Goal: Task Accomplishment & Management: Use online tool/utility

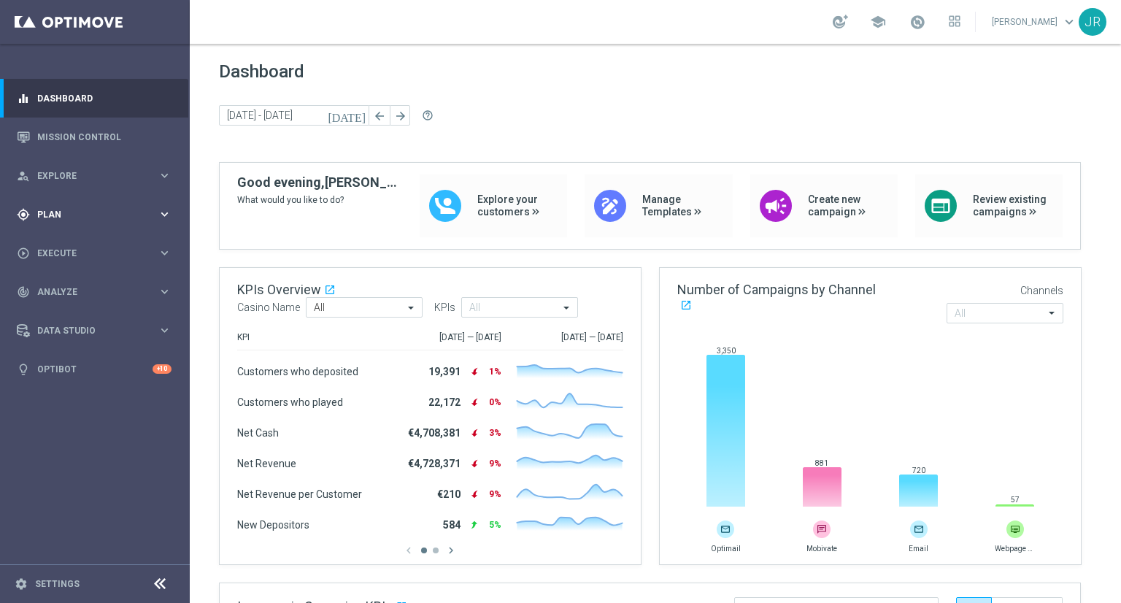
click at [72, 214] on span "Plan" at bounding box center [97, 214] width 120 height 9
click at [80, 284] on span "Templates" at bounding box center [91, 288] width 104 height 9
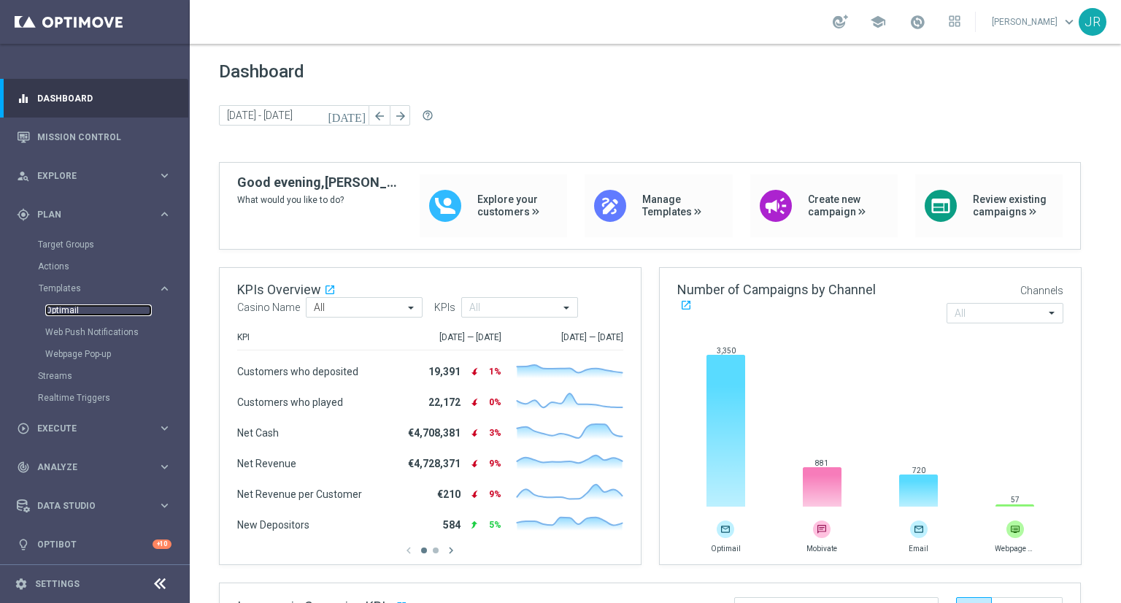
click at [67, 310] on link "Optimail" at bounding box center [98, 310] width 107 height 12
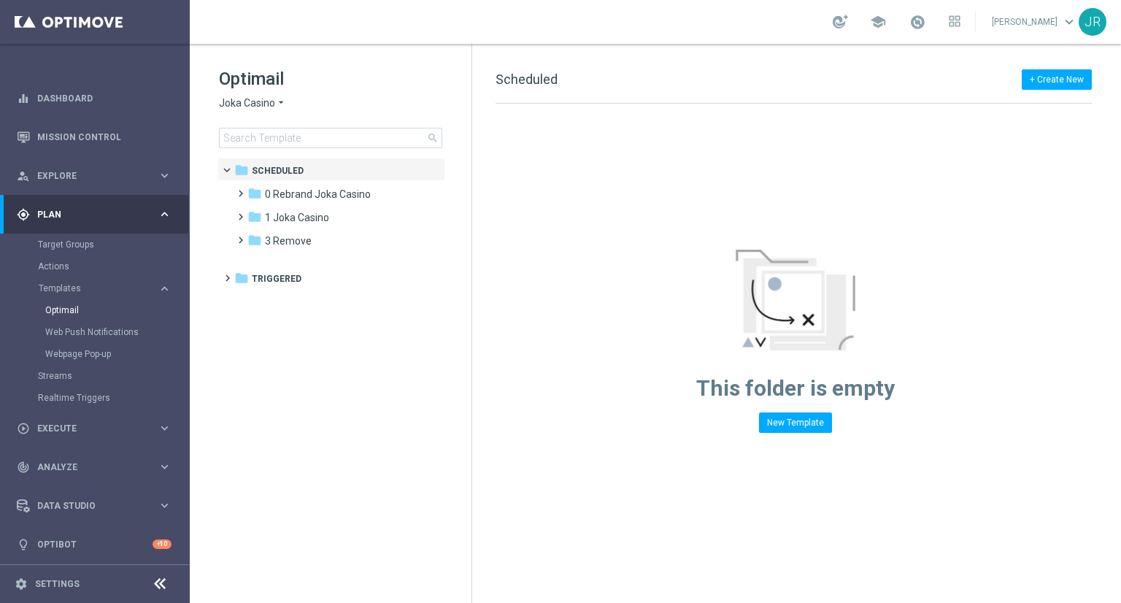
click at [251, 91] on div "Optimail Joka Casino arrow_drop_down × Joka Casino search" at bounding box center [345, 107] width 253 height 81
click at [253, 97] on span "Joka Casino" at bounding box center [247, 103] width 56 height 14
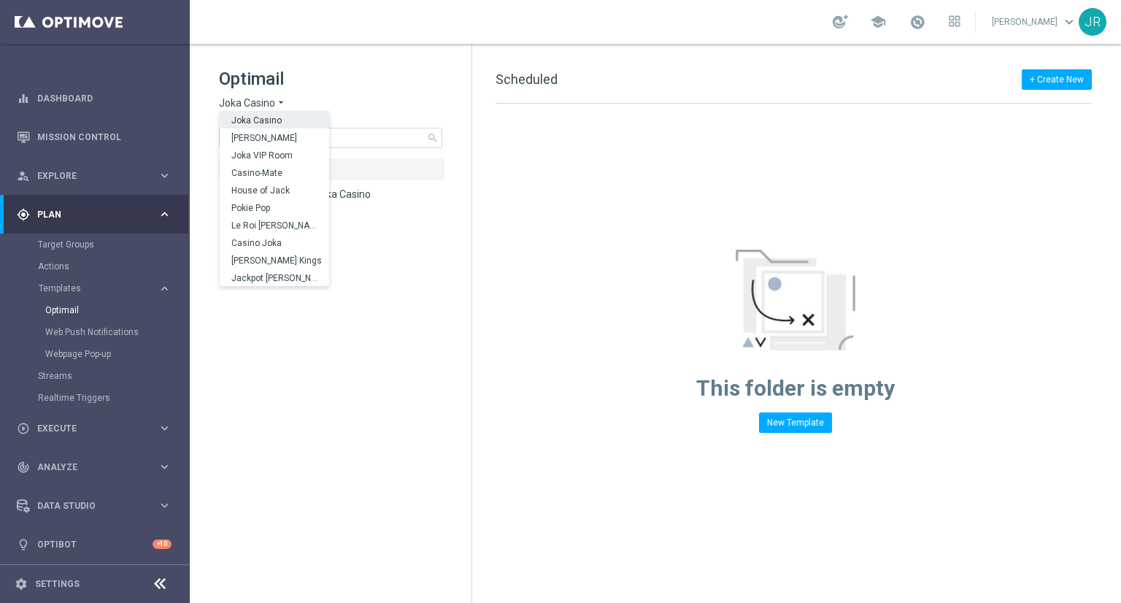
click at [254, 114] on div "Joka Casino" at bounding box center [275, 120] width 110 height 18
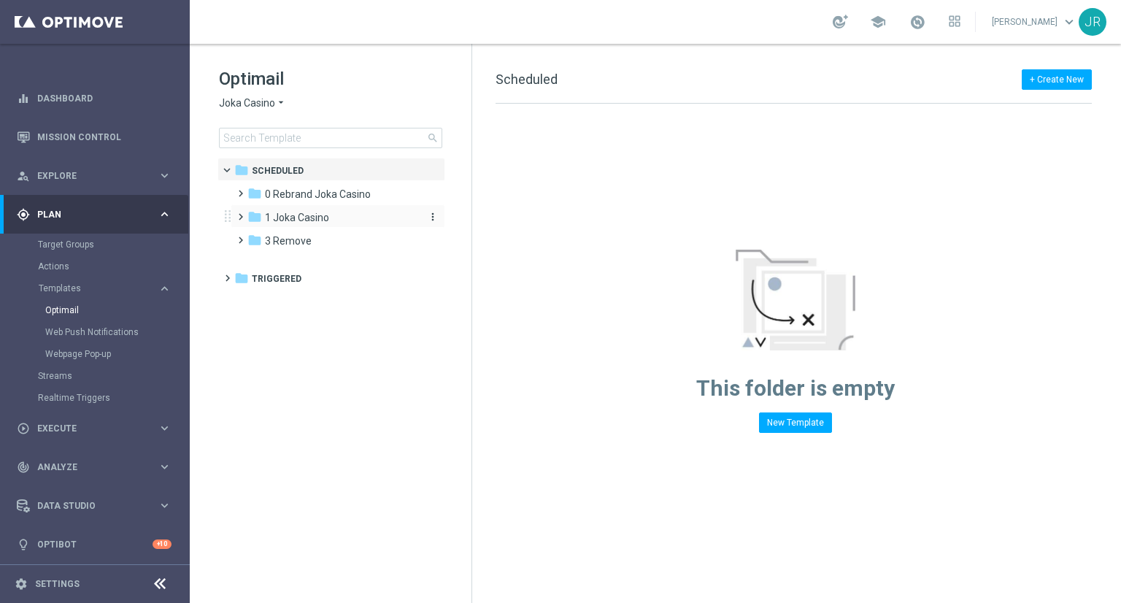
click at [301, 217] on span "1 Joka Casino" at bounding box center [297, 217] width 64 height 13
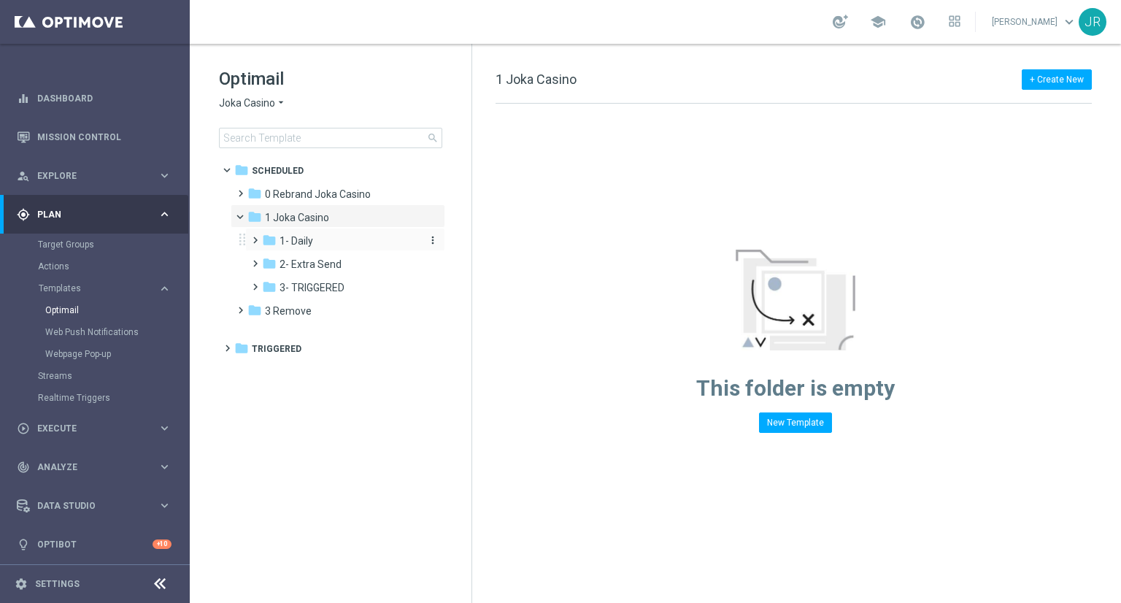
click at [304, 237] on span "1- Daily" at bounding box center [297, 240] width 34 height 13
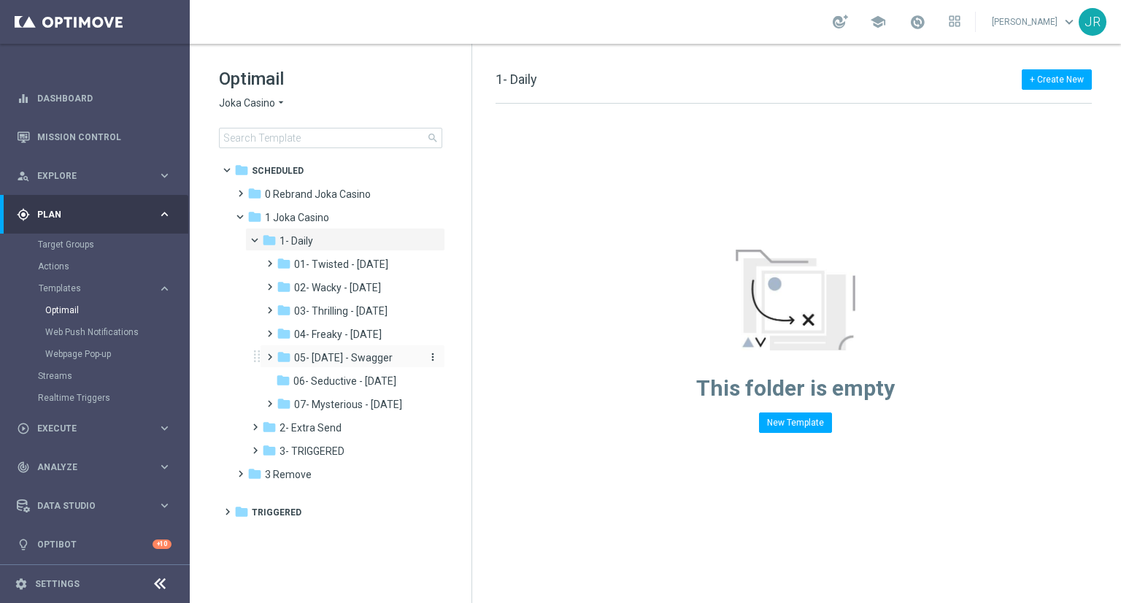
click at [336, 359] on span "05- [DATE] - Swagger" at bounding box center [343, 357] width 99 height 13
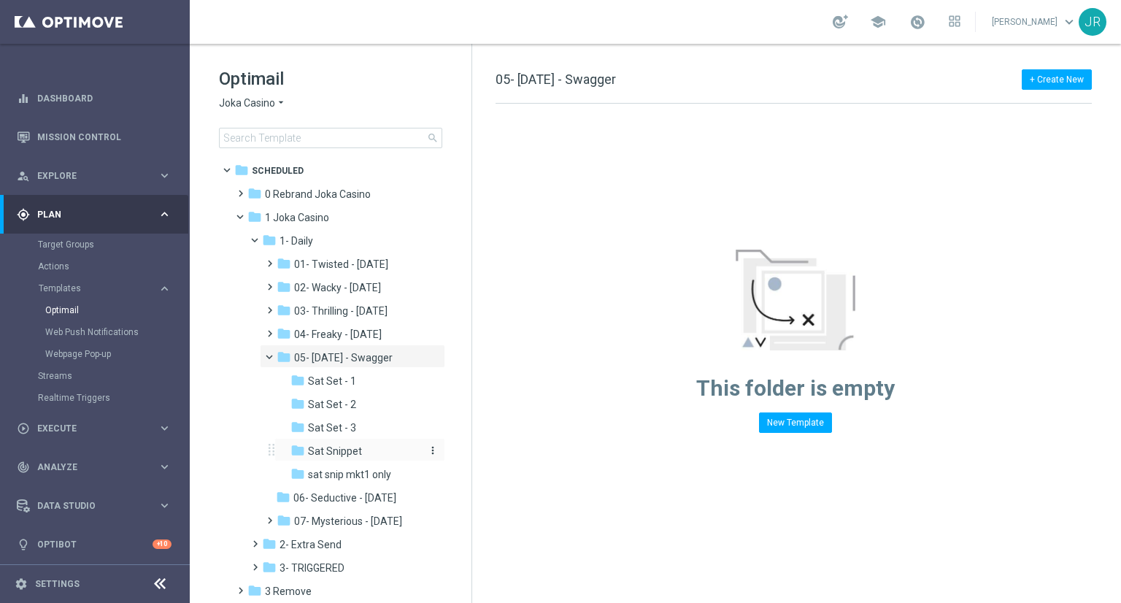
click at [345, 450] on span "Sat Snippet" at bounding box center [335, 451] width 54 height 13
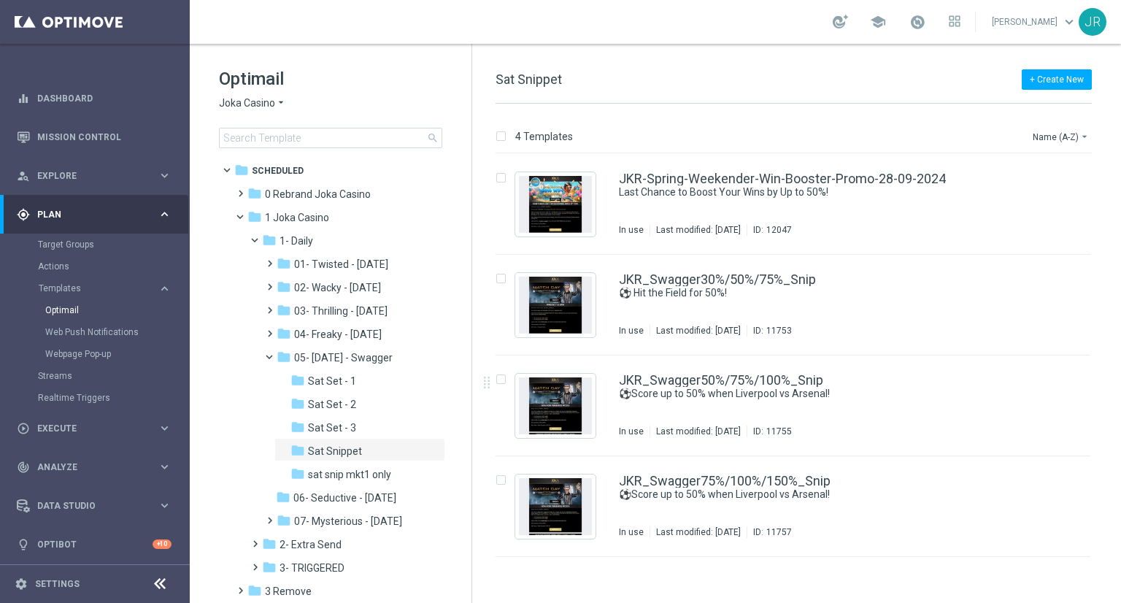
drag, startPoint x: 351, startPoint y: 427, endPoint x: 450, endPoint y: 407, distance: 100.7
click at [351, 427] on span "Sat Set - 3" at bounding box center [332, 427] width 48 height 13
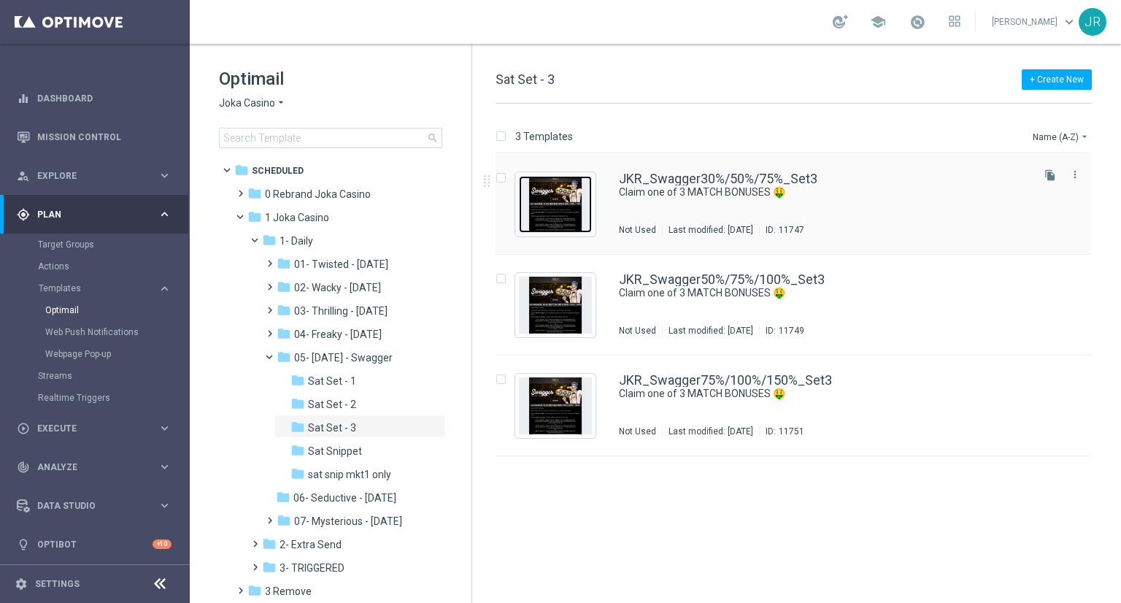
click at [550, 218] on img "Press SPACE to select this row." at bounding box center [555, 204] width 73 height 57
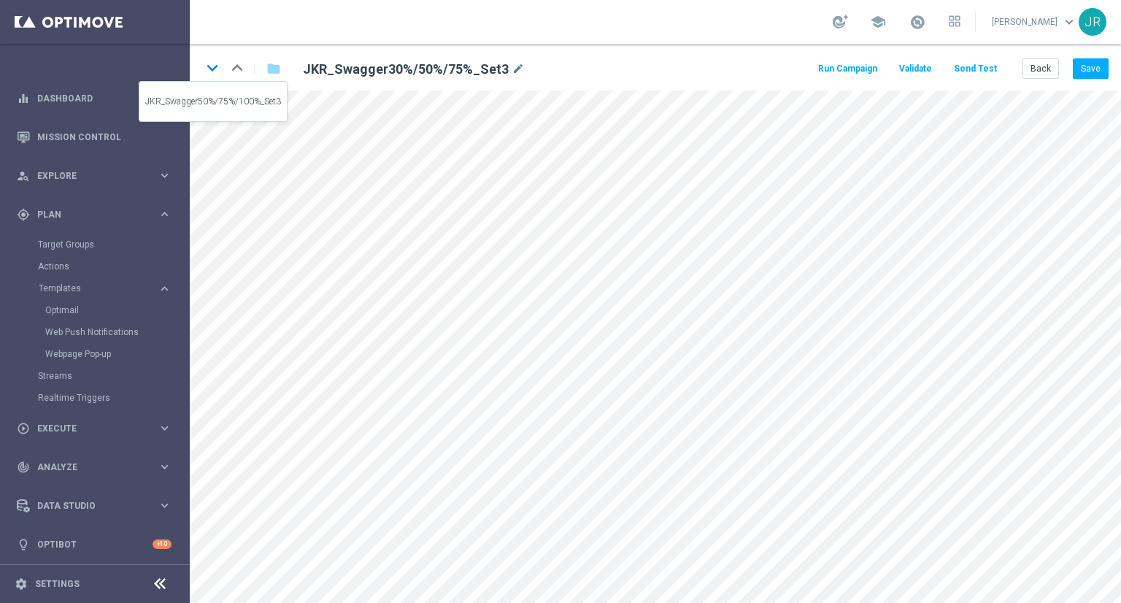
click at [213, 72] on icon "keyboard_arrow_down" at bounding box center [212, 68] width 22 height 22
click at [210, 68] on icon "keyboard_arrow_down" at bounding box center [212, 68] width 22 height 22
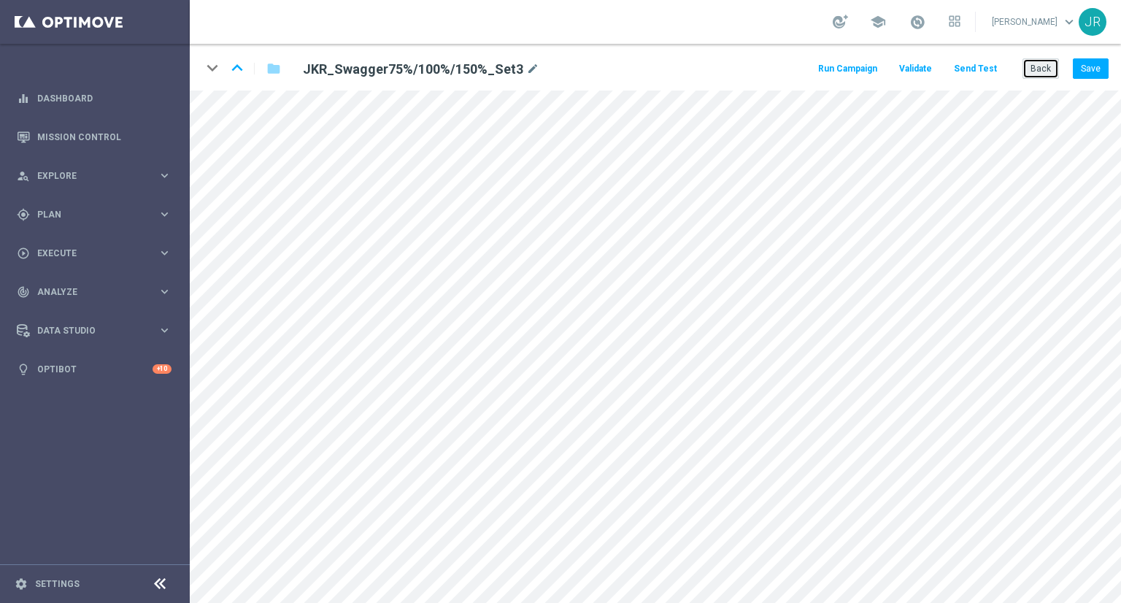
click at [1048, 73] on button "Back" at bounding box center [1041, 68] width 37 height 20
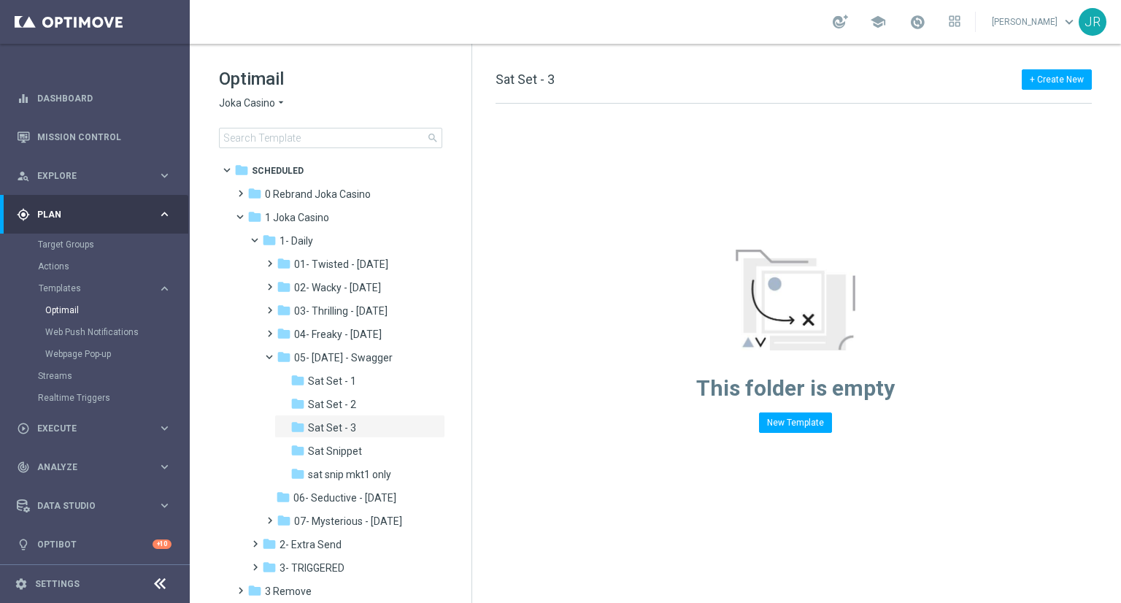
click at [257, 109] on span "Joka Casino" at bounding box center [247, 103] width 56 height 14
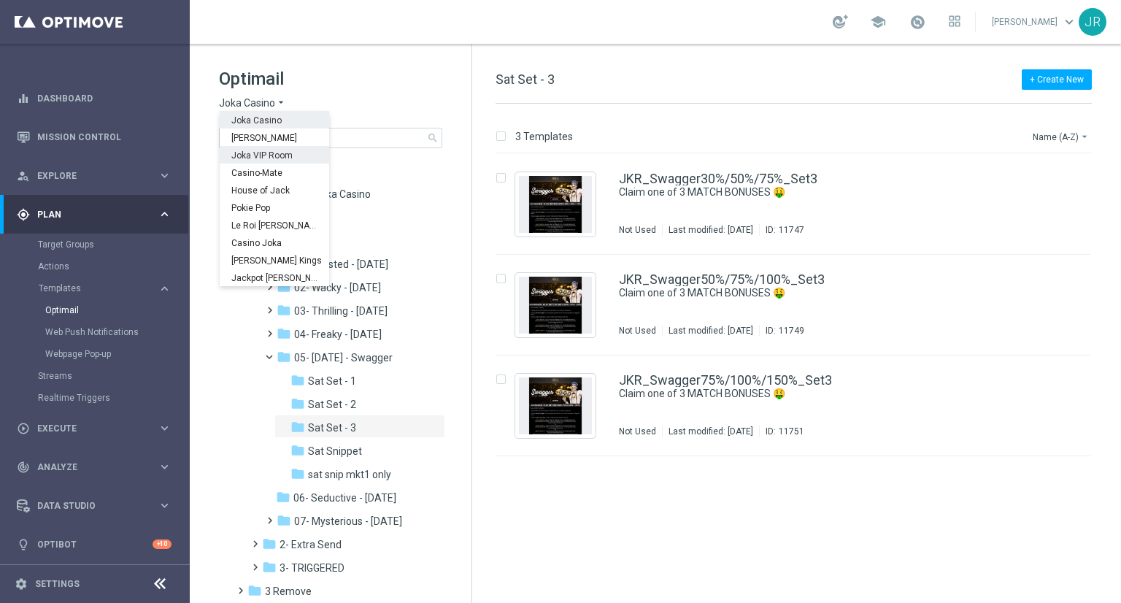
click at [253, 161] on div "Joka VIP Room" at bounding box center [275, 155] width 110 height 18
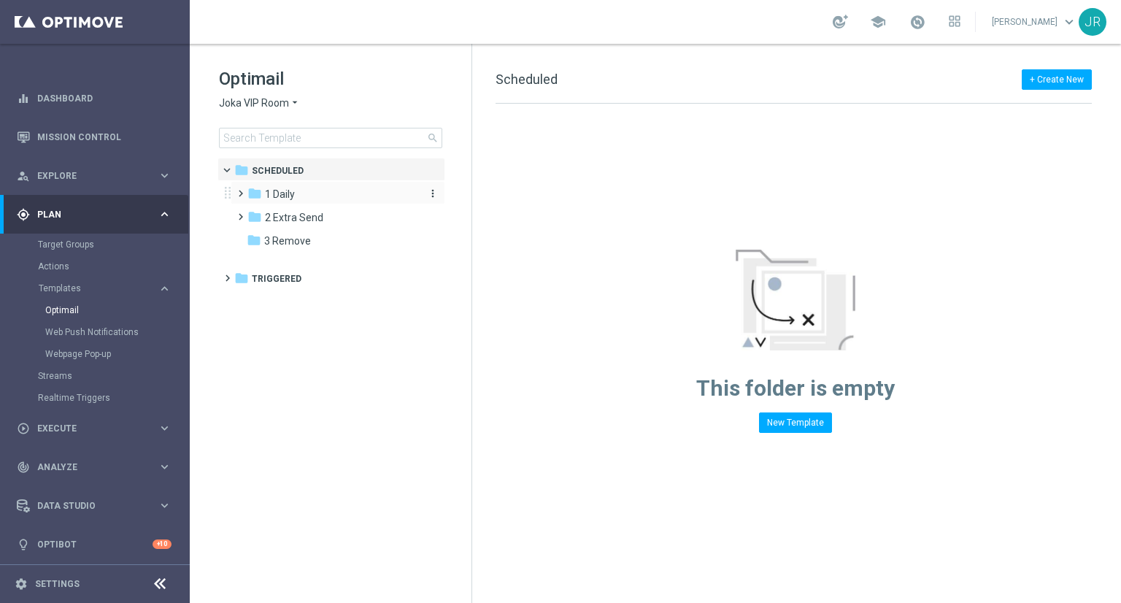
click at [272, 192] on span "1 Daily" at bounding box center [280, 194] width 30 height 13
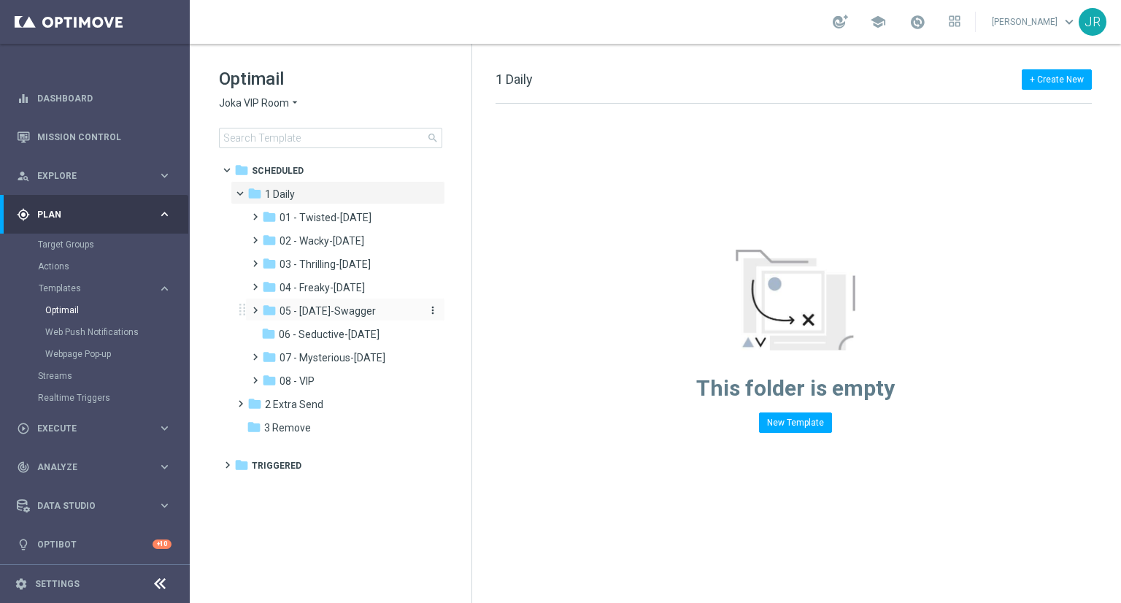
click at [329, 310] on span "05 - Saturday-Swagger" at bounding box center [328, 310] width 96 height 13
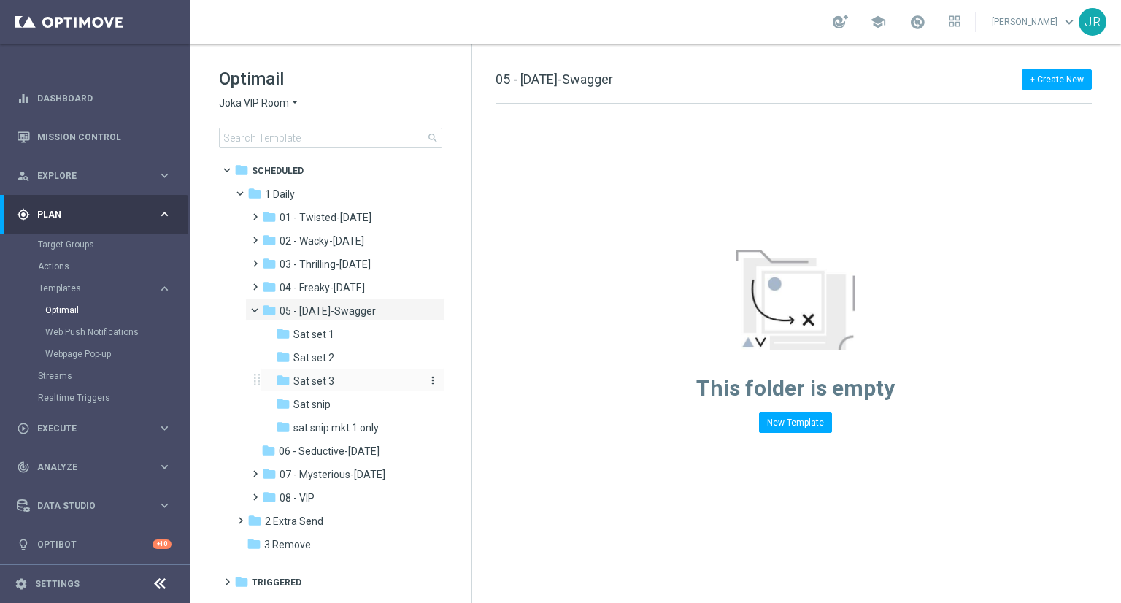
click at [318, 379] on span "Sat set 3" at bounding box center [313, 381] width 41 height 13
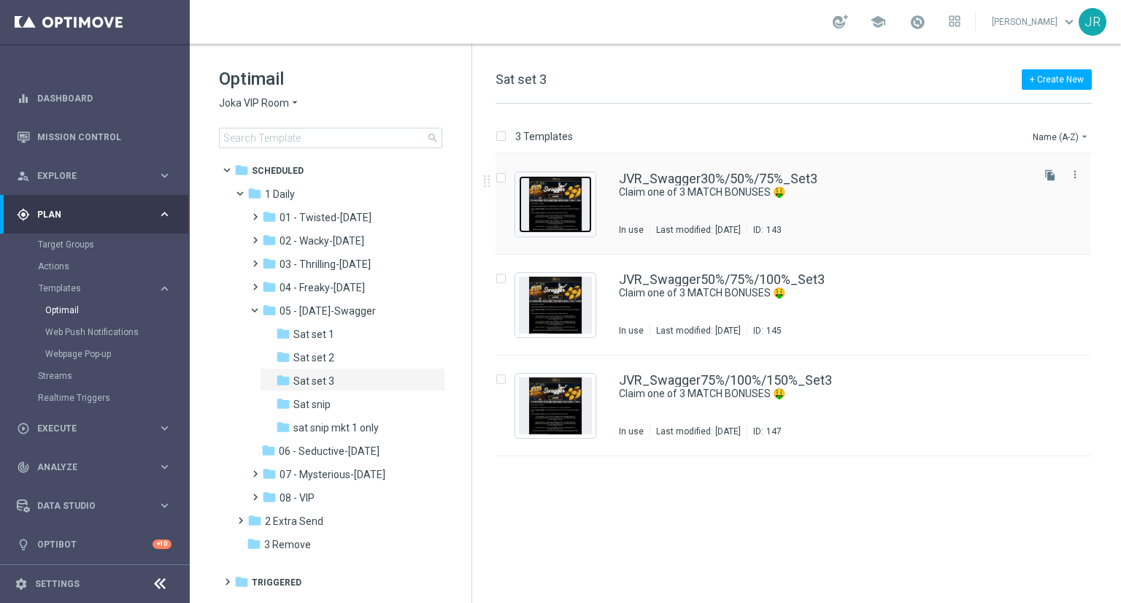
click at [565, 210] on img "Press SPACE to select this row." at bounding box center [555, 204] width 73 height 57
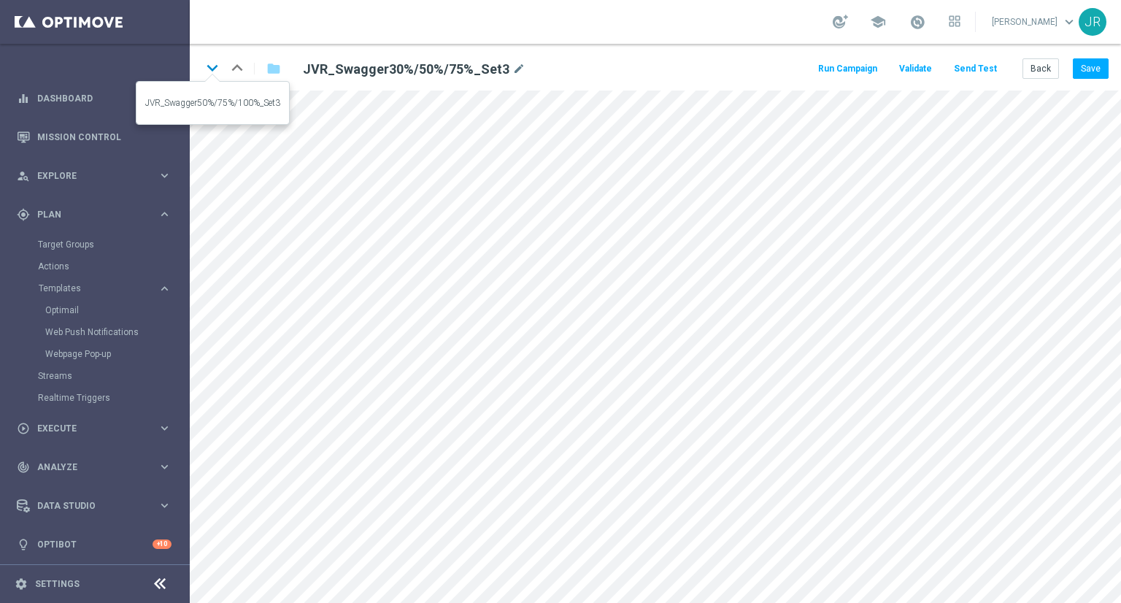
click at [206, 67] on icon "keyboard_arrow_down" at bounding box center [212, 68] width 22 height 22
drag, startPoint x: 207, startPoint y: 64, endPoint x: 206, endPoint y: 100, distance: 35.8
click at [207, 66] on icon "keyboard_arrow_down" at bounding box center [212, 68] width 22 height 22
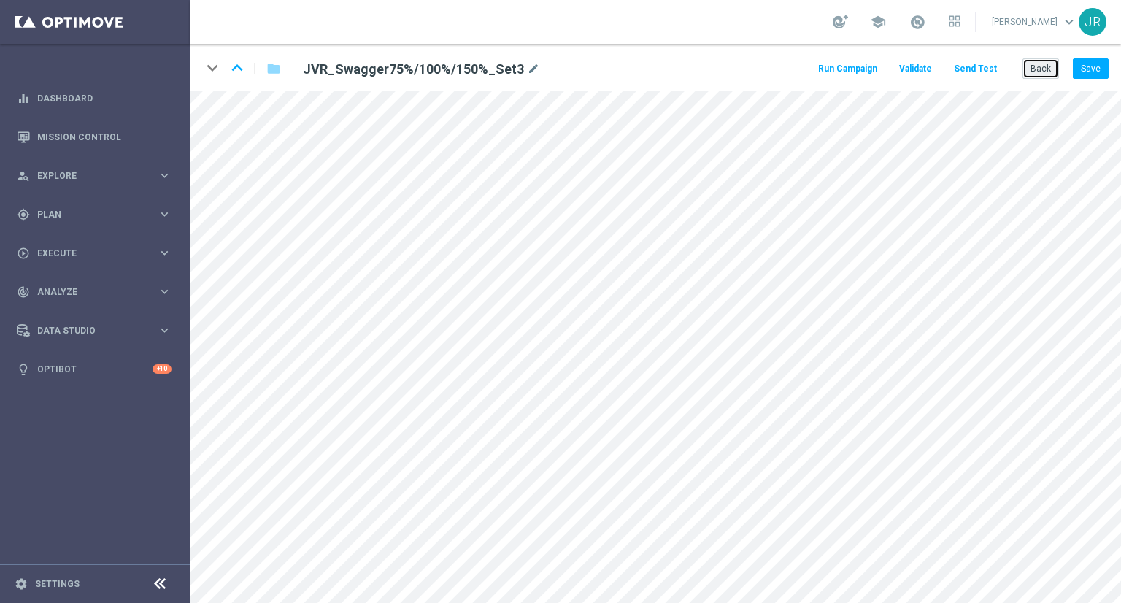
click at [1029, 66] on button "Back" at bounding box center [1041, 68] width 37 height 20
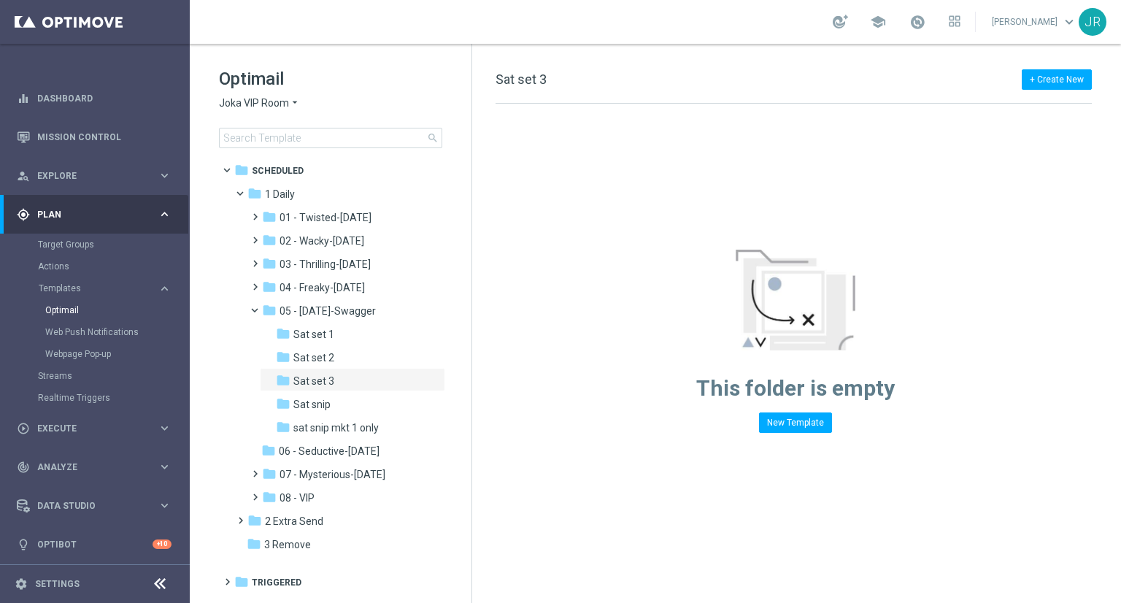
click at [248, 104] on span "Joka VIP Room" at bounding box center [254, 103] width 70 height 14
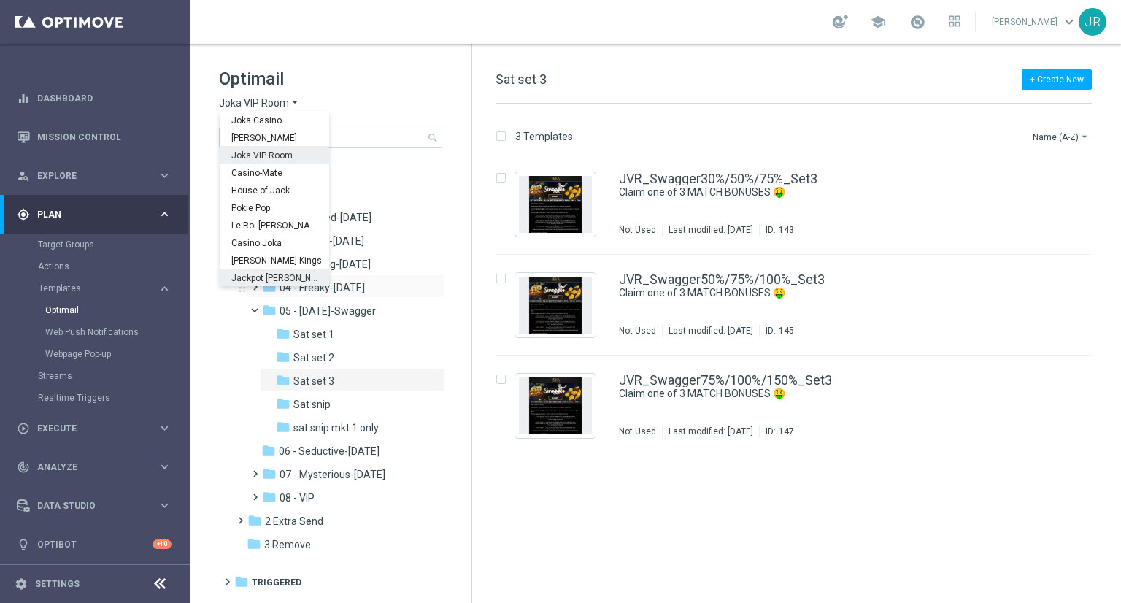
click at [0, 0] on span "Jackpot Jill" at bounding box center [0, 0] width 0 height 0
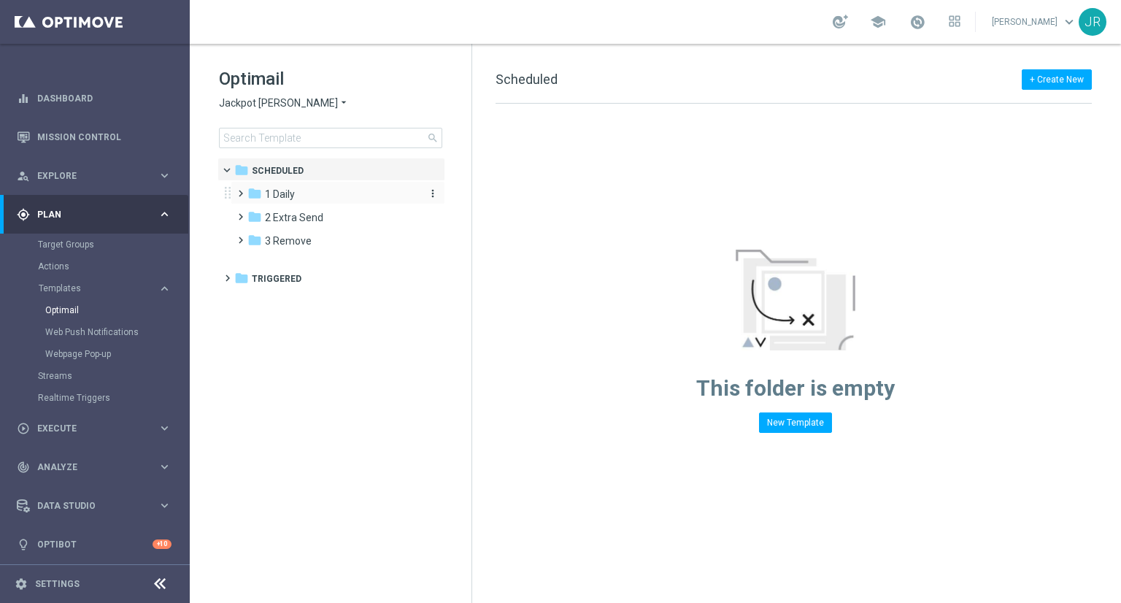
click at [296, 199] on div "folder 1 Daily" at bounding box center [331, 194] width 168 height 17
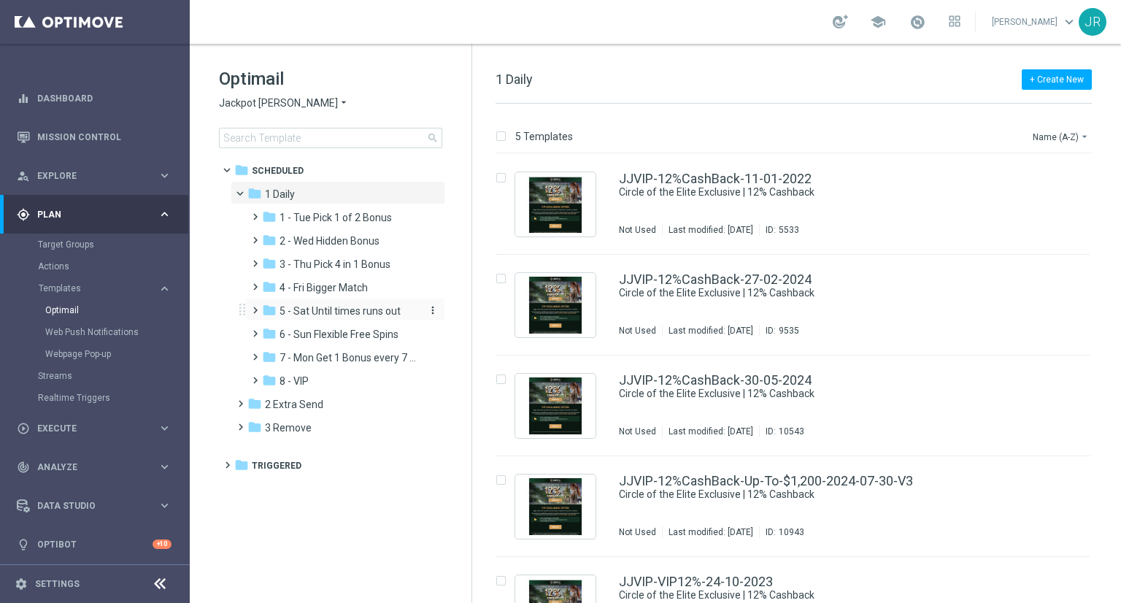
click at [345, 311] on span "5 - Sat Until times runs out" at bounding box center [340, 310] width 121 height 13
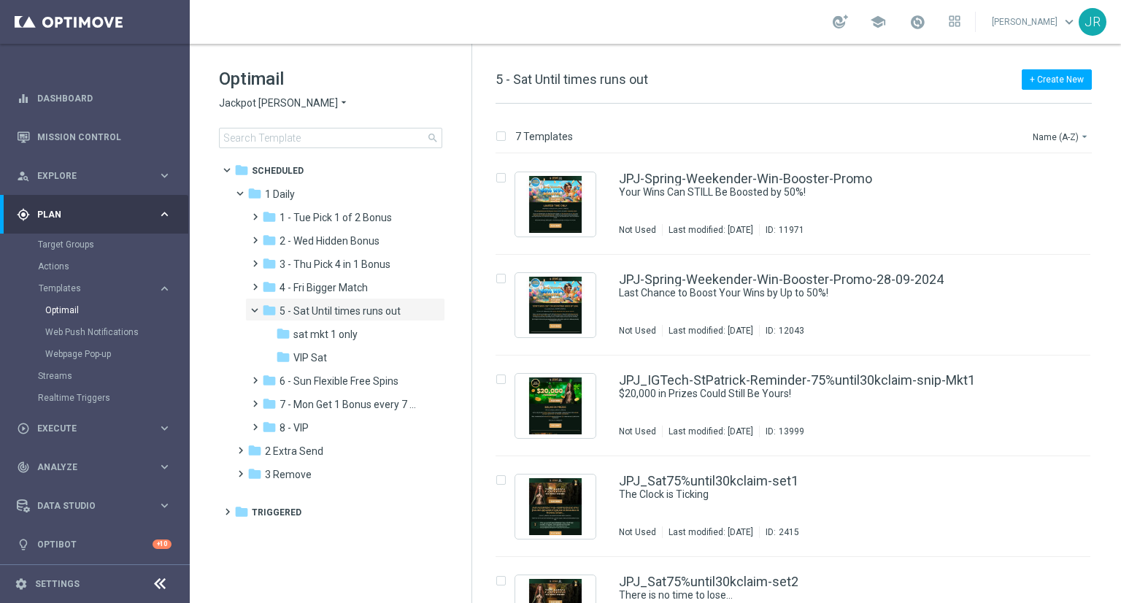
click at [260, 108] on span "Jackpot [PERSON_NAME]" at bounding box center [278, 103] width 119 height 14
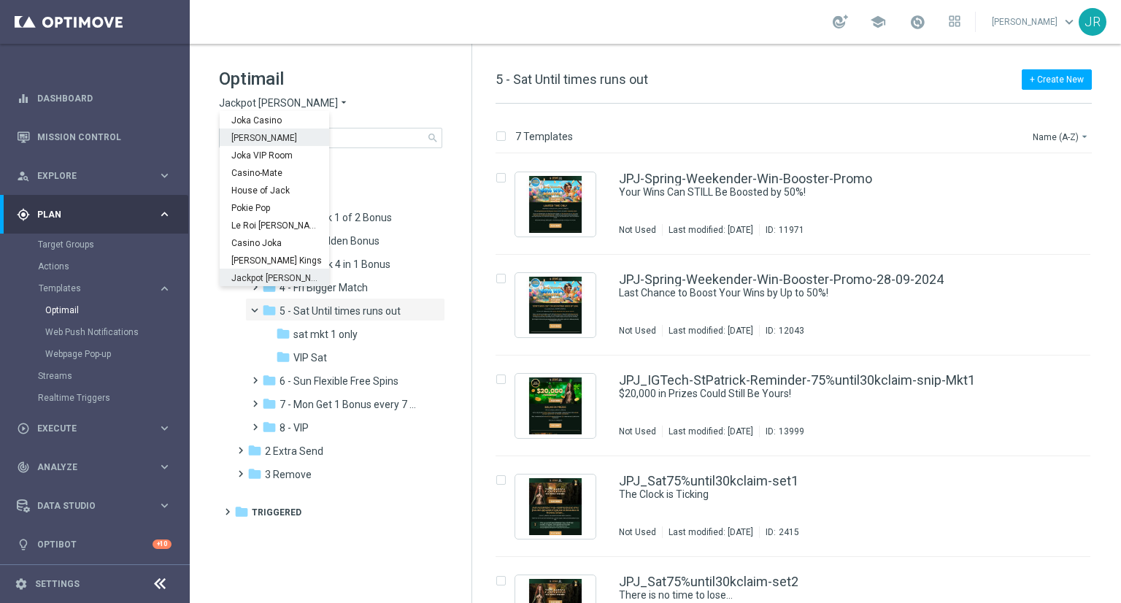
click at [259, 137] on div "[PERSON_NAME]" at bounding box center [275, 137] width 110 height 18
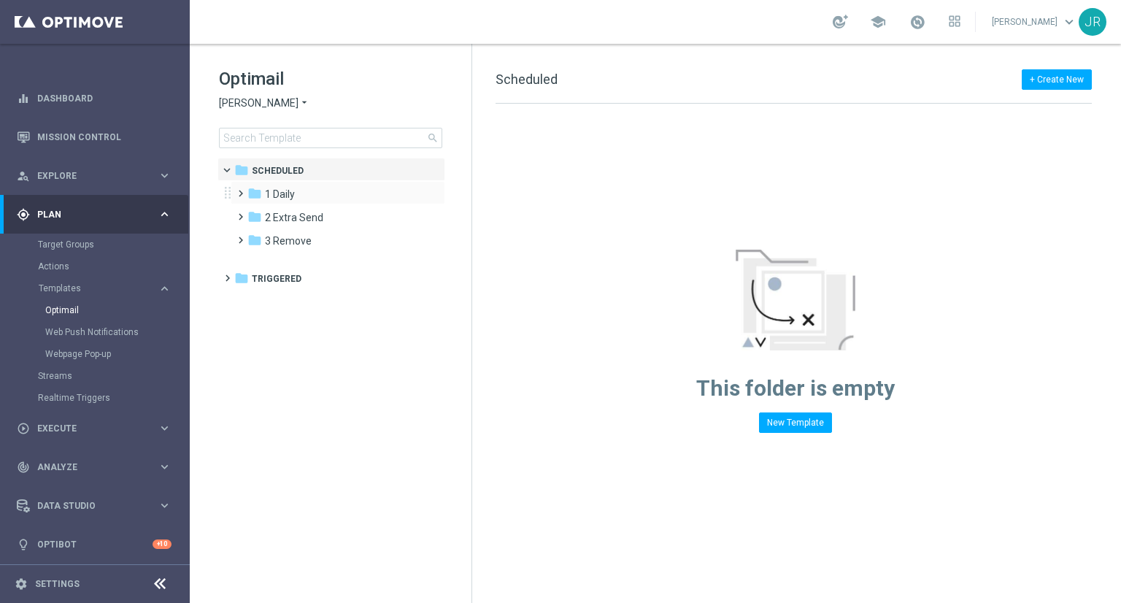
click at [279, 183] on div "folder 1 Daily more_vert" at bounding box center [338, 192] width 215 height 23
click at [279, 188] on span "1 Daily" at bounding box center [280, 194] width 30 height 13
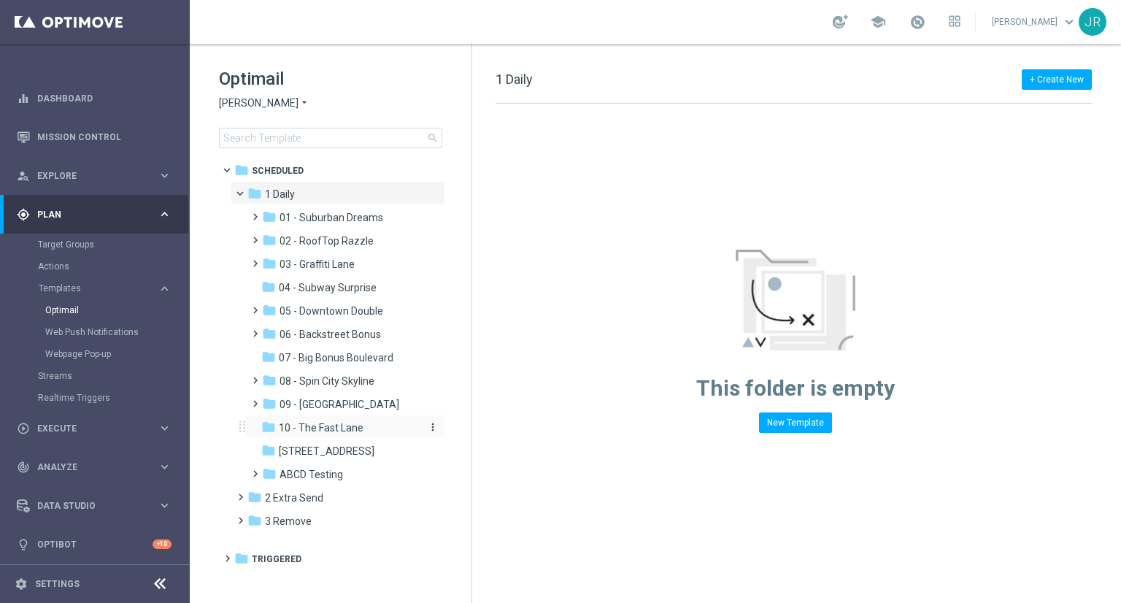
click at [308, 429] on span "10 - The Fast Lane" at bounding box center [321, 427] width 85 height 13
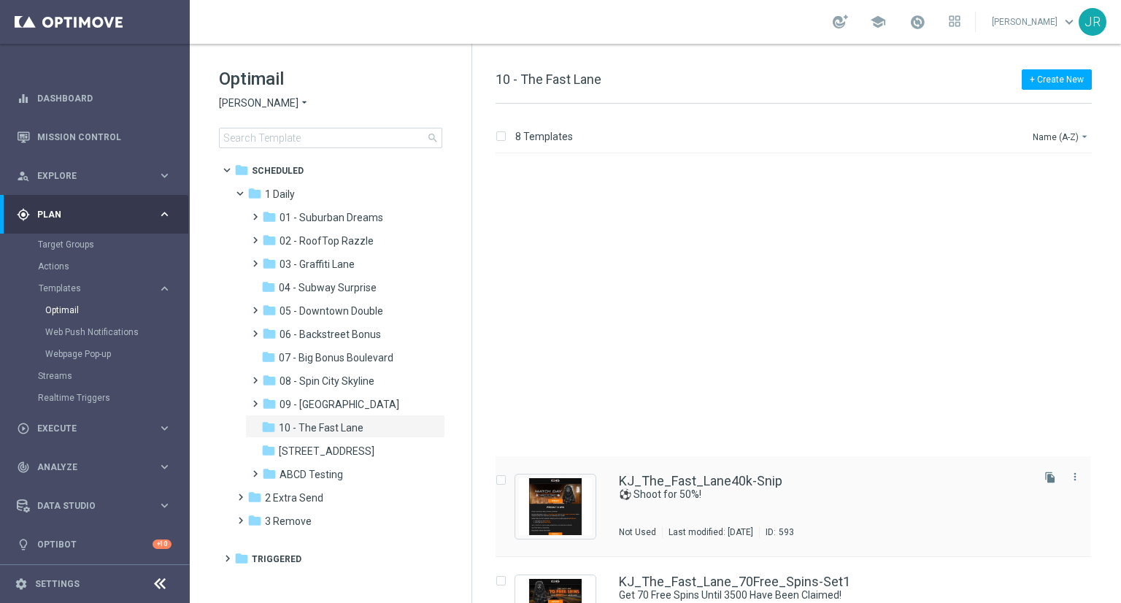
scroll to position [356, 0]
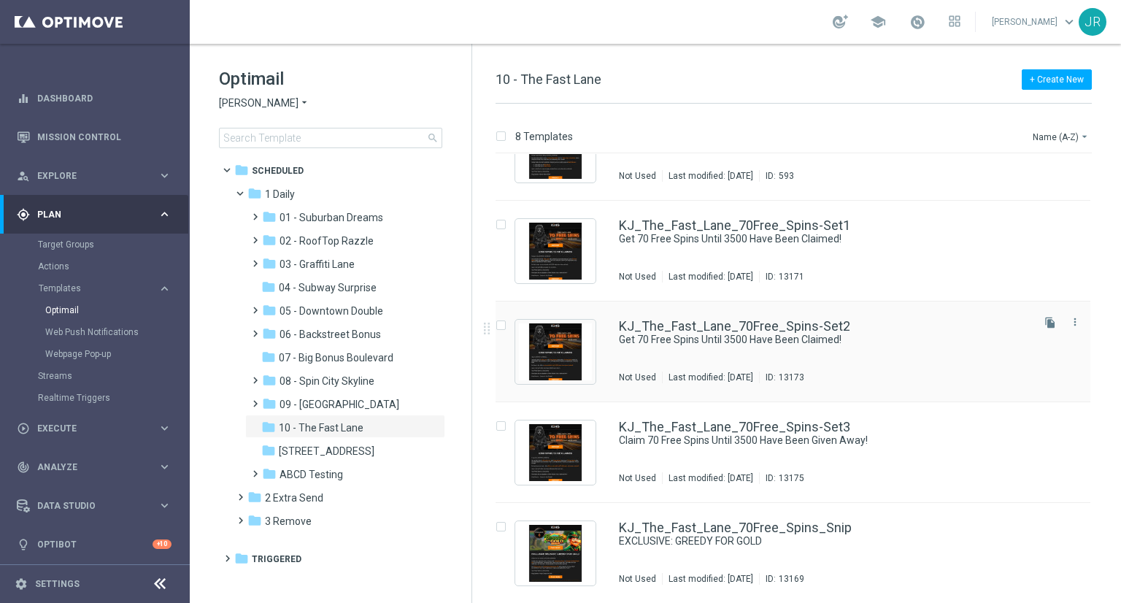
click at [713, 379] on div "Last modified: Tuesday, August 19, 2025" at bounding box center [711, 378] width 96 height 12
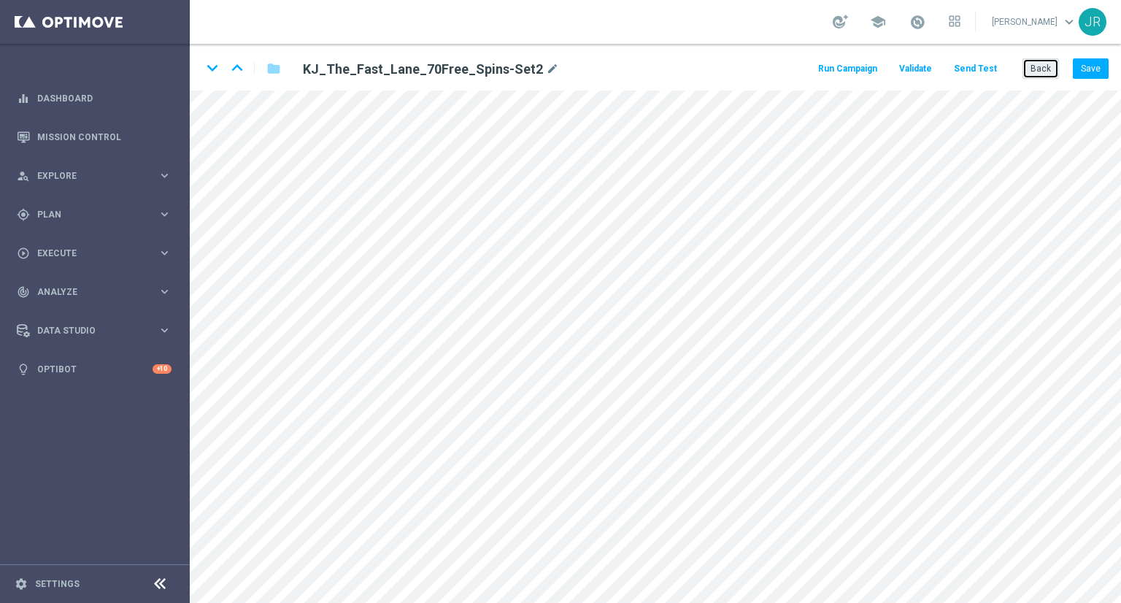
click at [1042, 74] on button "Back" at bounding box center [1041, 68] width 37 height 20
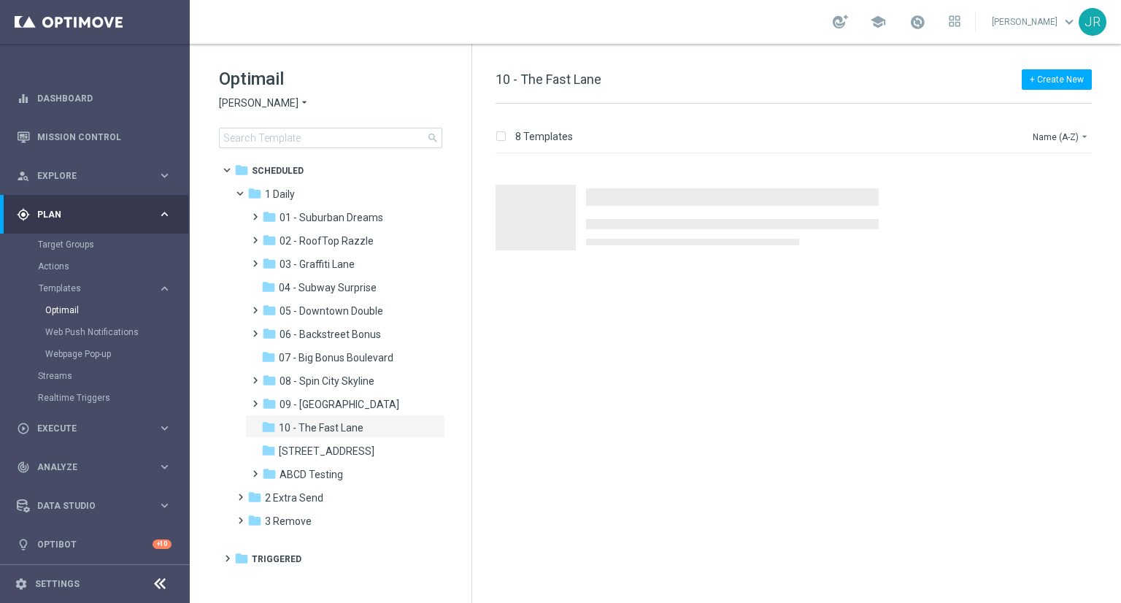
click at [242, 96] on span "[PERSON_NAME]" at bounding box center [259, 103] width 80 height 14
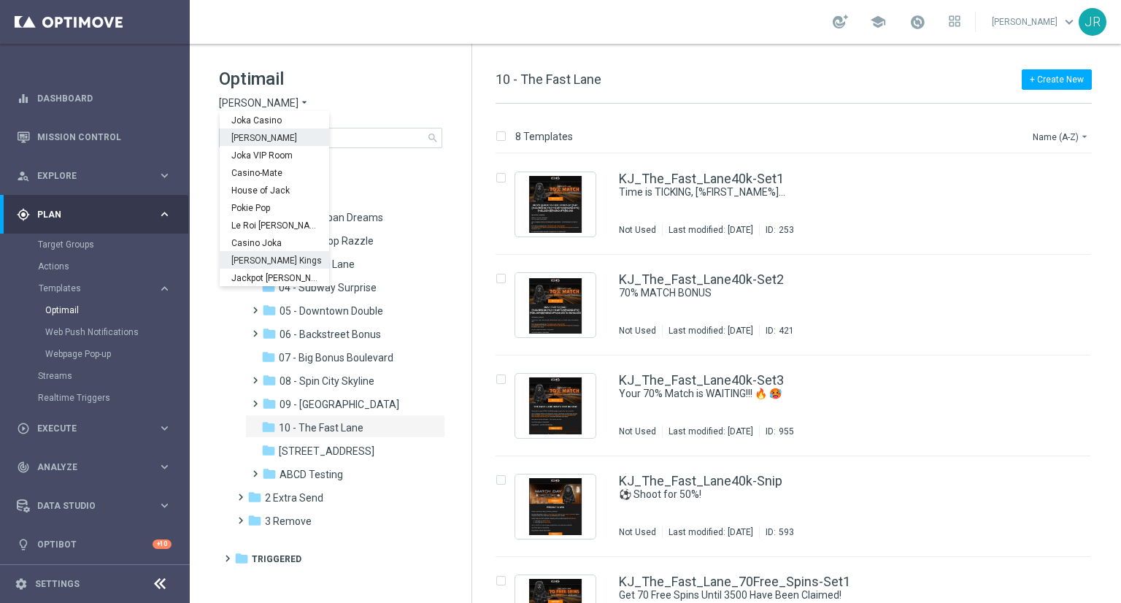
drag, startPoint x: 260, startPoint y: 262, endPoint x: 388, endPoint y: 234, distance: 131.4
click at [0, 0] on span "[PERSON_NAME] Kings" at bounding box center [0, 0] width 0 height 0
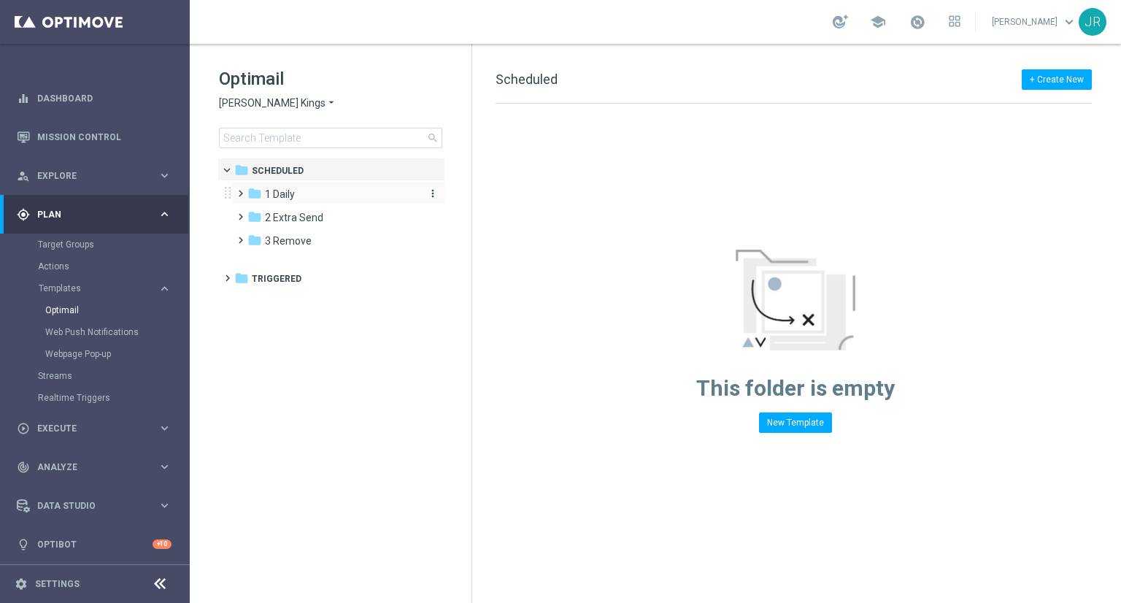
click at [295, 187] on div "folder 1 Daily" at bounding box center [331, 194] width 168 height 17
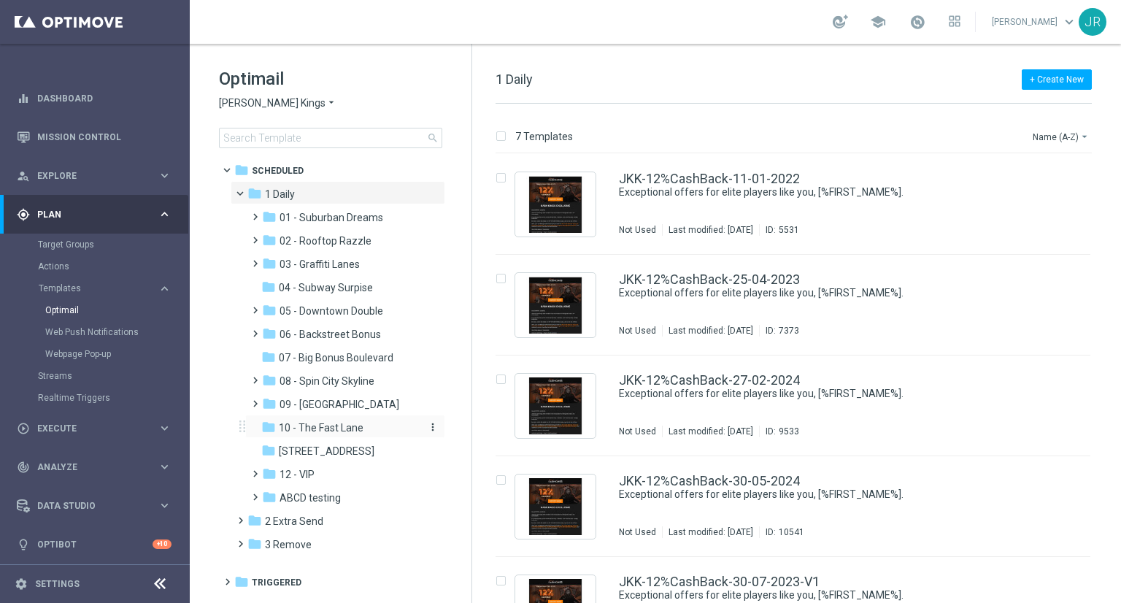
click at [332, 428] on span "10 - The Fast Lane" at bounding box center [321, 427] width 85 height 13
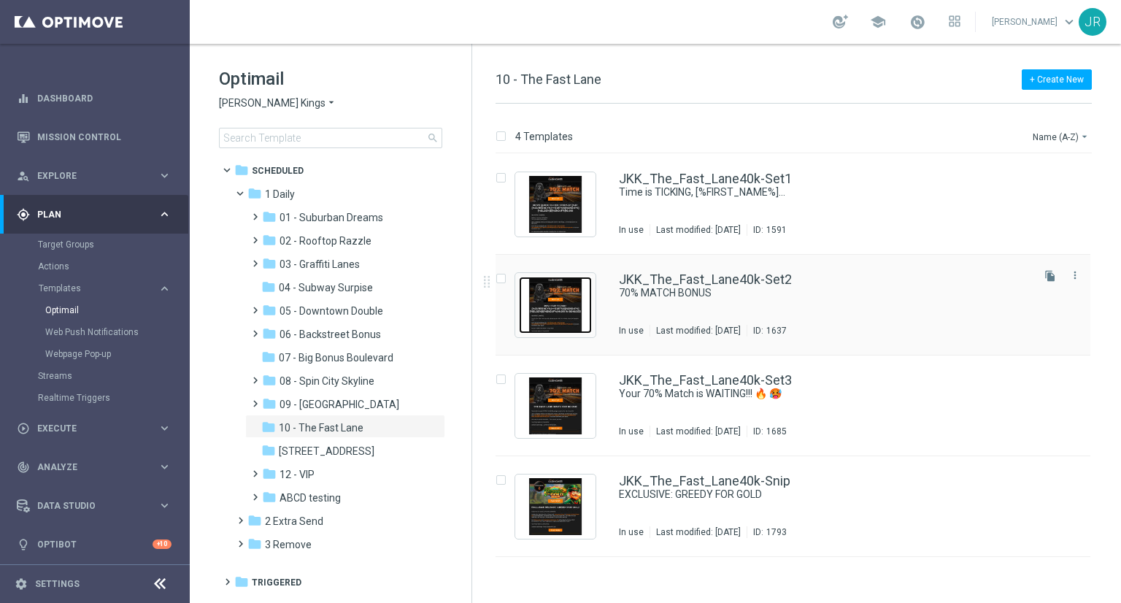
click at [558, 319] on img "Press SPACE to select this row." at bounding box center [555, 305] width 73 height 57
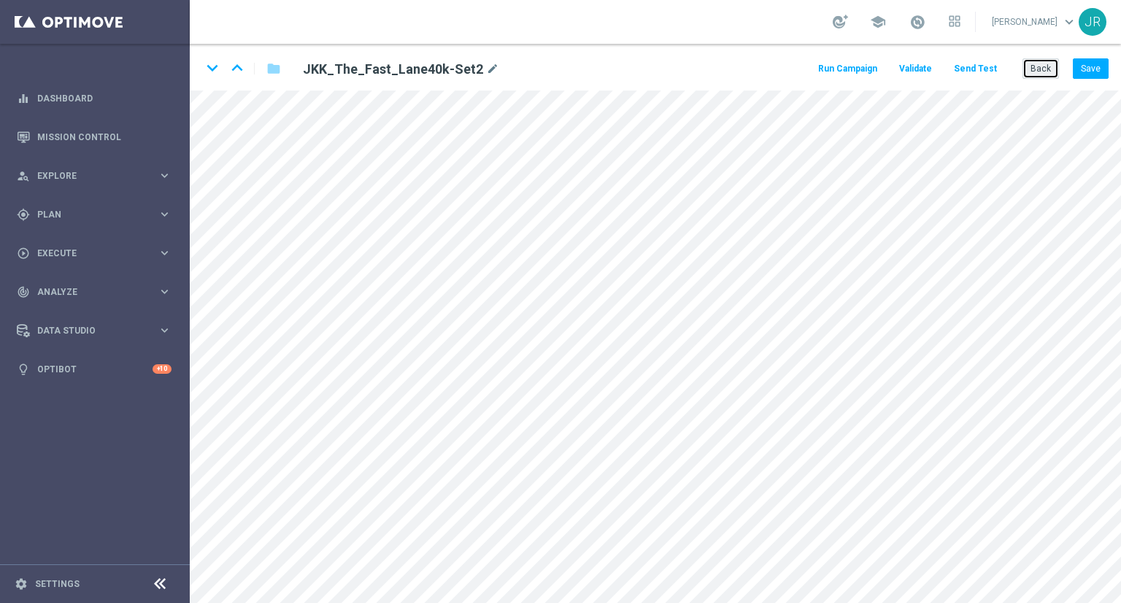
click at [1044, 75] on button "Back" at bounding box center [1041, 68] width 37 height 20
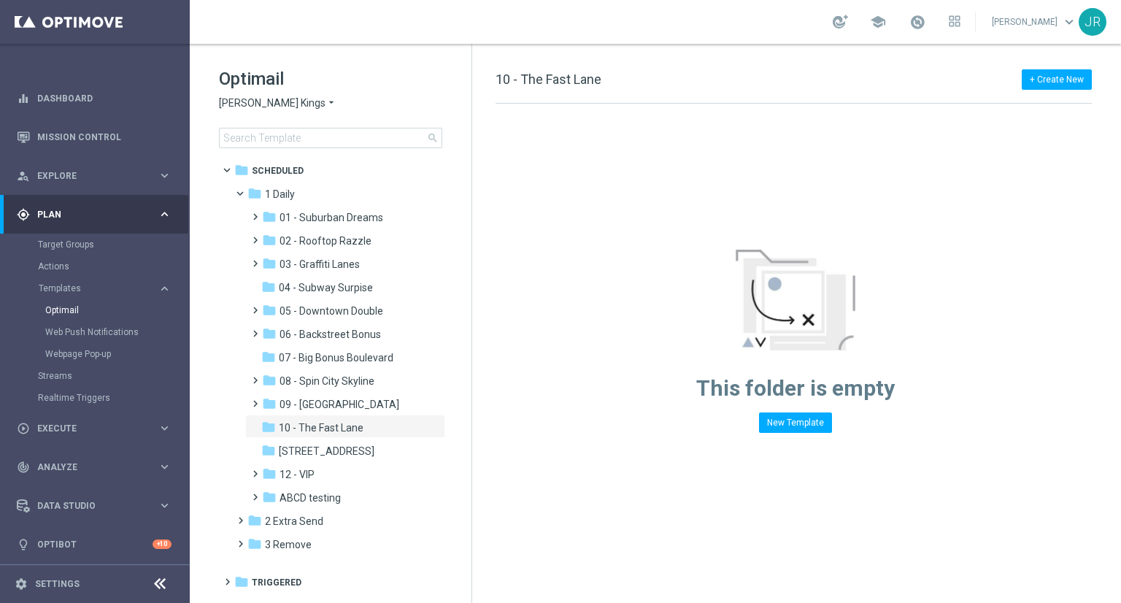
click at [248, 106] on span "Johnnie Kash Kings" at bounding box center [272, 103] width 107 height 14
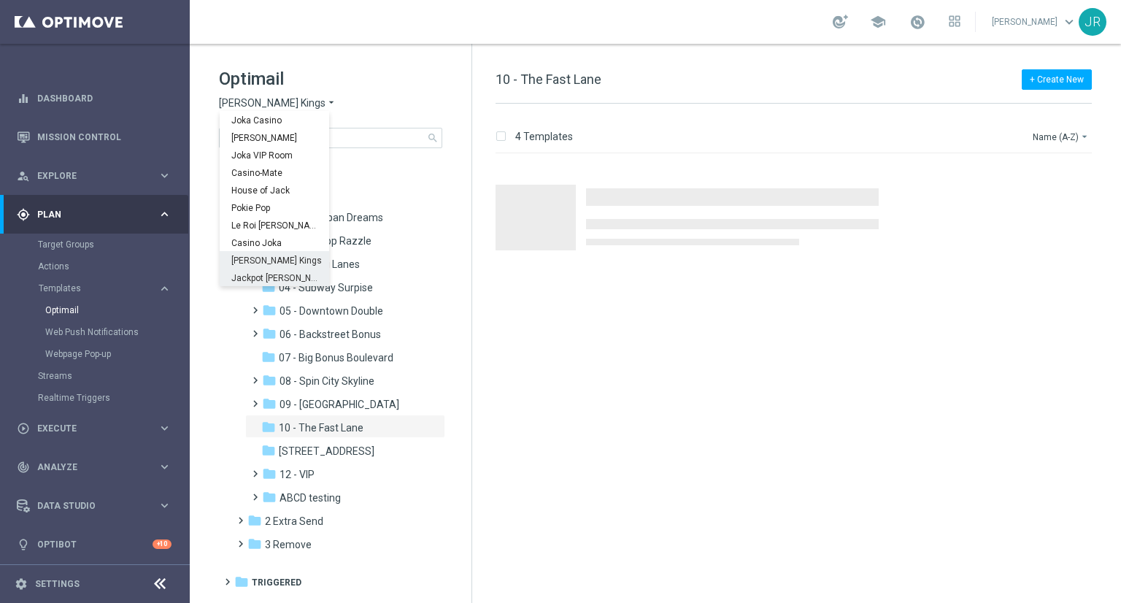
click at [0, 0] on span "Jackpot [PERSON_NAME]" at bounding box center [0, 0] width 0 height 0
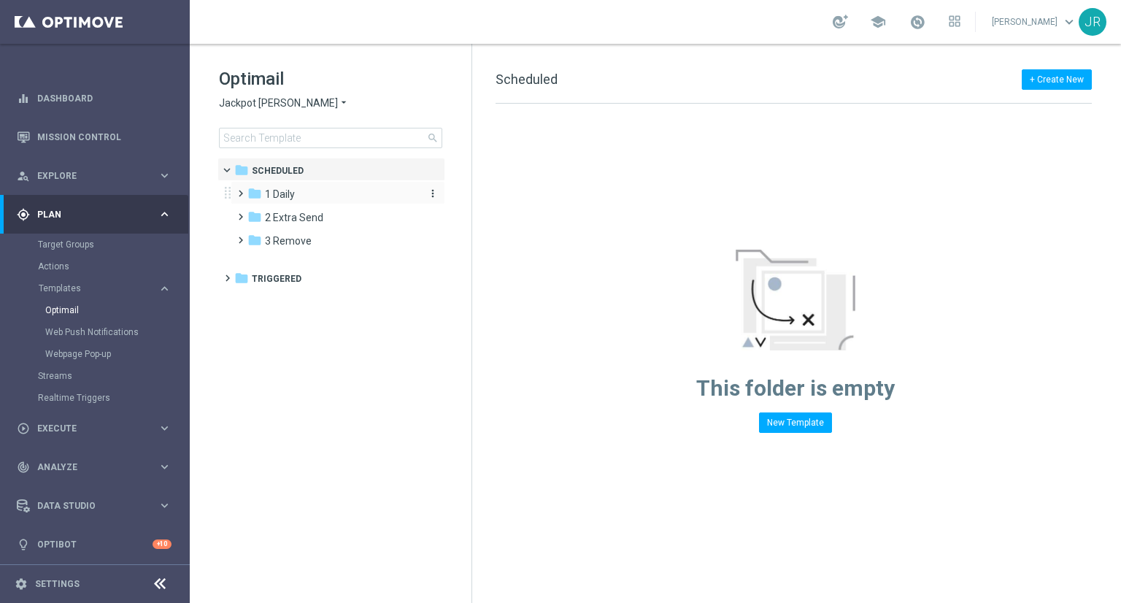
click at [287, 186] on div "folder 1 Daily" at bounding box center [331, 194] width 168 height 17
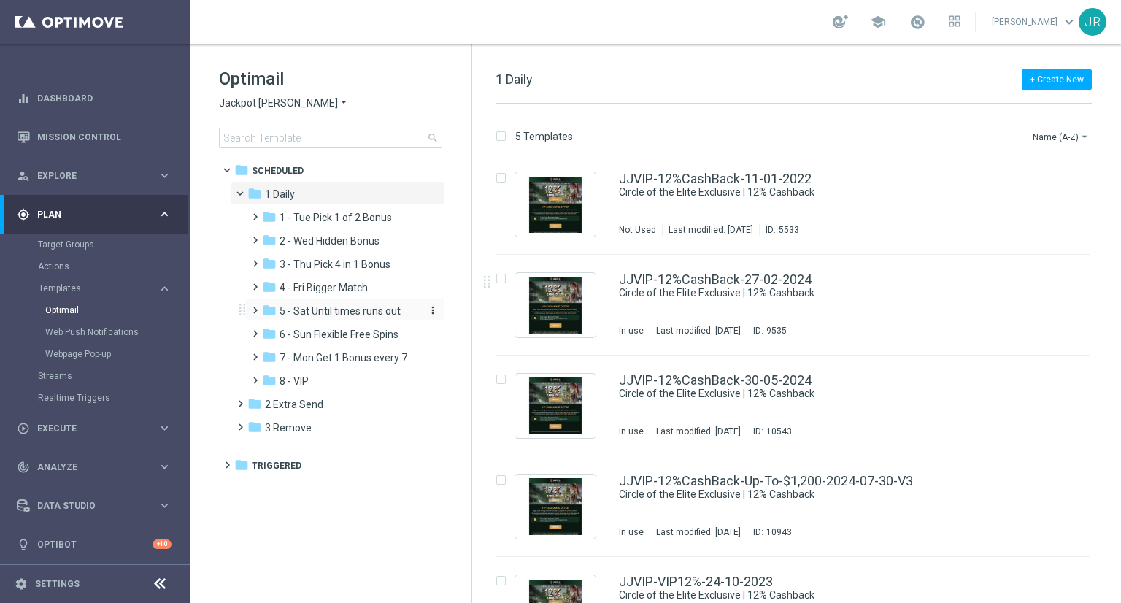
click at [315, 318] on div "folder 5 - Sat Until times runs out" at bounding box center [340, 311] width 156 height 17
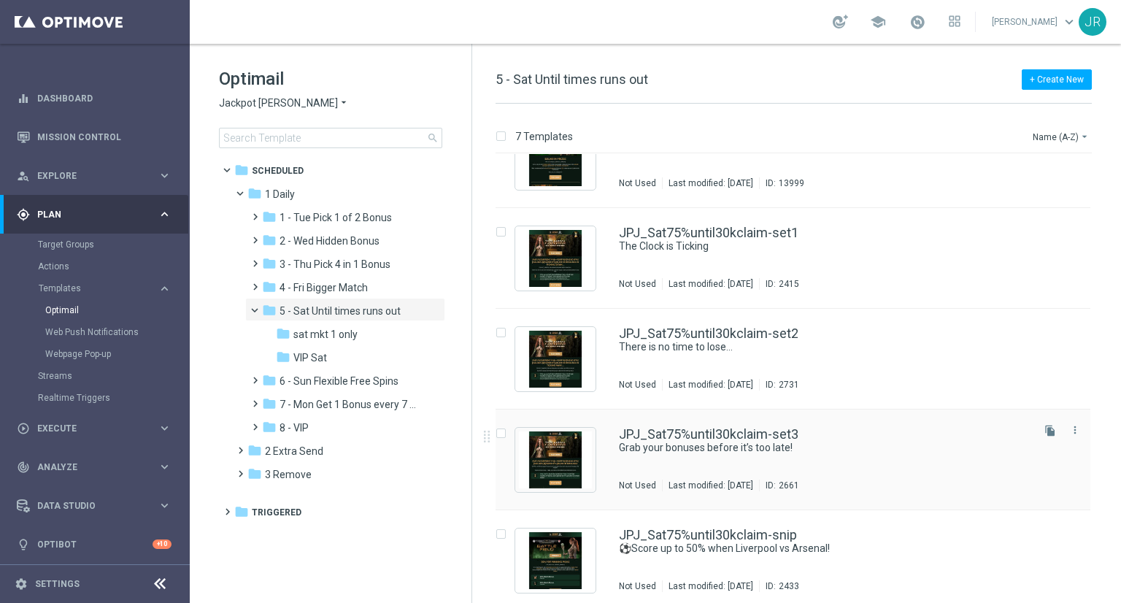
scroll to position [256, 0]
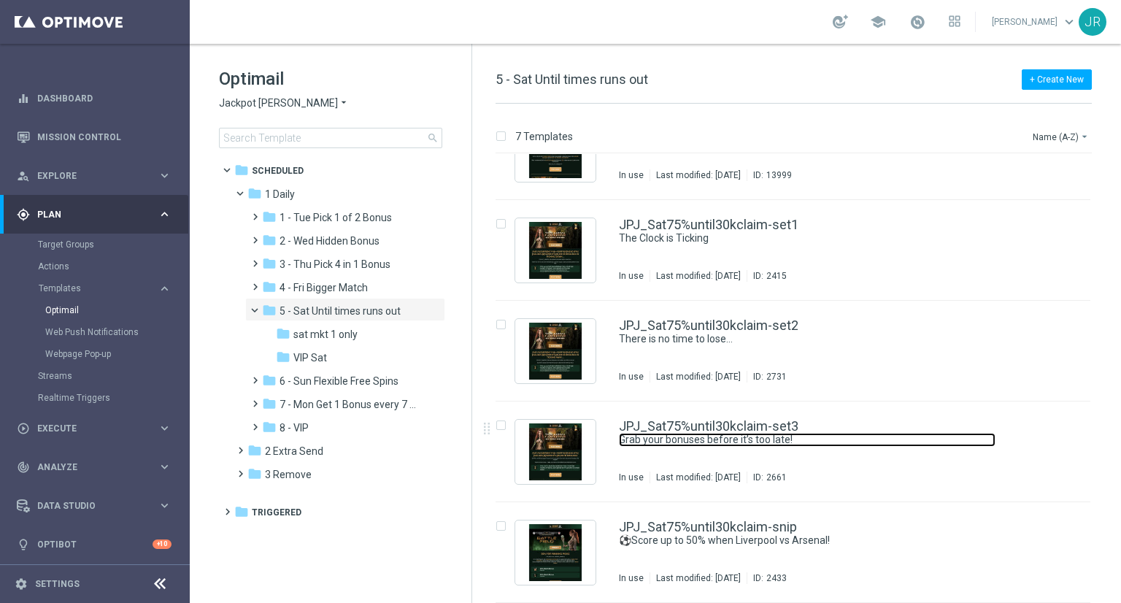
drag, startPoint x: 684, startPoint y: 442, endPoint x: 705, endPoint y: 462, distance: 29.4
click at [684, 442] on link "Grab your bonuses before it’s too late!" at bounding box center [807, 440] width 377 height 14
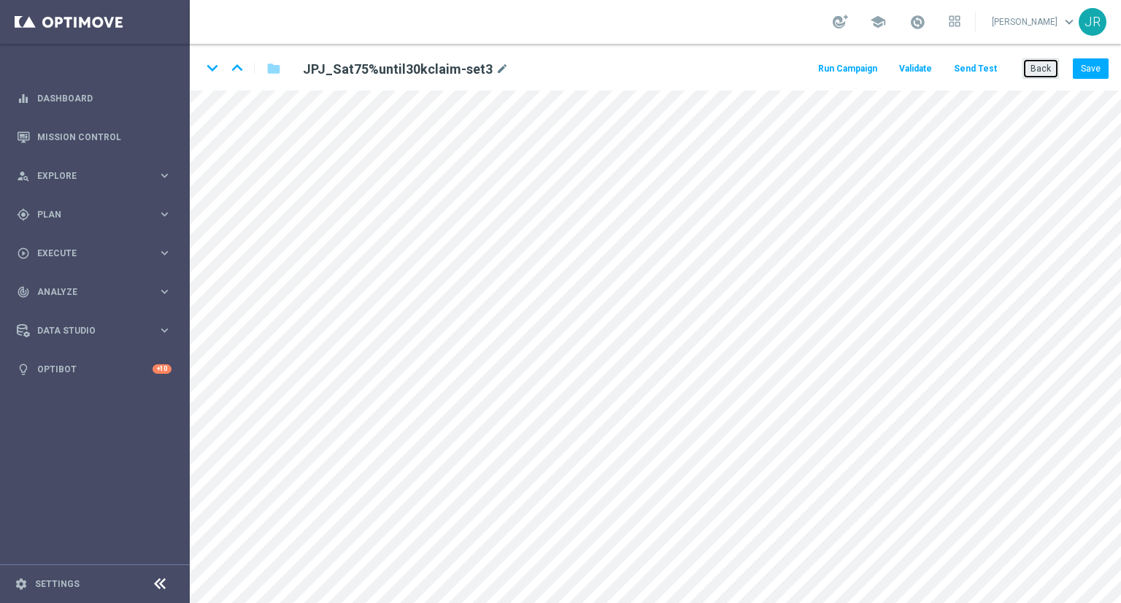
click at [1031, 76] on button "Back" at bounding box center [1041, 68] width 37 height 20
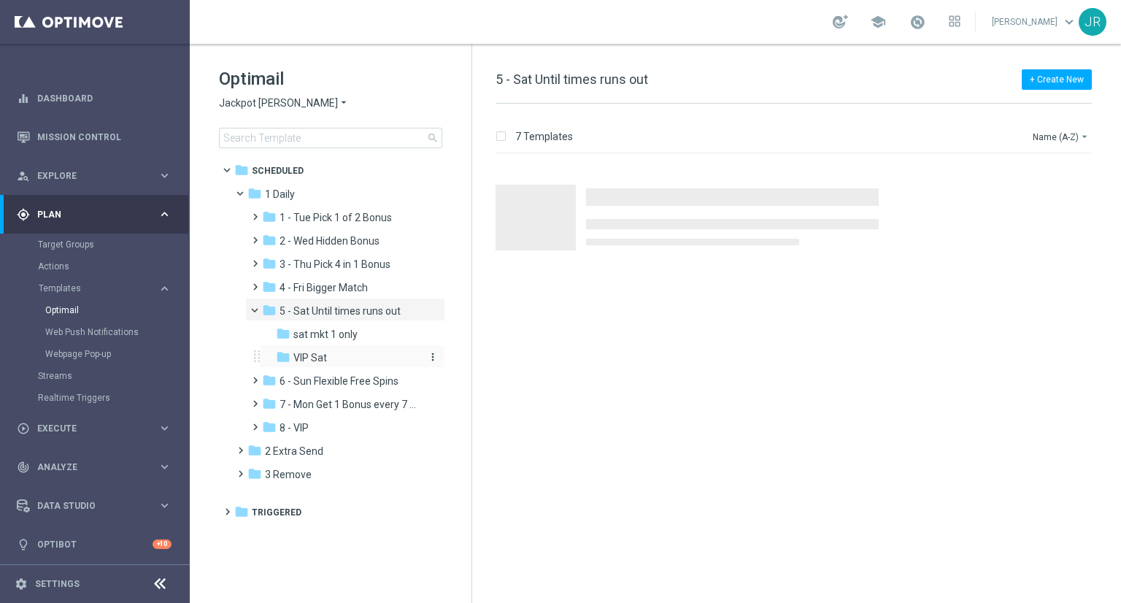
click at [309, 364] on div "folder VIP Sat" at bounding box center [348, 358] width 144 height 17
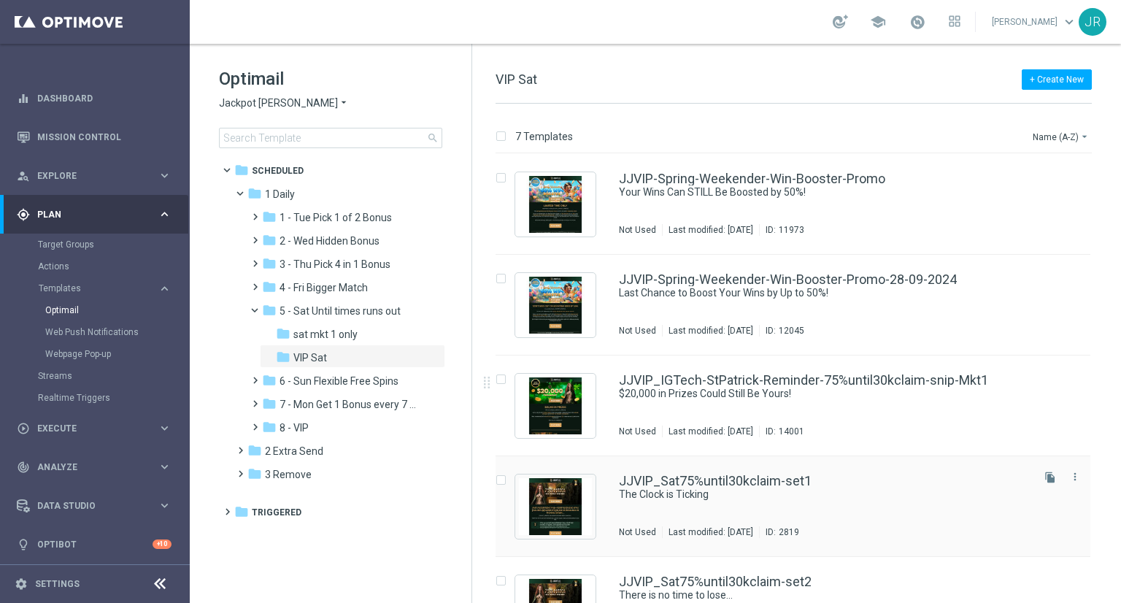
scroll to position [219, 0]
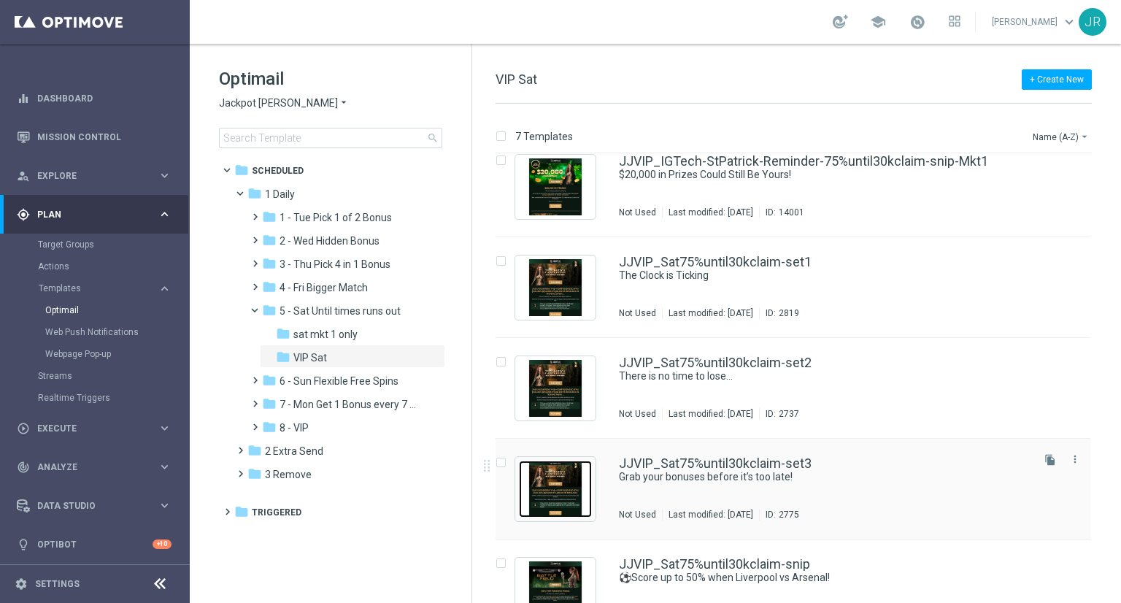
click at [588, 495] on img "Press SPACE to select this row." at bounding box center [555, 489] width 73 height 57
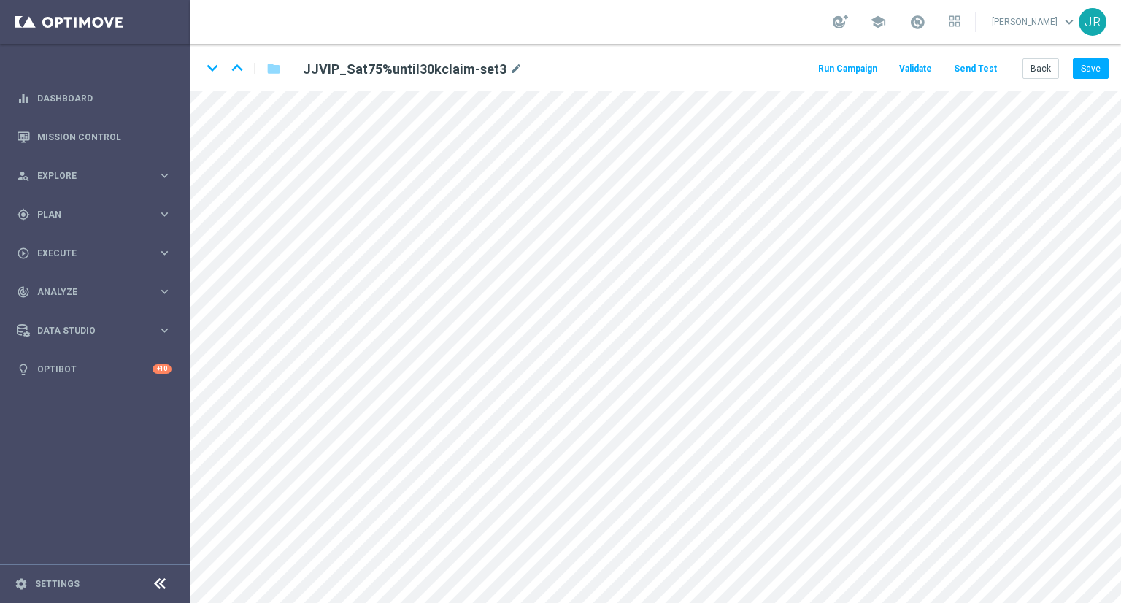
click at [1026, 80] on div "keyboard_arrow_down keyboard_arrow_up folder JJVIP_Sat75%until30kclaim-set3 mod…" at bounding box center [656, 67] width 932 height 47
click at [1028, 71] on button "Back" at bounding box center [1041, 68] width 37 height 20
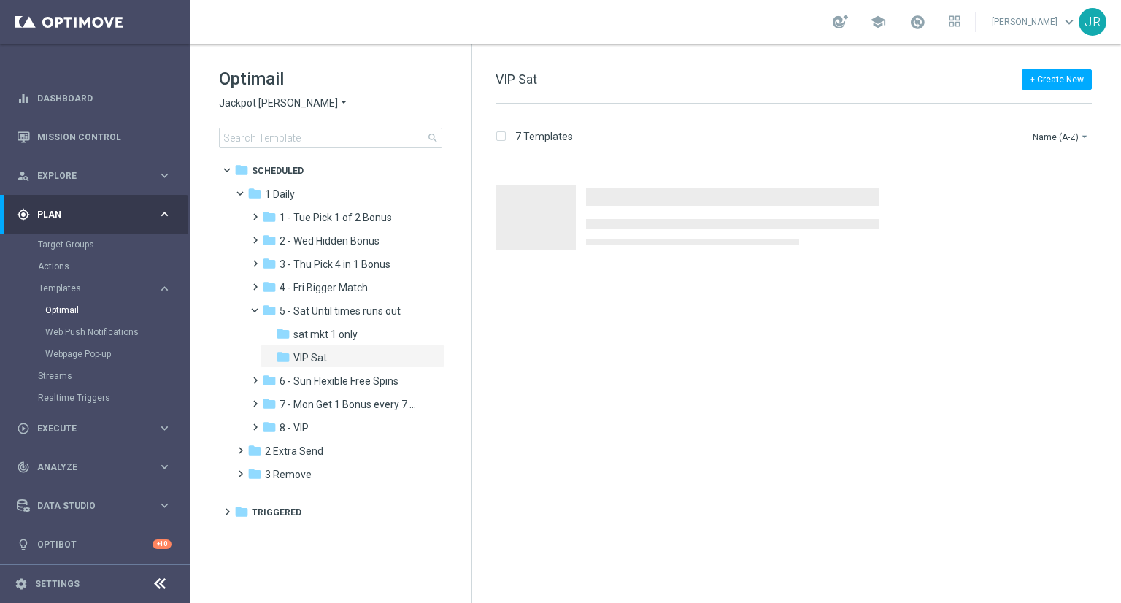
click at [252, 104] on span "Jackpot [PERSON_NAME]" at bounding box center [278, 103] width 119 height 14
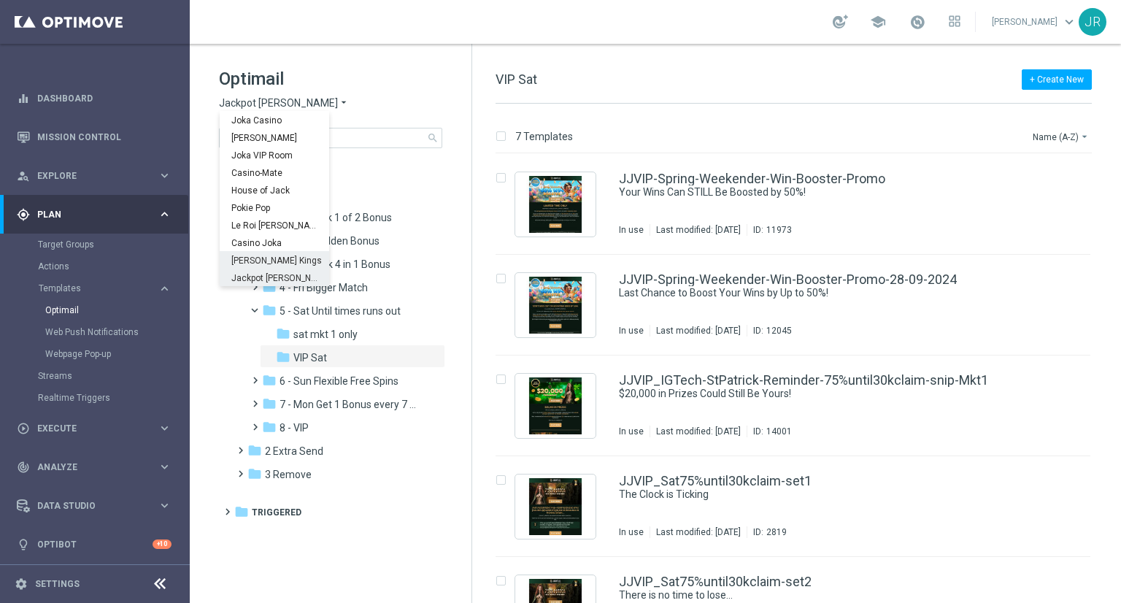
scroll to position [53, 0]
click at [0, 0] on span "Wolf Winner" at bounding box center [0, 0] width 0 height 0
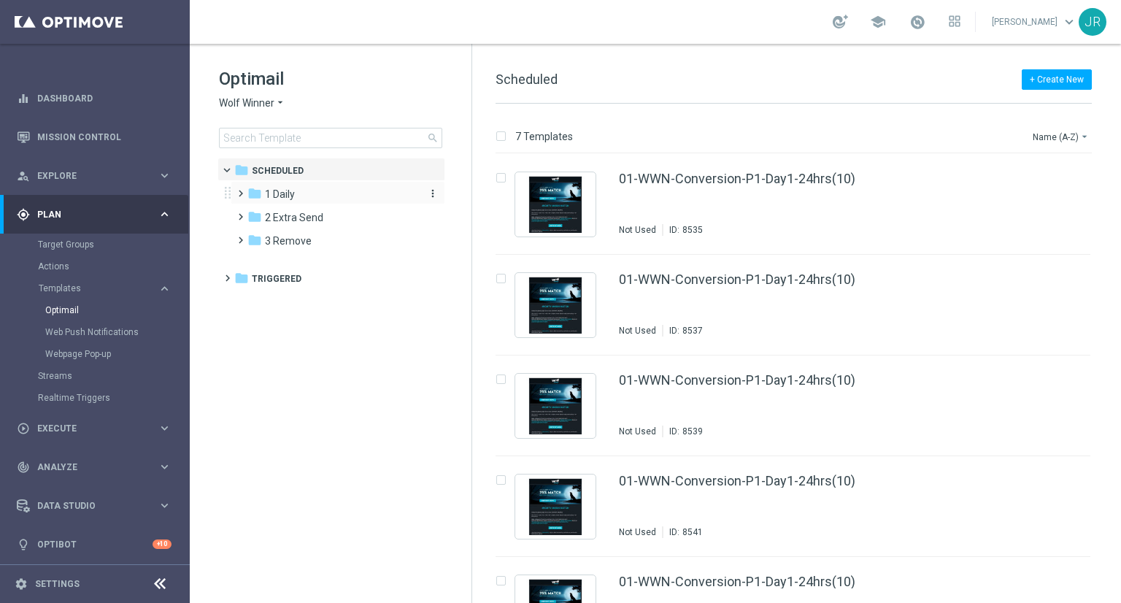
click at [295, 199] on div "folder 1 Daily" at bounding box center [331, 194] width 168 height 17
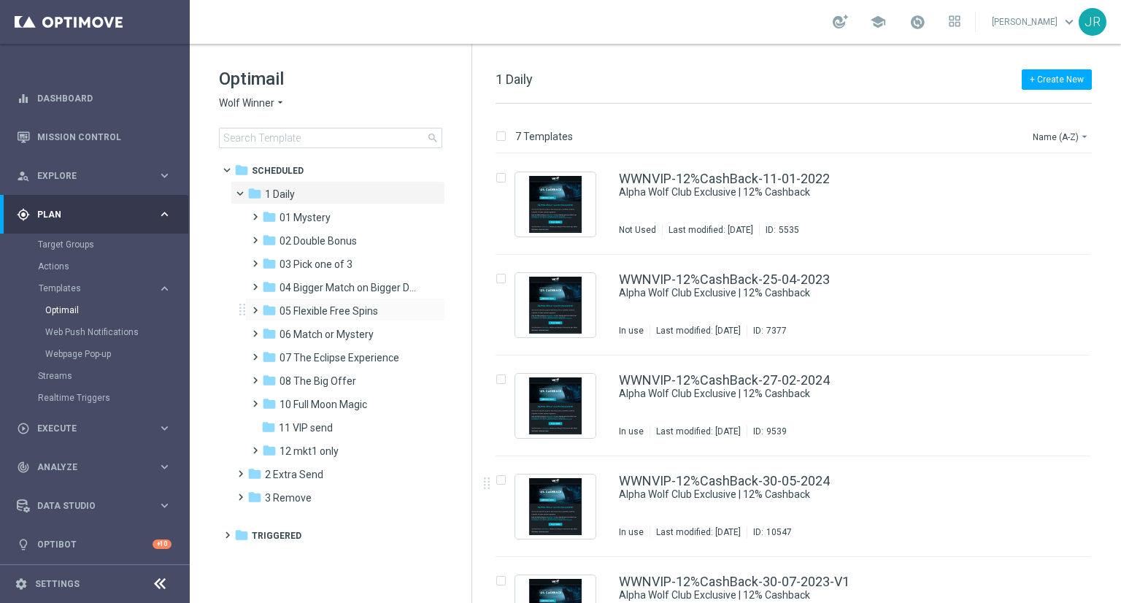
click at [366, 298] on div "folder 05 Flexible Free Spins more_vert" at bounding box center [345, 309] width 200 height 23
click at [365, 293] on span "04 Bigger Match on Bigger Deposits" at bounding box center [349, 287] width 138 height 13
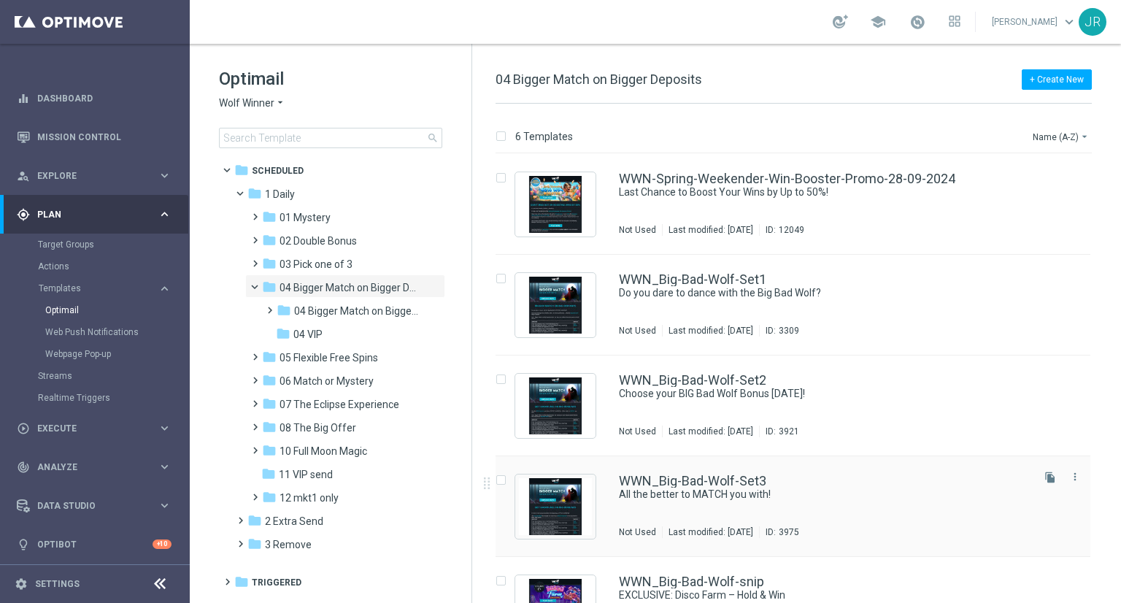
click at [684, 516] on div "WWN_Big-Bad-Wolf-Set3 All the better to MATCH you with! Not Used Last modified:…" at bounding box center [824, 507] width 410 height 64
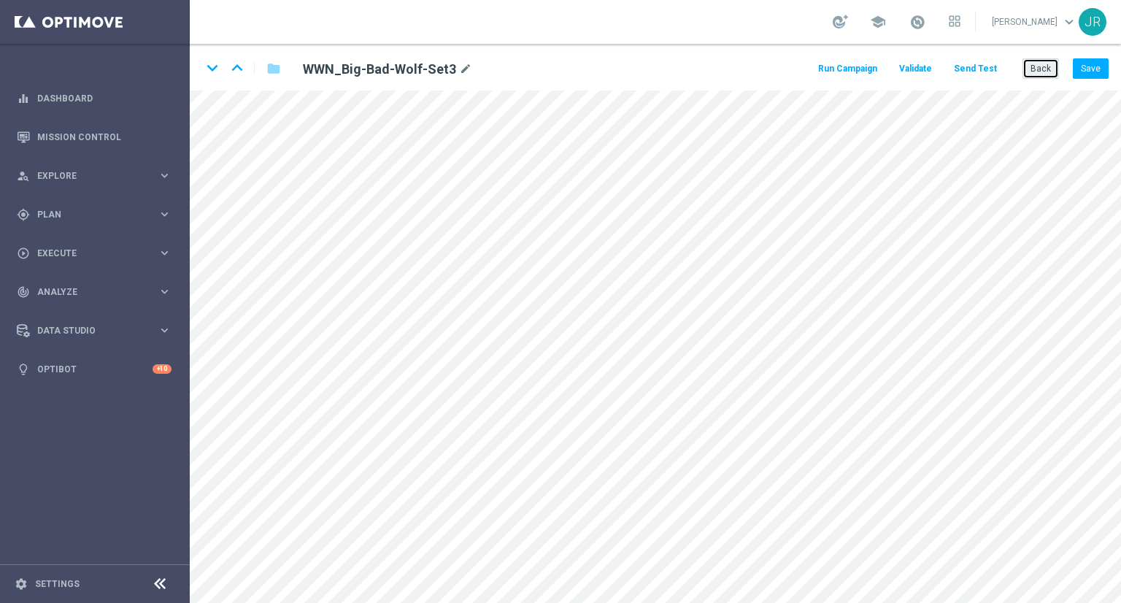
click at [1053, 66] on button "Back" at bounding box center [1041, 68] width 37 height 20
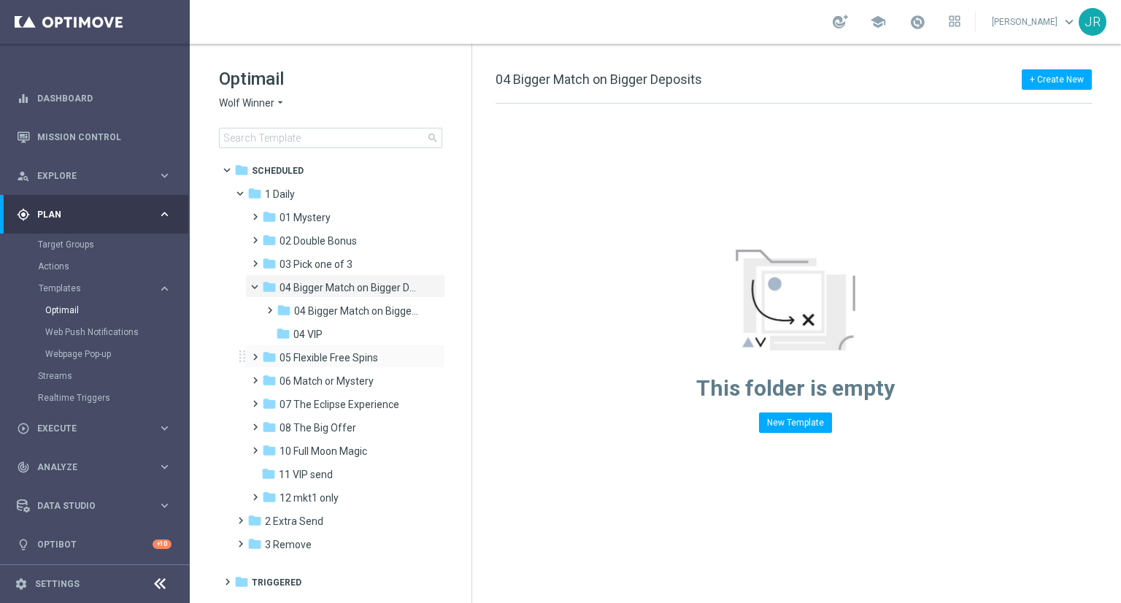
click at [350, 348] on div "folder 05 Flexible Free Spins more_vert" at bounding box center [345, 356] width 200 height 23
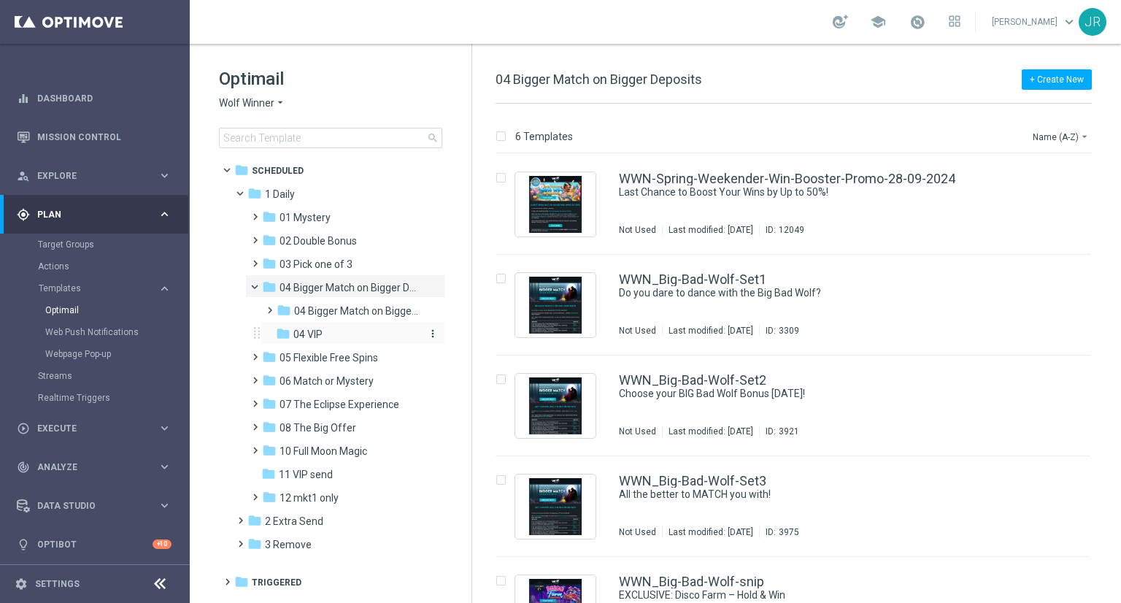
click at [346, 337] on div "folder 04 VIP" at bounding box center [348, 334] width 144 height 17
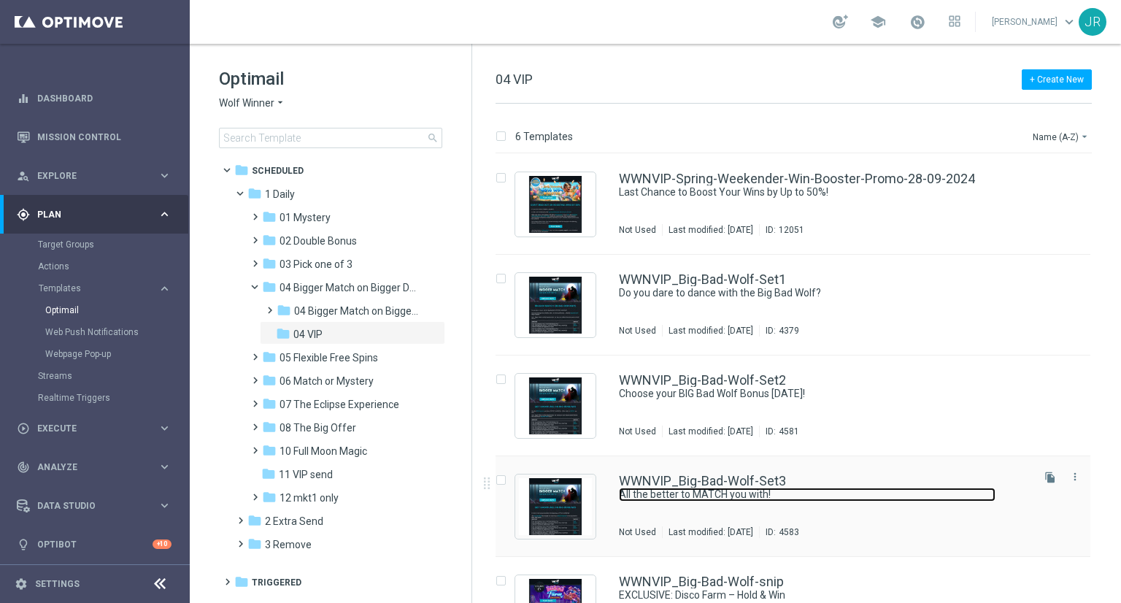
click at [677, 495] on link "All the better to MATCH you with!" at bounding box center [807, 495] width 377 height 14
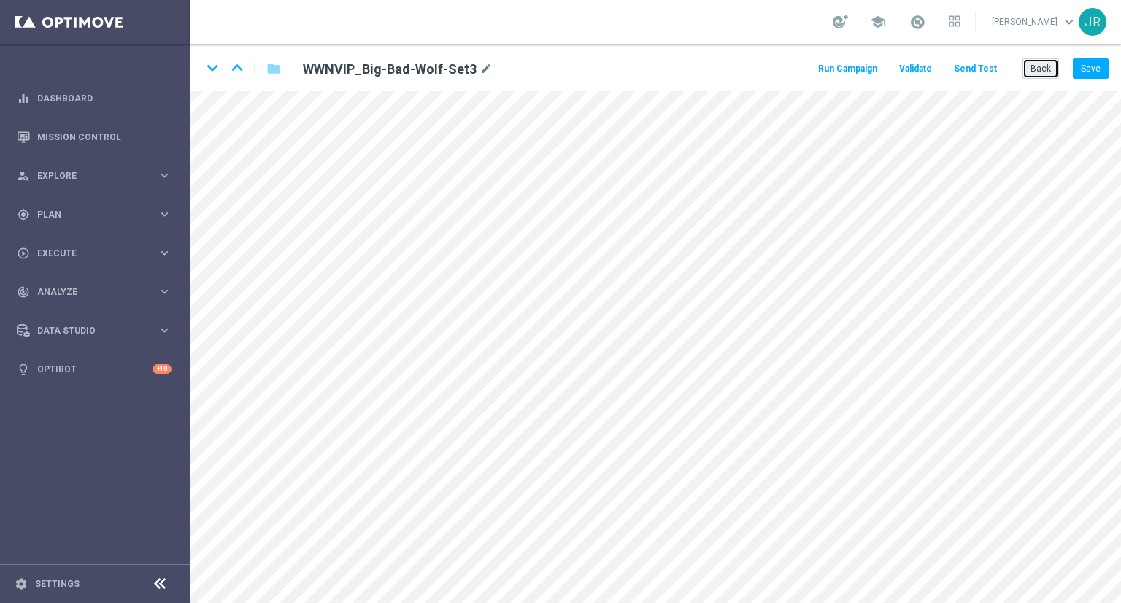
click at [1055, 73] on button "Back" at bounding box center [1041, 68] width 37 height 20
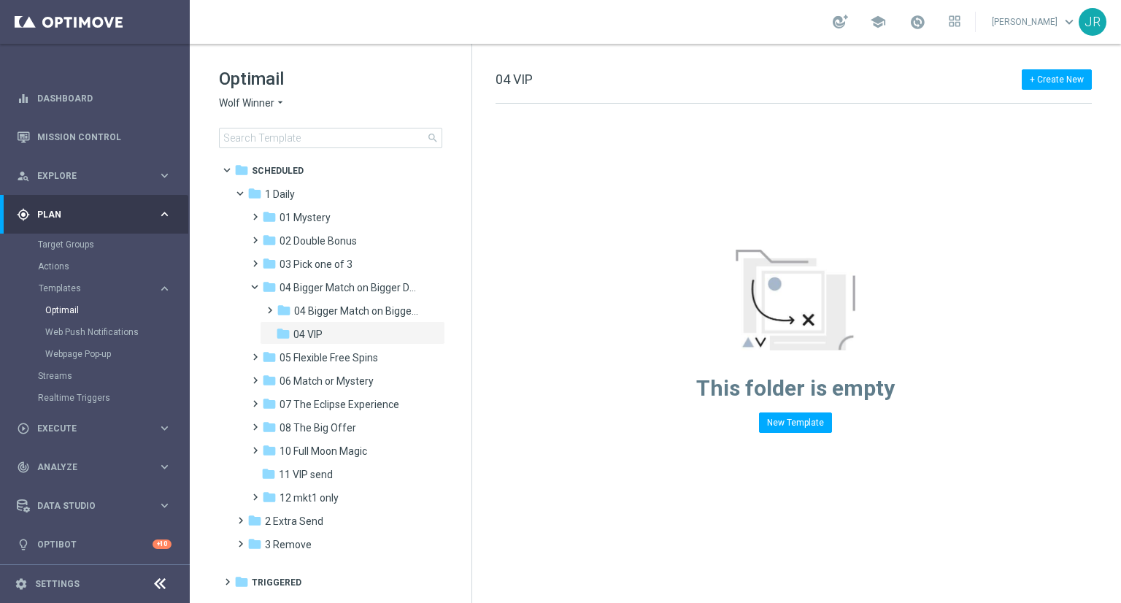
click at [251, 100] on span "Wolf Winner" at bounding box center [246, 103] width 55 height 14
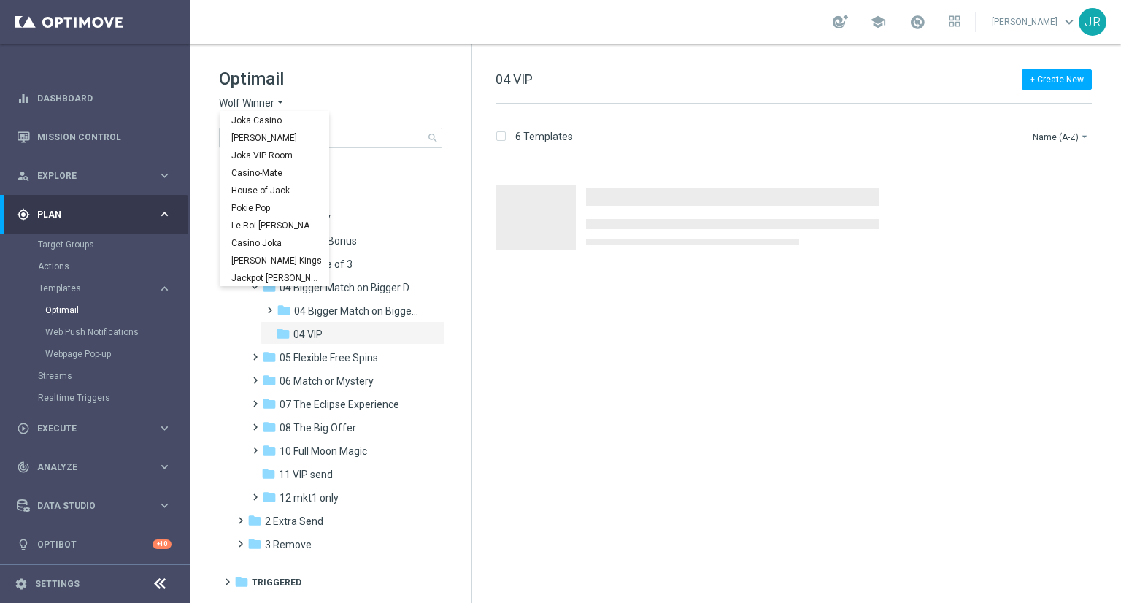
scroll to position [53, 0]
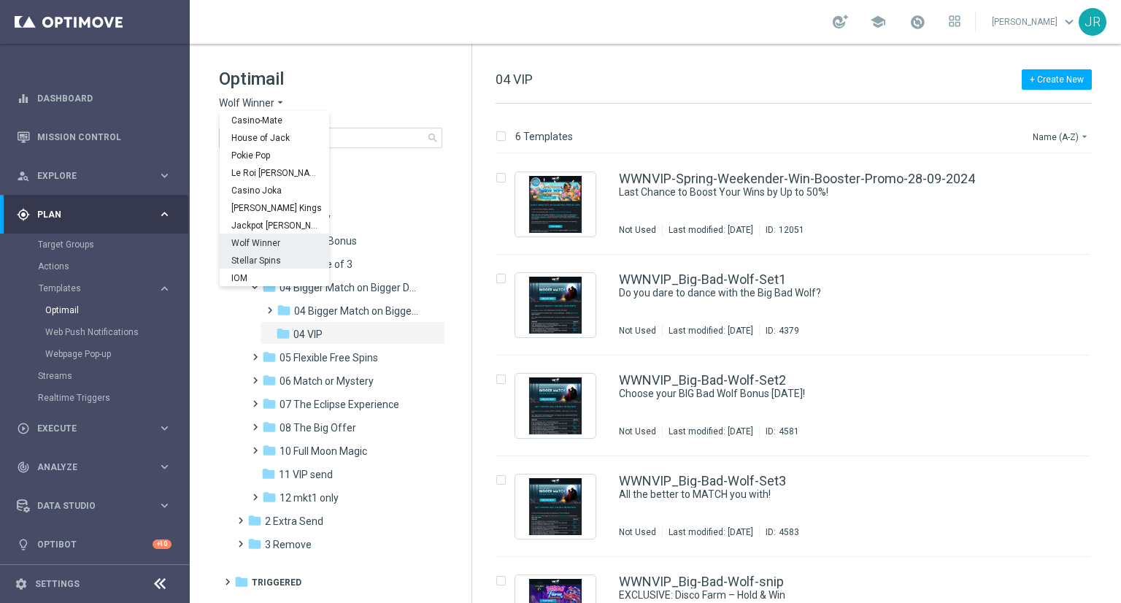
click at [0, 0] on span "Stellar Spins" at bounding box center [0, 0] width 0 height 0
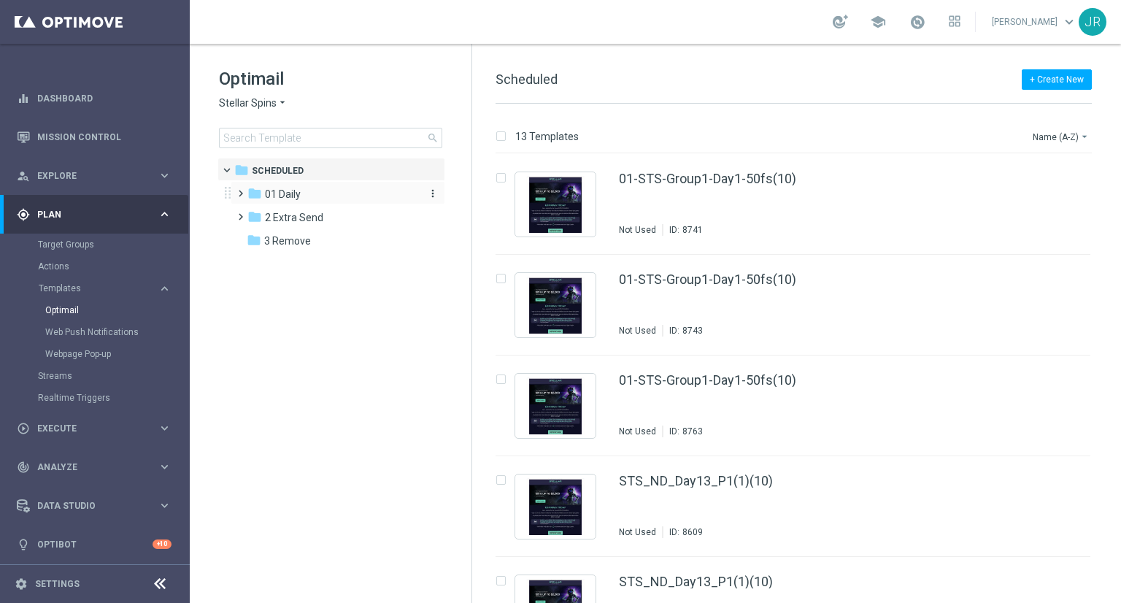
click at [299, 193] on span "01 Daily" at bounding box center [283, 194] width 36 height 13
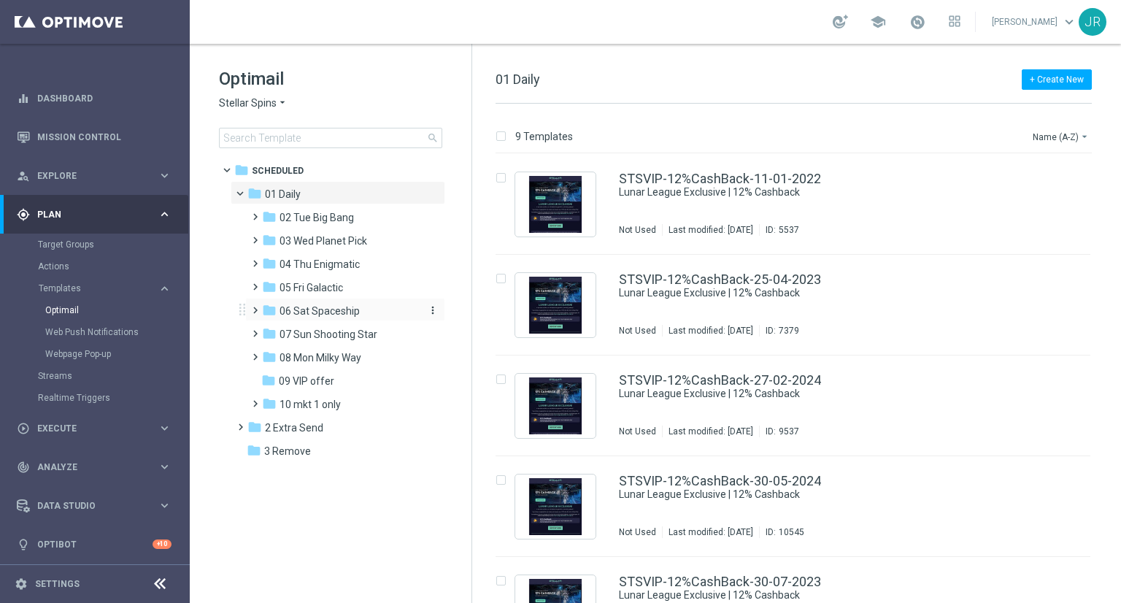
click at [326, 311] on span "06 Sat Spaceship" at bounding box center [320, 310] width 80 height 13
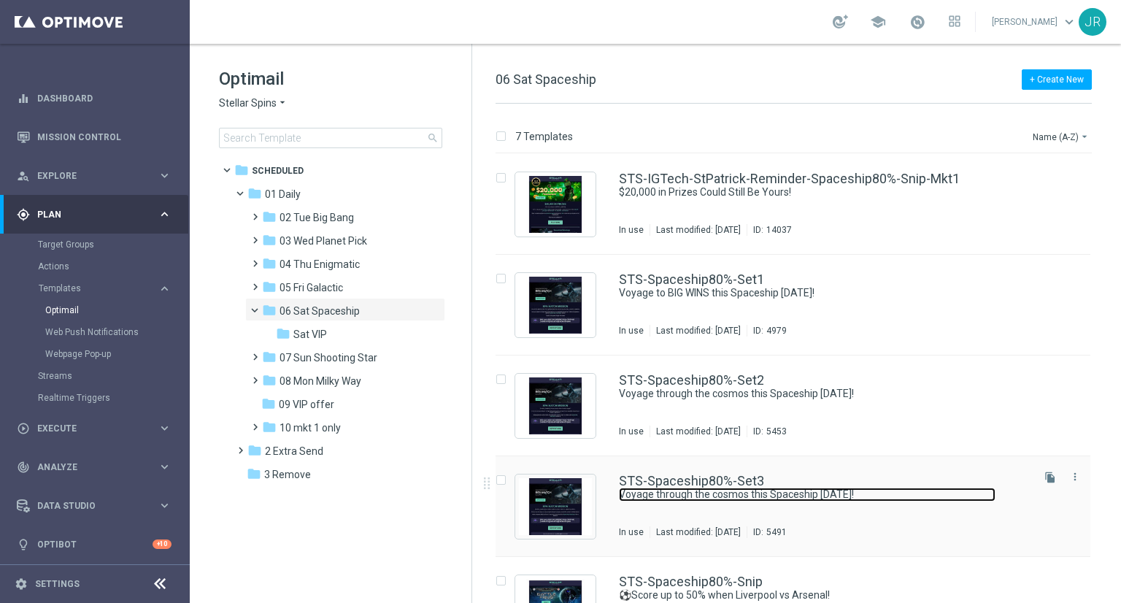
click at [779, 491] on link "Voyage through the cosmos this Spaceship [DATE]!" at bounding box center [807, 495] width 377 height 14
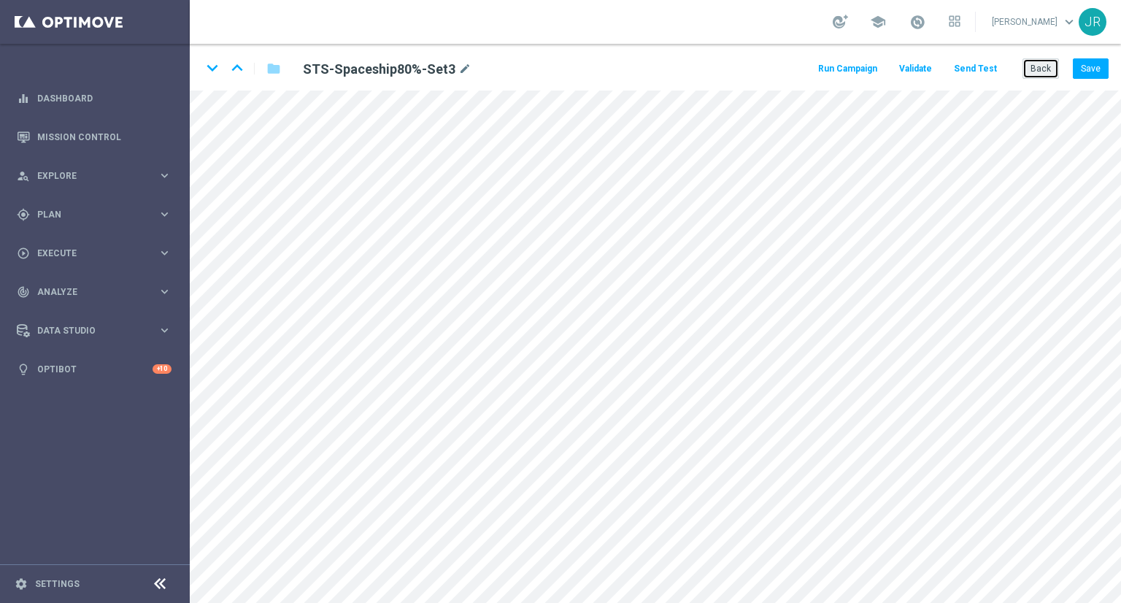
click at [1034, 76] on button "Back" at bounding box center [1041, 68] width 37 height 20
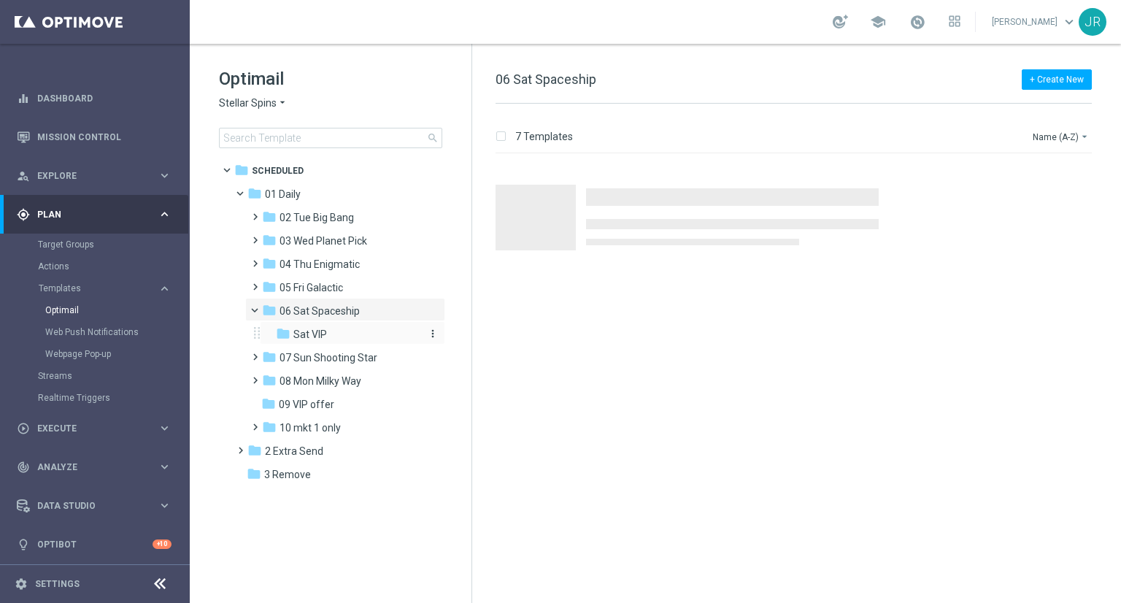
click at [368, 326] on div "folder Sat VIP" at bounding box center [348, 334] width 144 height 17
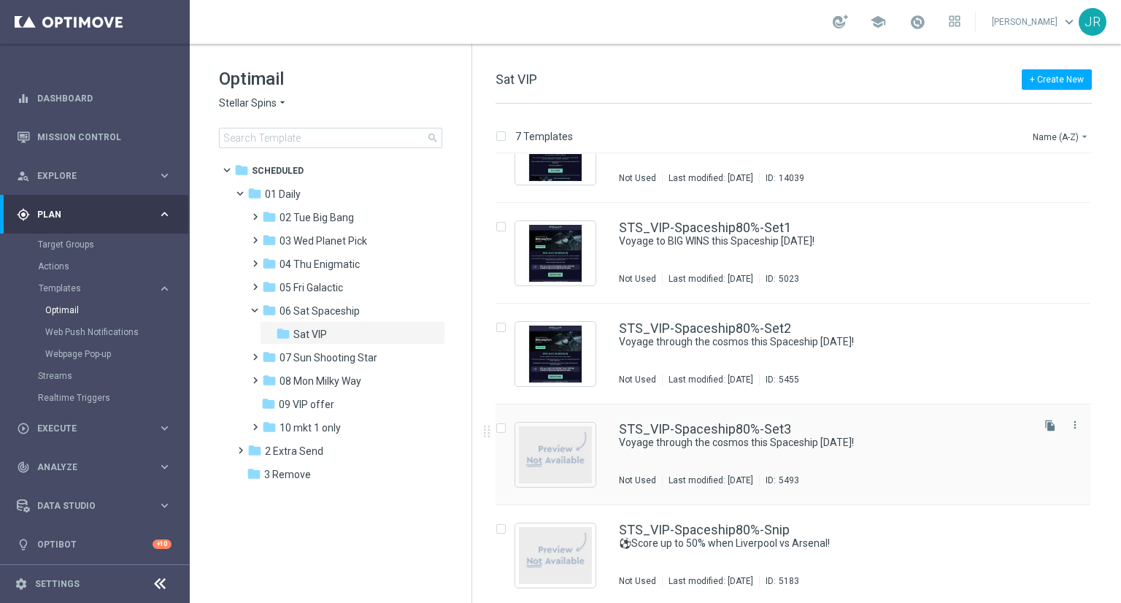
scroll to position [256, 0]
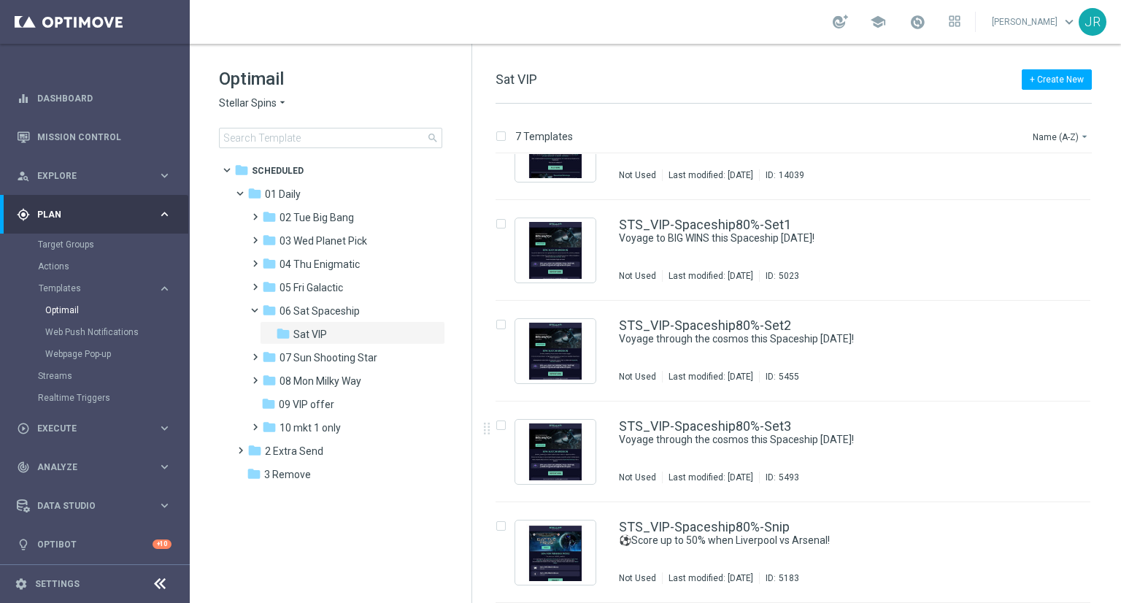
drag, startPoint x: 721, startPoint y: 480, endPoint x: 724, endPoint y: 460, distance: 20.0
click at [721, 480] on div "Last modified: [DATE]" at bounding box center [711, 478] width 96 height 12
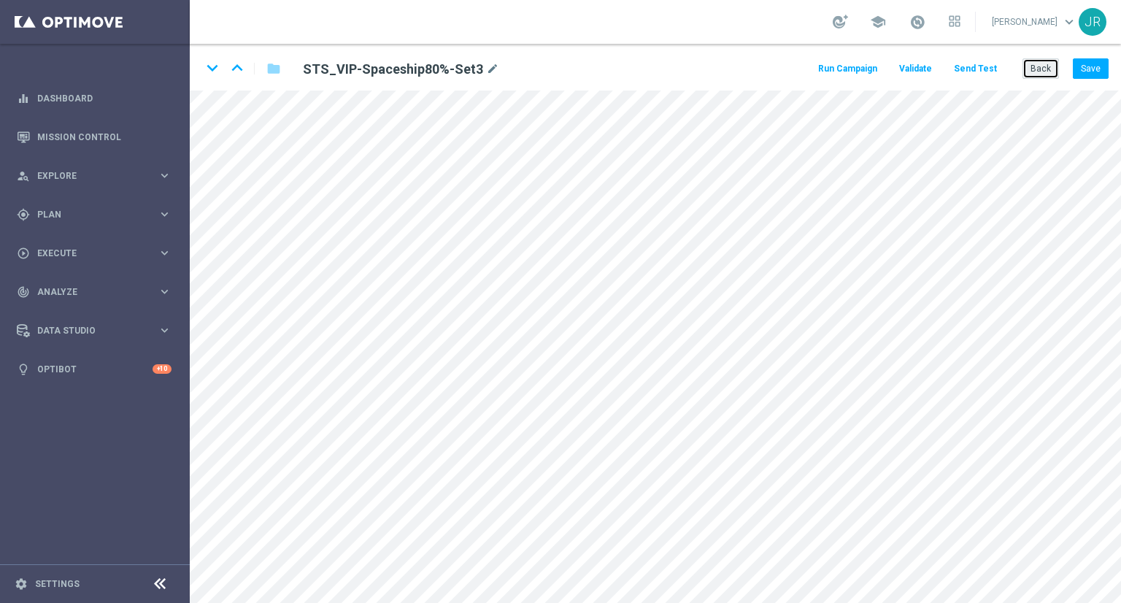
click at [1033, 65] on button "Back" at bounding box center [1041, 68] width 37 height 20
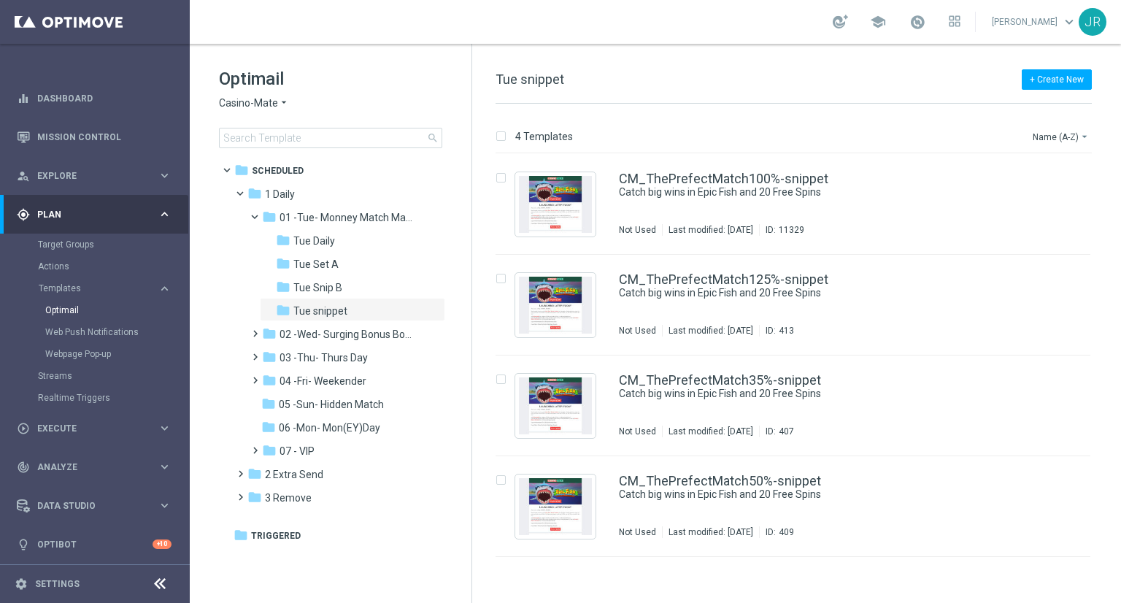
click at [262, 105] on span "Casino-Mate" at bounding box center [248, 103] width 59 height 14
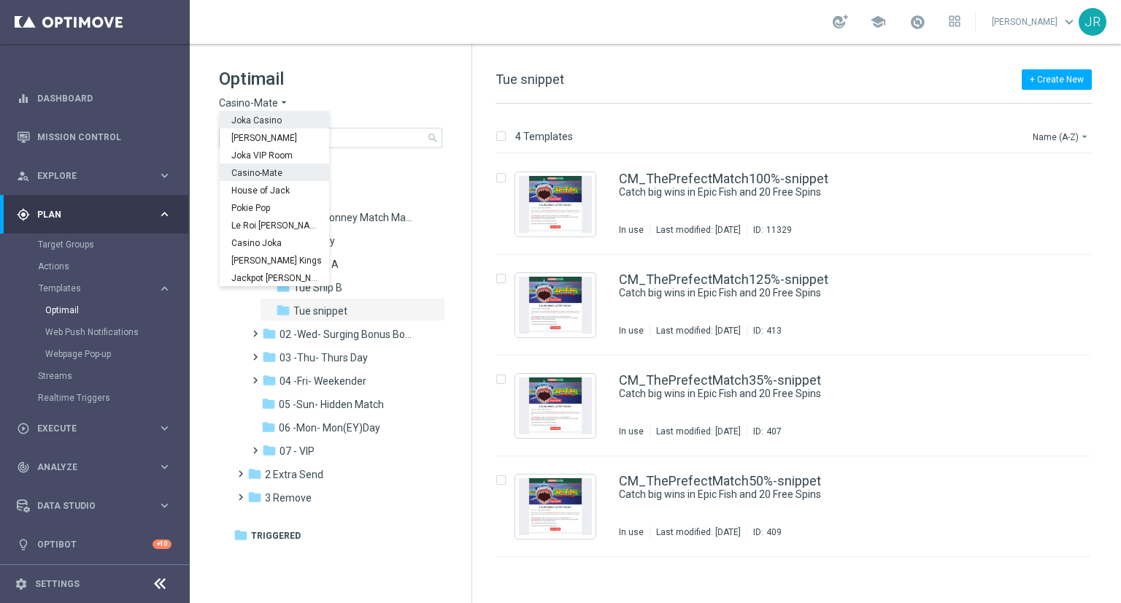
click at [0, 0] on span "Joka Casino" at bounding box center [0, 0] width 0 height 0
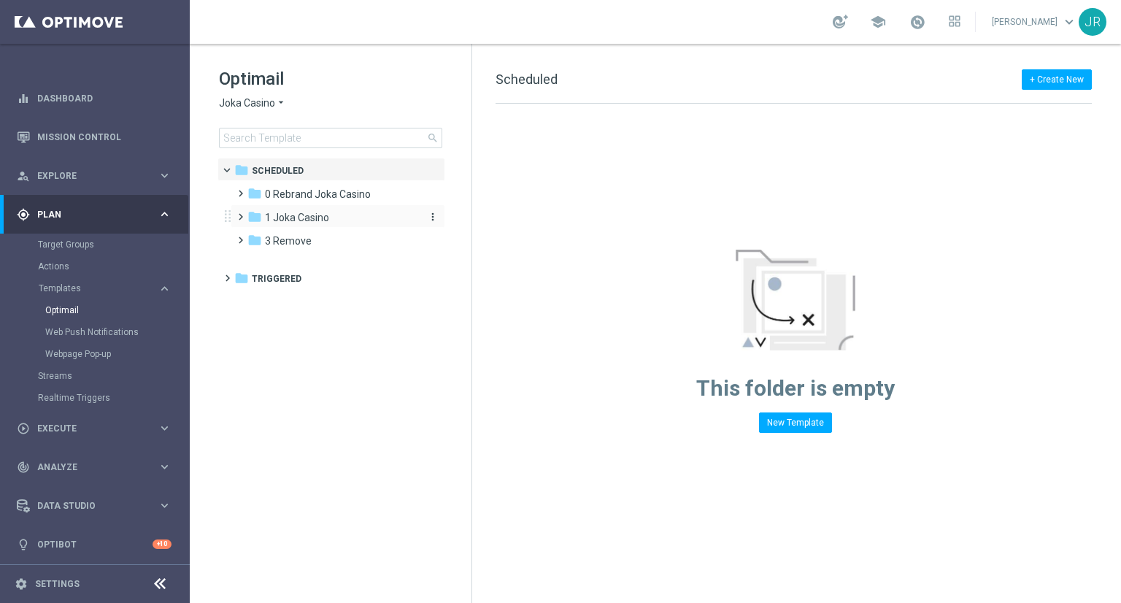
click at [277, 215] on span "1 Joka Casino" at bounding box center [297, 217] width 64 height 13
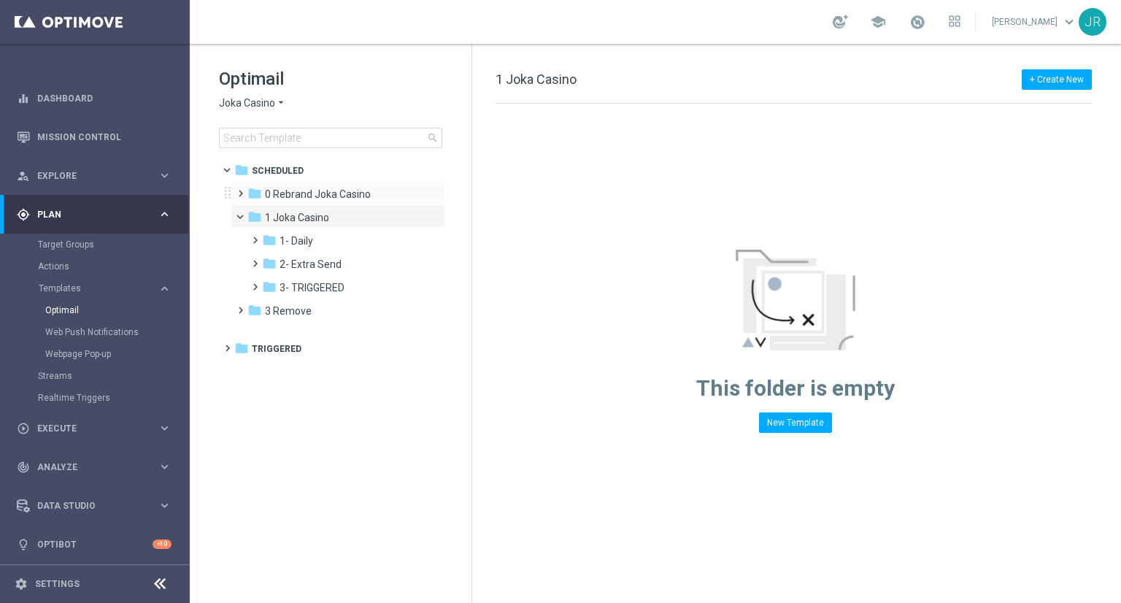
click at [241, 190] on span at bounding box center [237, 187] width 7 height 6
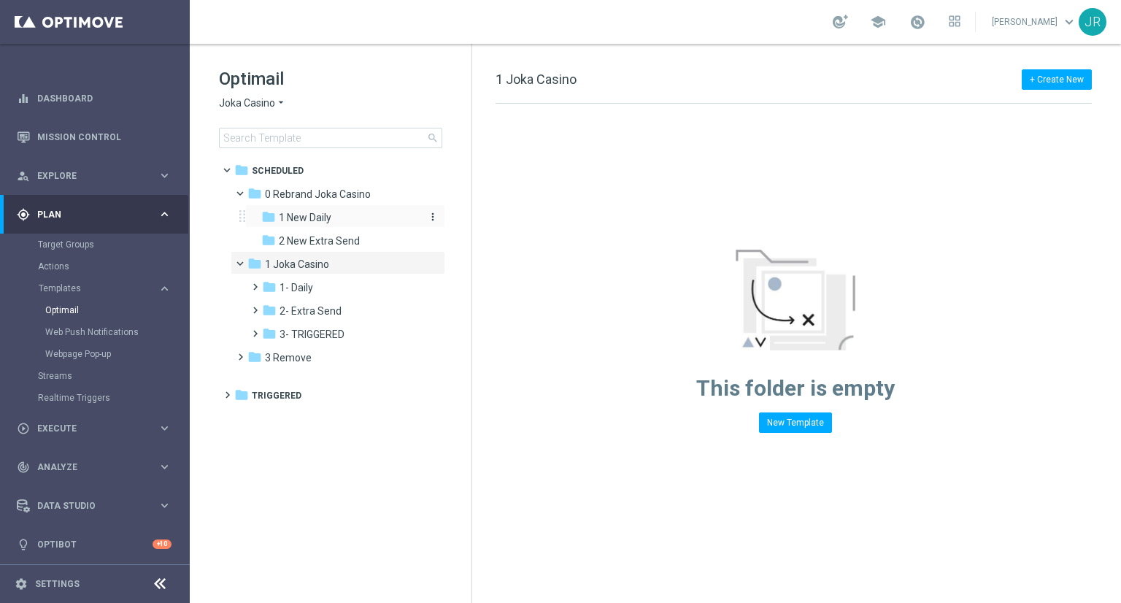
click at [304, 221] on span "1 New Daily" at bounding box center [305, 217] width 53 height 13
click at [310, 233] on div "folder 2 New Extra Send" at bounding box center [339, 241] width 156 height 17
click at [309, 262] on span "1 Joka Casino" at bounding box center [297, 264] width 64 height 13
click at [309, 281] on span "1- Daily" at bounding box center [297, 287] width 34 height 13
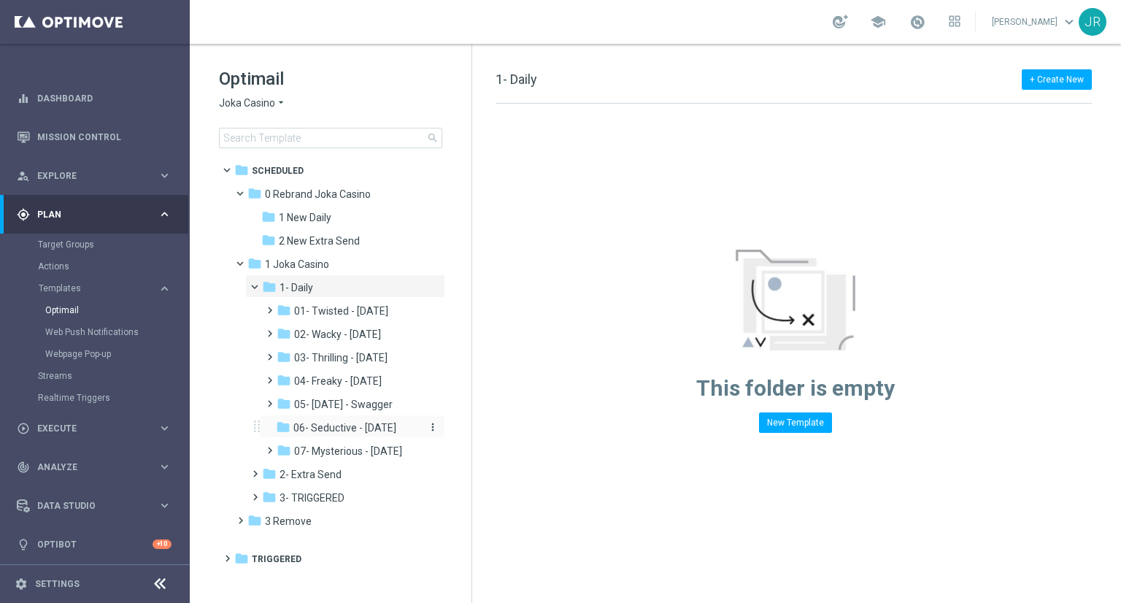
click at [323, 430] on span "06- Seductive - Sunday" at bounding box center [344, 427] width 103 height 13
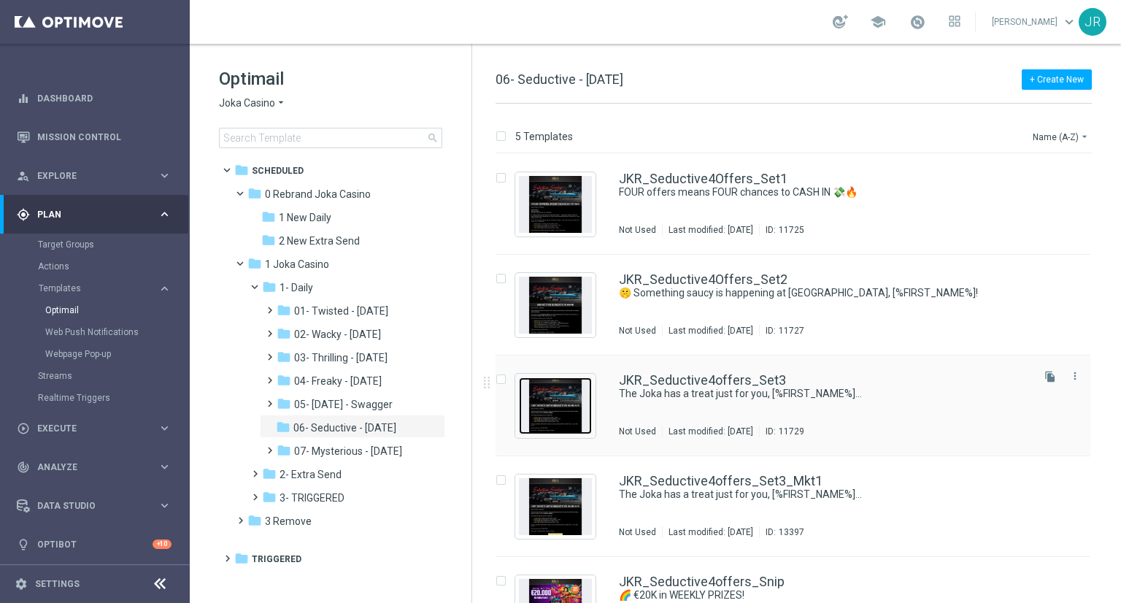
click at [570, 407] on img "Press SPACE to select this row." at bounding box center [555, 405] width 73 height 57
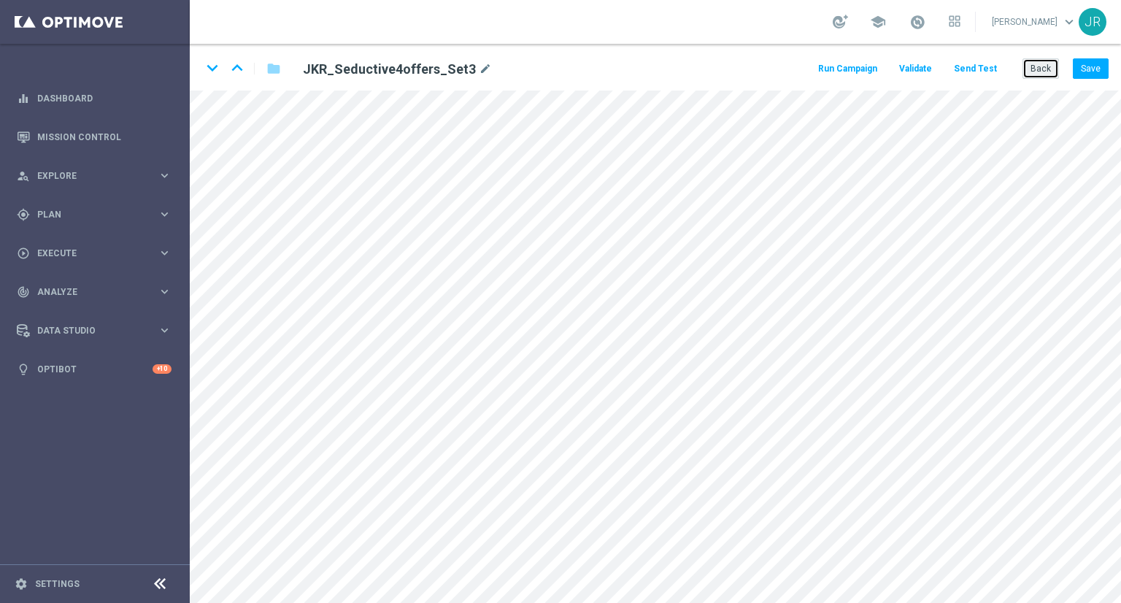
click at [1053, 65] on button "Back" at bounding box center [1041, 68] width 37 height 20
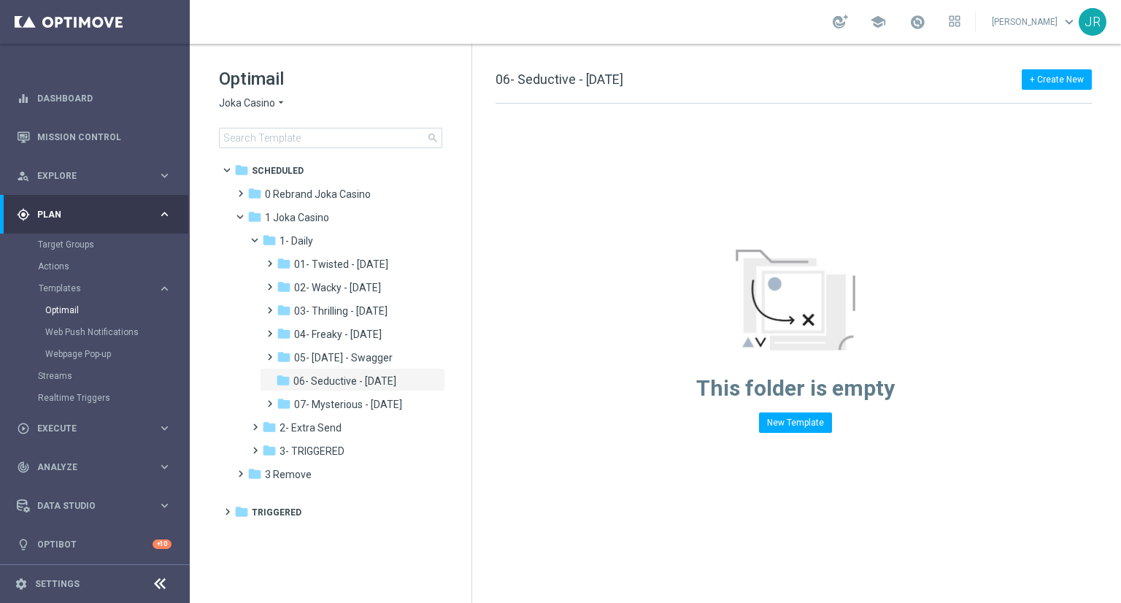
click at [239, 104] on span "Joka Casino" at bounding box center [247, 103] width 56 height 14
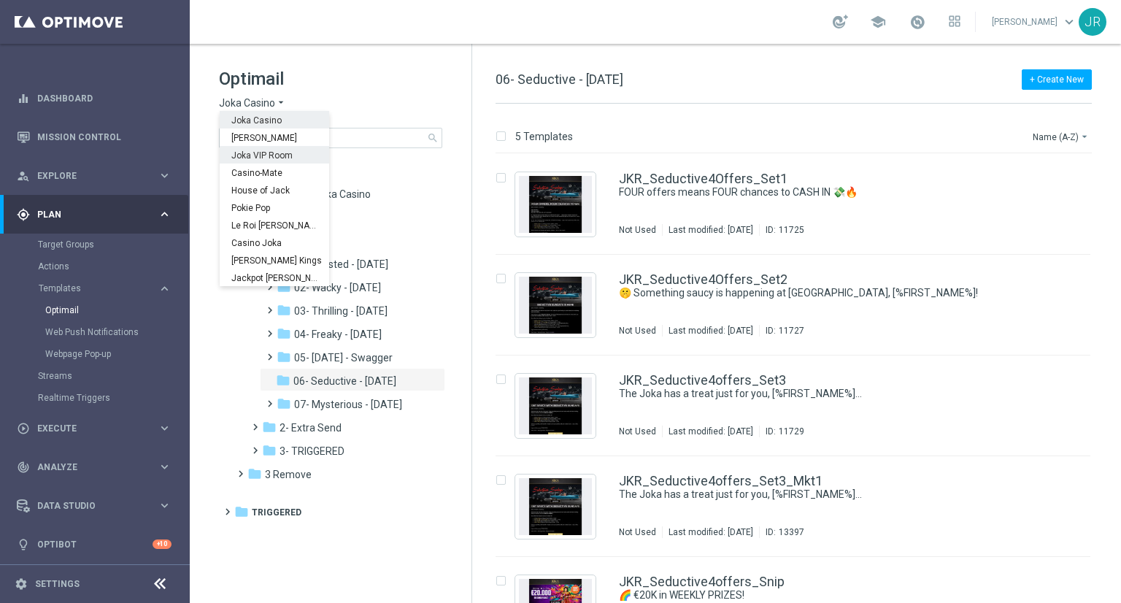
click at [0, 0] on span "Joka VIP Room" at bounding box center [0, 0] width 0 height 0
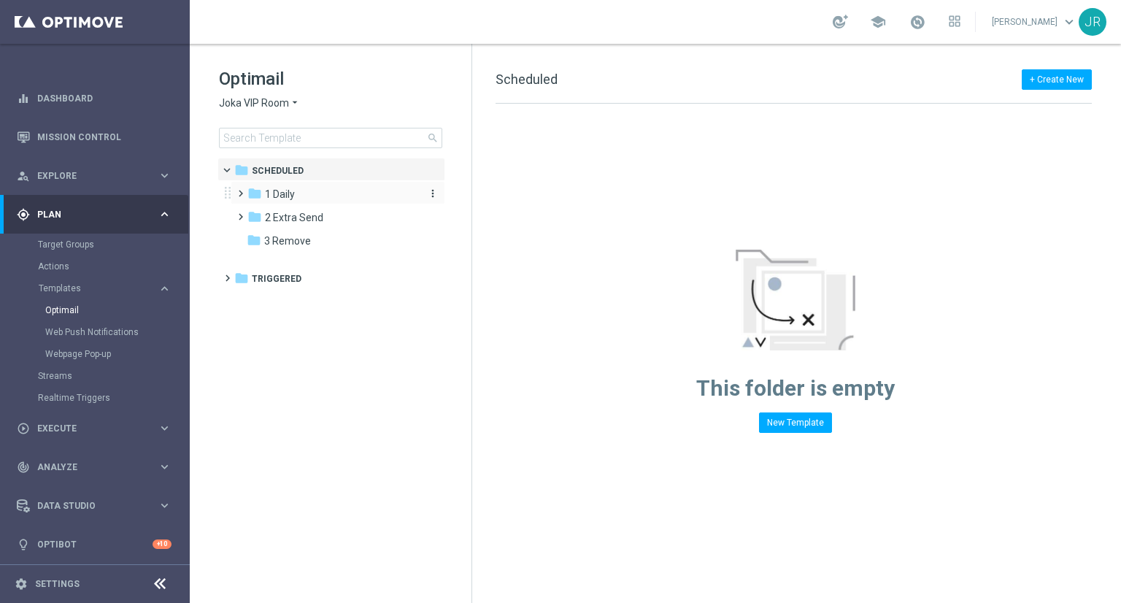
click at [288, 191] on span "1 Daily" at bounding box center [280, 194] width 30 height 13
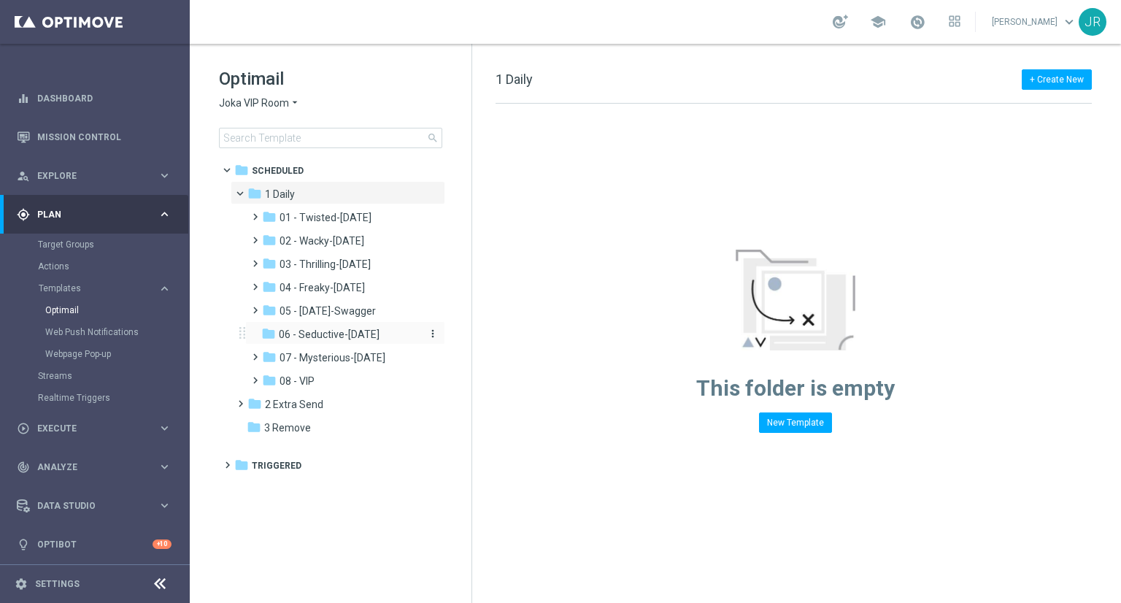
click at [323, 333] on span "06 - Seductive-[DATE]" at bounding box center [329, 334] width 101 height 13
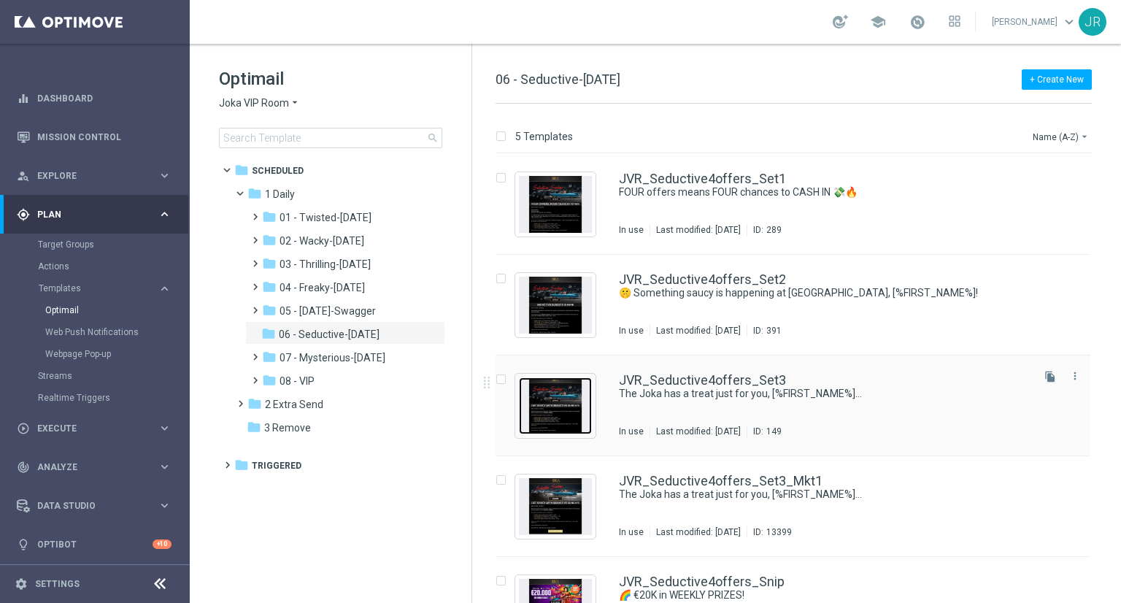
click at [575, 401] on img "Press SPACE to select this row." at bounding box center [555, 405] width 73 height 57
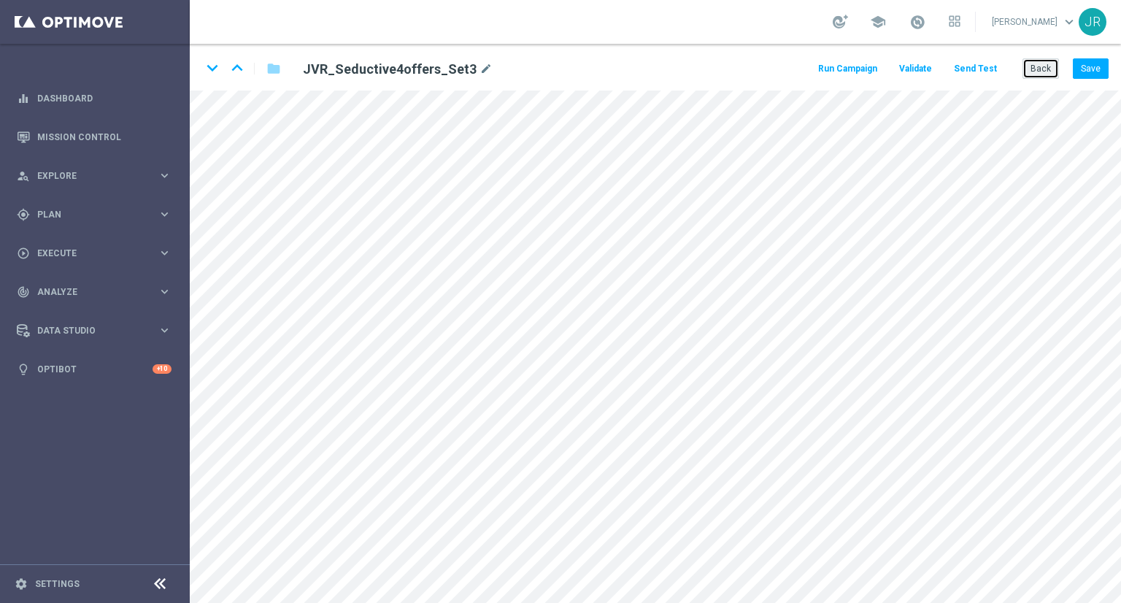
click at [1043, 65] on button "Back" at bounding box center [1041, 68] width 37 height 20
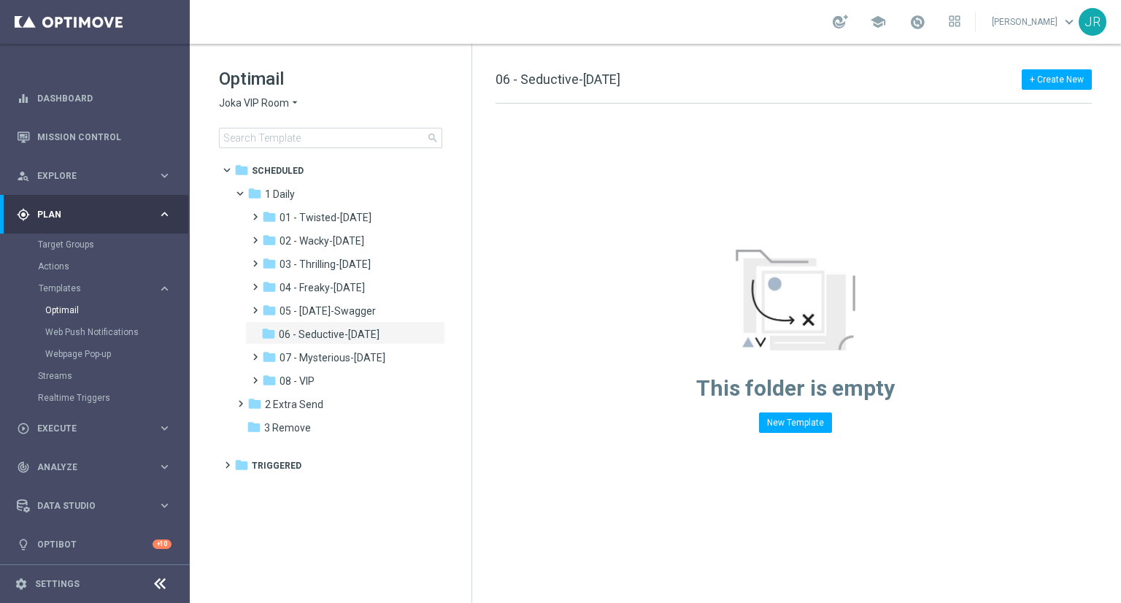
click at [250, 104] on span "Joka VIP Room" at bounding box center [254, 103] width 70 height 14
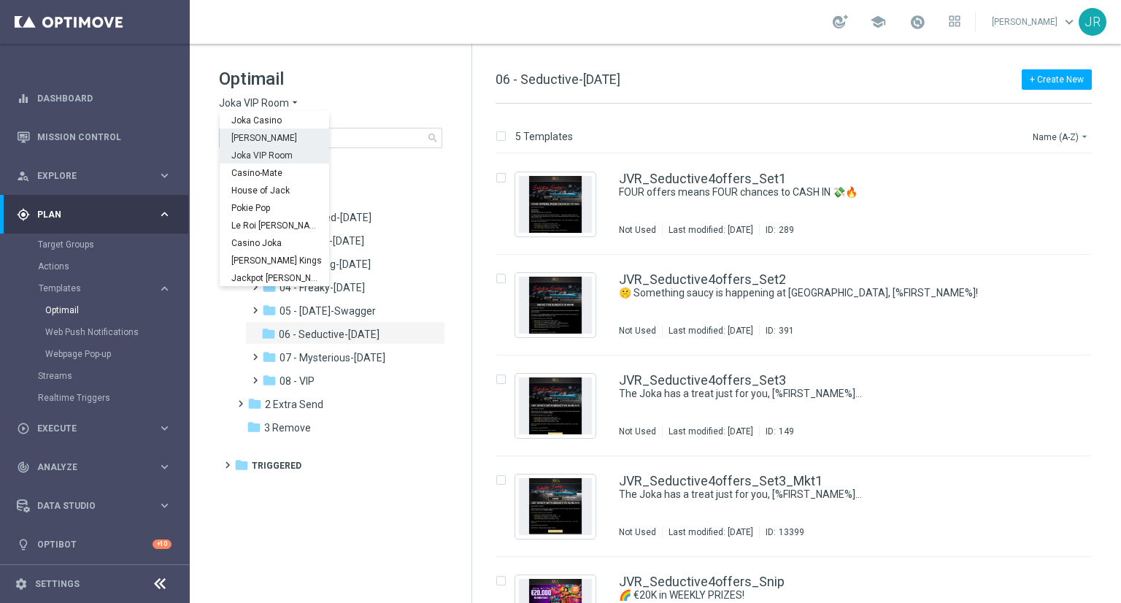
drag, startPoint x: 241, startPoint y: 137, endPoint x: 253, endPoint y: 152, distance: 19.3
click at [0, 0] on span "[PERSON_NAME]" at bounding box center [0, 0] width 0 height 0
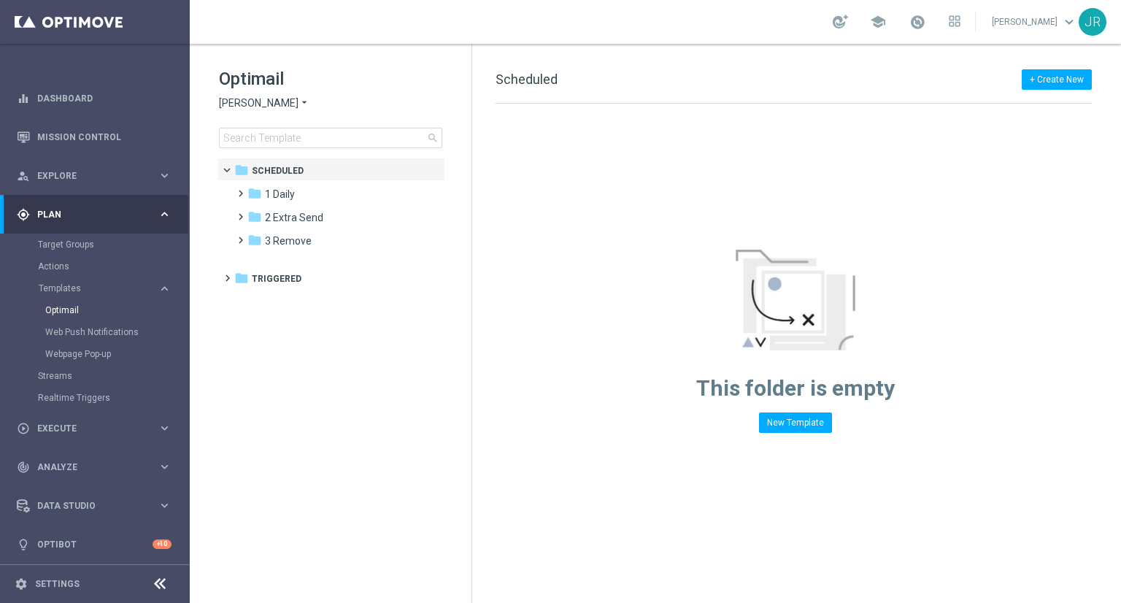
drag, startPoint x: 297, startPoint y: 191, endPoint x: 517, endPoint y: 242, distance: 225.8
click at [296, 191] on div "folder 1 Daily" at bounding box center [331, 194] width 168 height 17
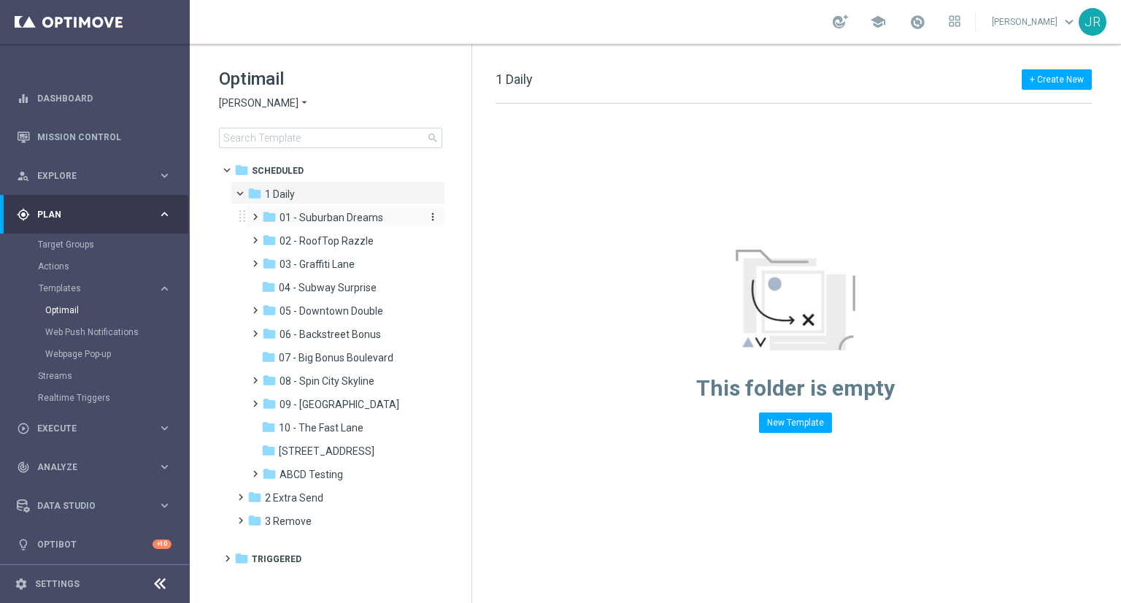
click at [312, 223] on span "01 - Suburban Dreams" at bounding box center [332, 217] width 104 height 13
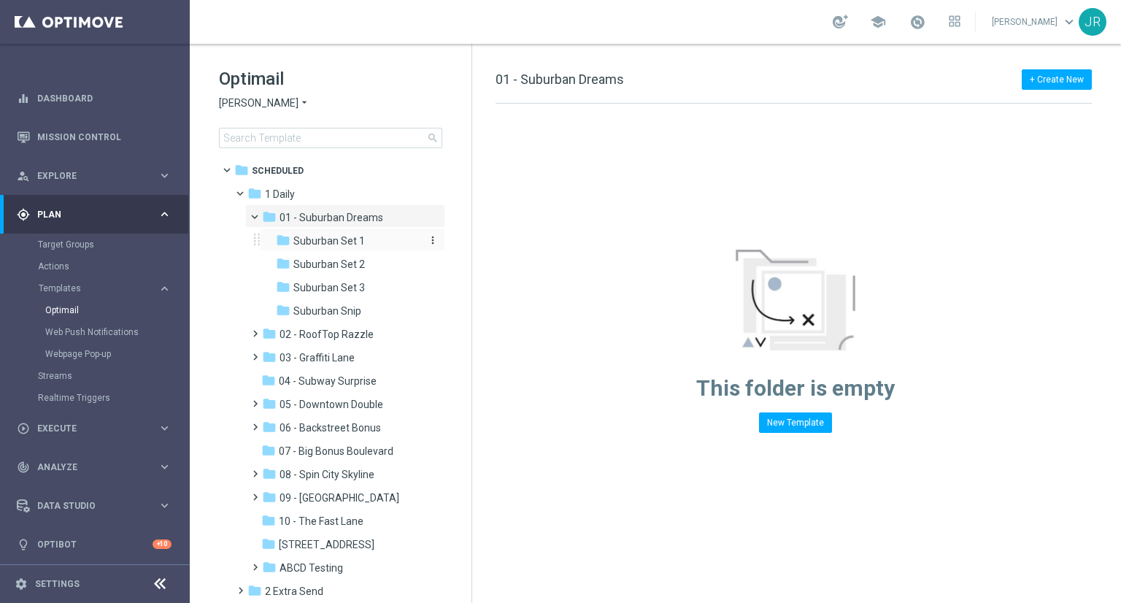
click at [339, 242] on span "Suburban Set 1" at bounding box center [329, 240] width 72 height 13
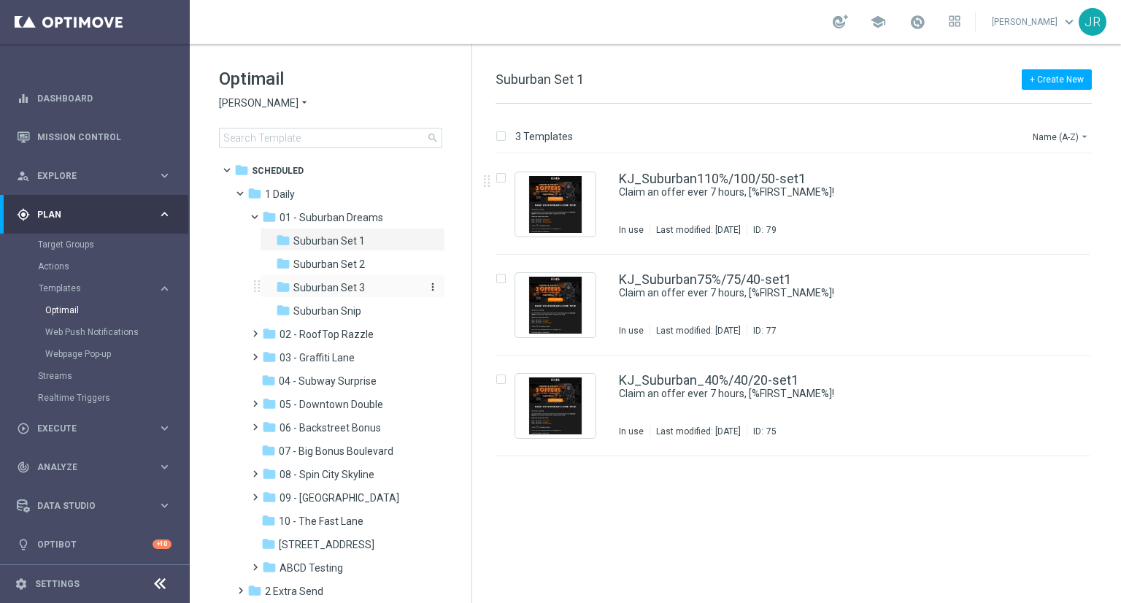
click at [371, 282] on div "folder Suburban Set 3" at bounding box center [348, 288] width 144 height 17
click at [559, 207] on img "Press SPACE to select this row." at bounding box center [555, 204] width 73 height 57
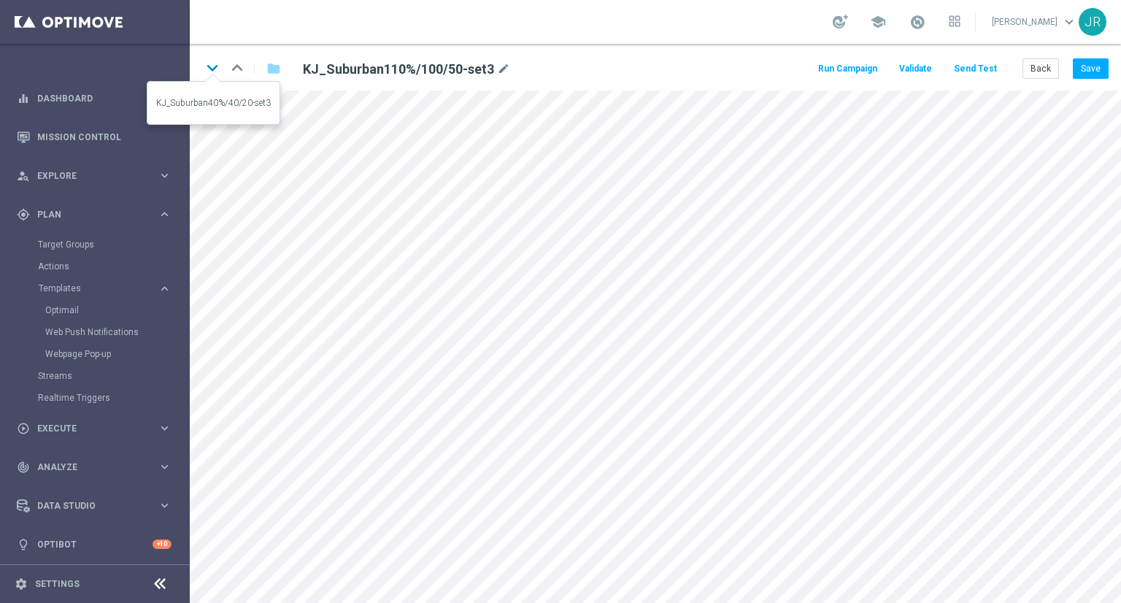
click at [218, 69] on icon "keyboard_arrow_down" at bounding box center [212, 68] width 22 height 22
click at [1098, 68] on button "Save" at bounding box center [1091, 68] width 36 height 20
drag, startPoint x: 212, startPoint y: 68, endPoint x: 244, endPoint y: 96, distance: 41.9
click at [212, 68] on icon "keyboard_arrow_down" at bounding box center [212, 68] width 22 height 22
click at [1097, 70] on button "Save" at bounding box center [1091, 68] width 36 height 20
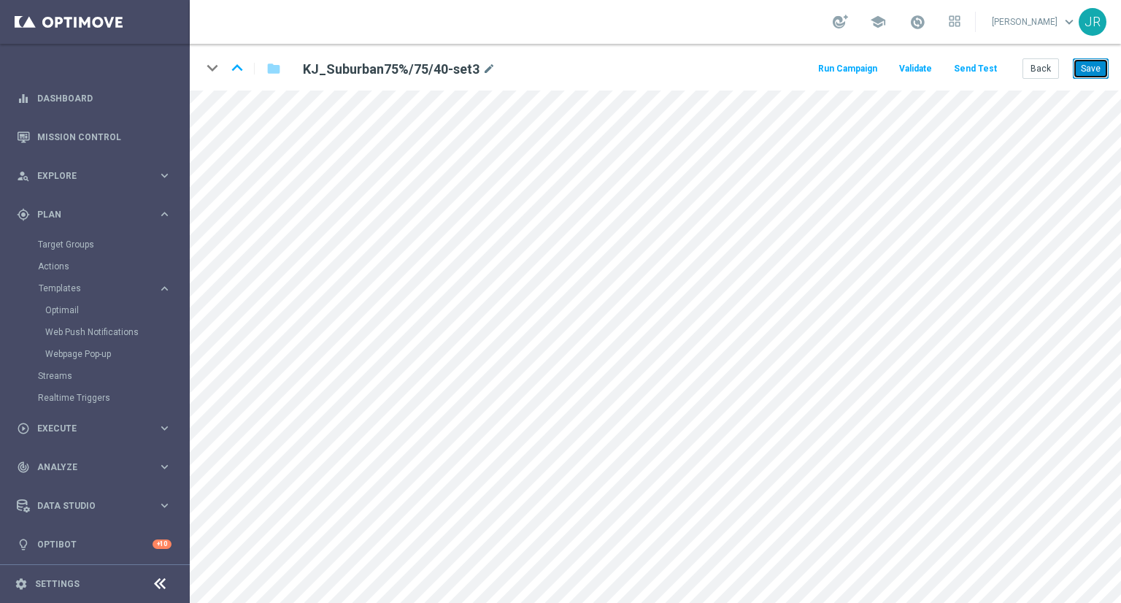
click at [1092, 71] on button "Save" at bounding box center [1091, 68] width 36 height 20
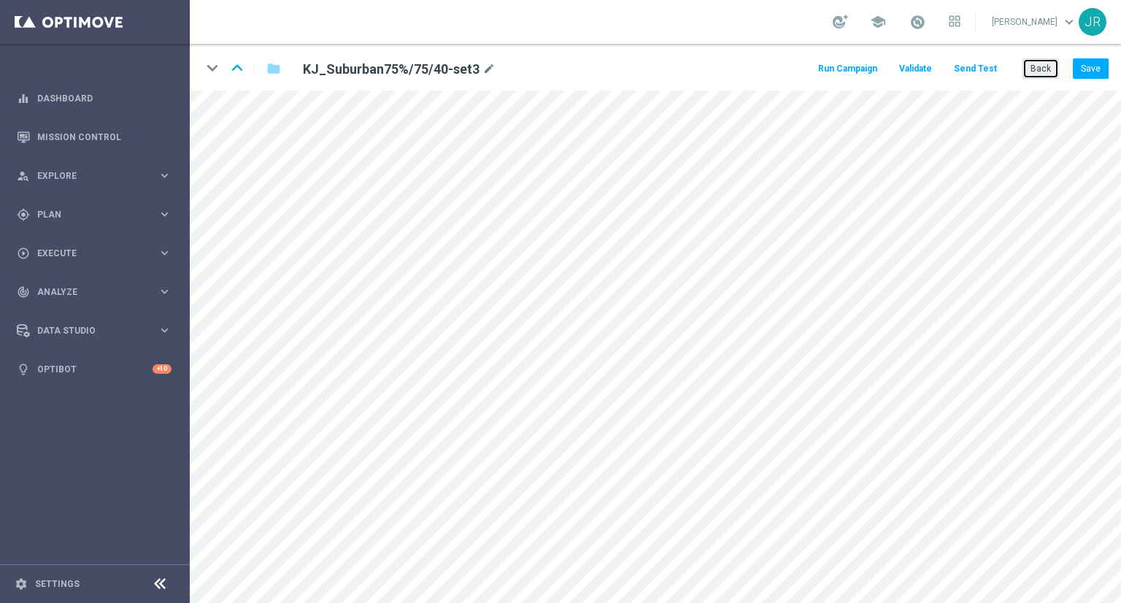
click at [1046, 75] on button "Back" at bounding box center [1041, 68] width 37 height 20
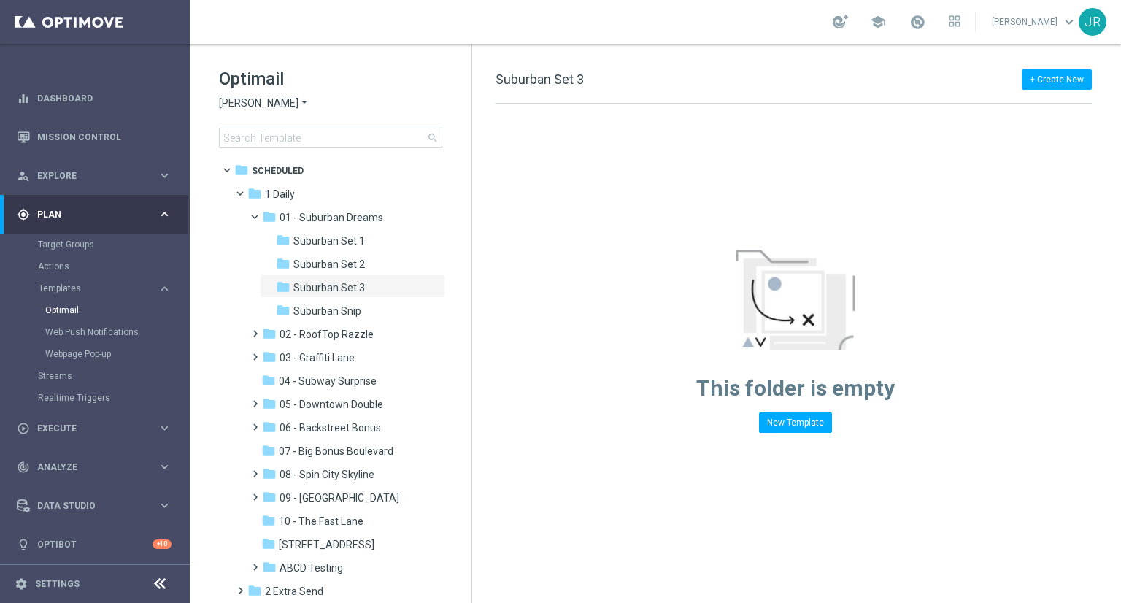
click at [258, 107] on span "[PERSON_NAME]" at bounding box center [259, 103] width 80 height 14
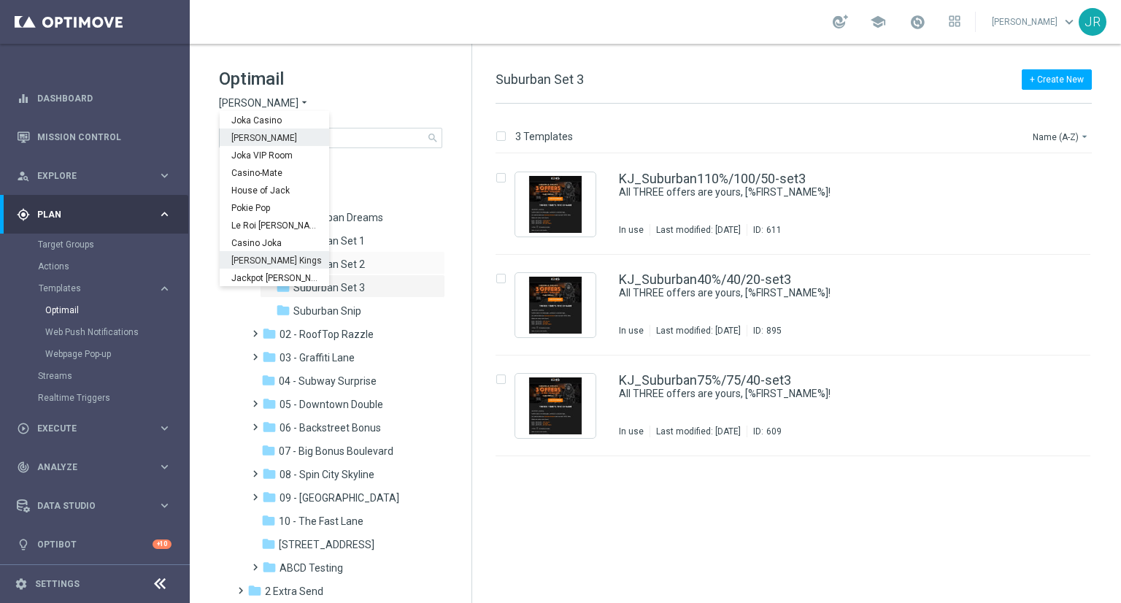
click at [0, 0] on span "[PERSON_NAME] Kings" at bounding box center [0, 0] width 0 height 0
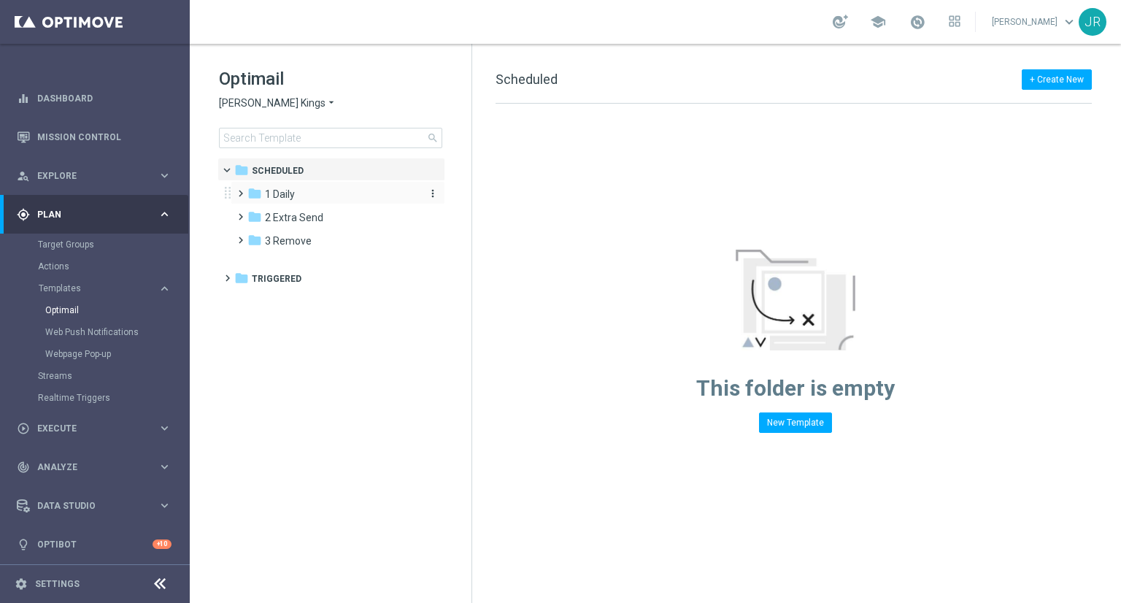
click at [286, 197] on span "1 Daily" at bounding box center [280, 194] width 30 height 13
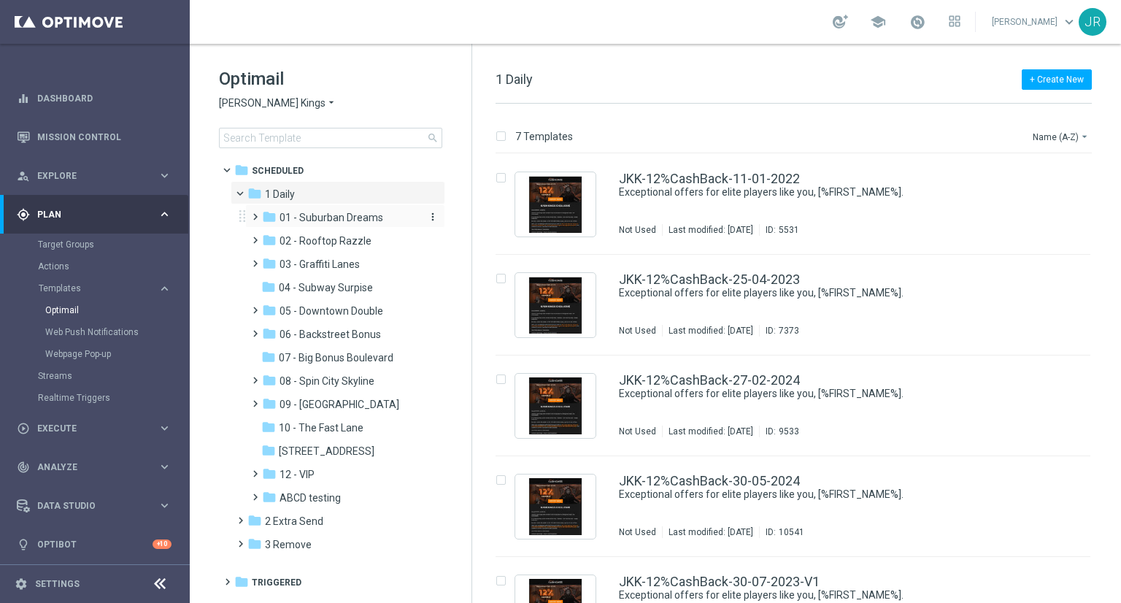
click at [355, 217] on span "01 - Suburban Dreams" at bounding box center [332, 217] width 104 height 13
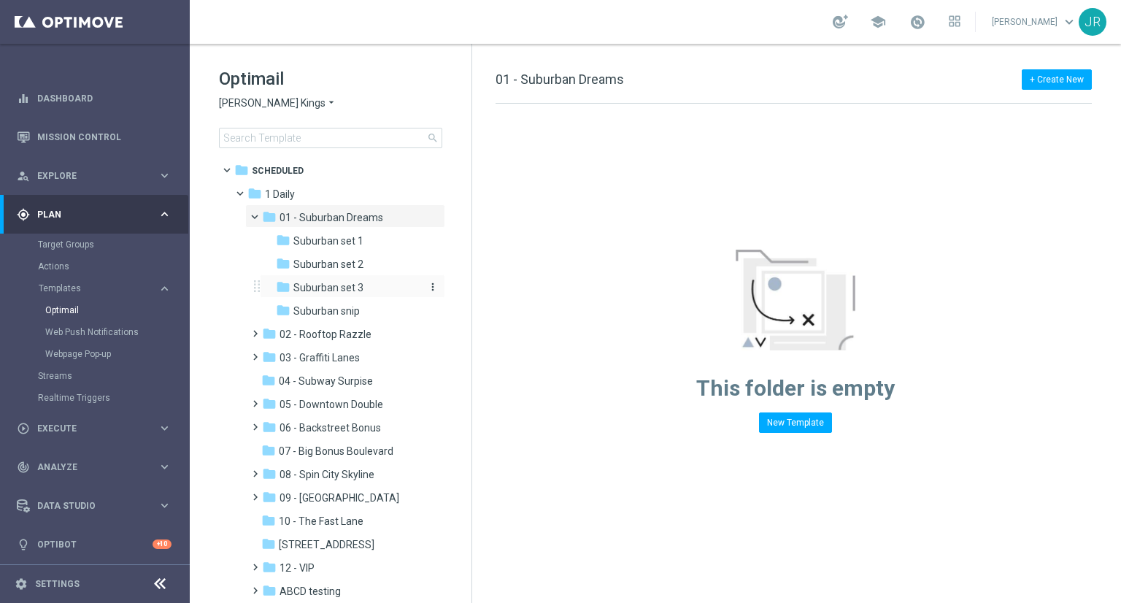
click at [355, 291] on span "Suburban set 3" at bounding box center [328, 287] width 70 height 13
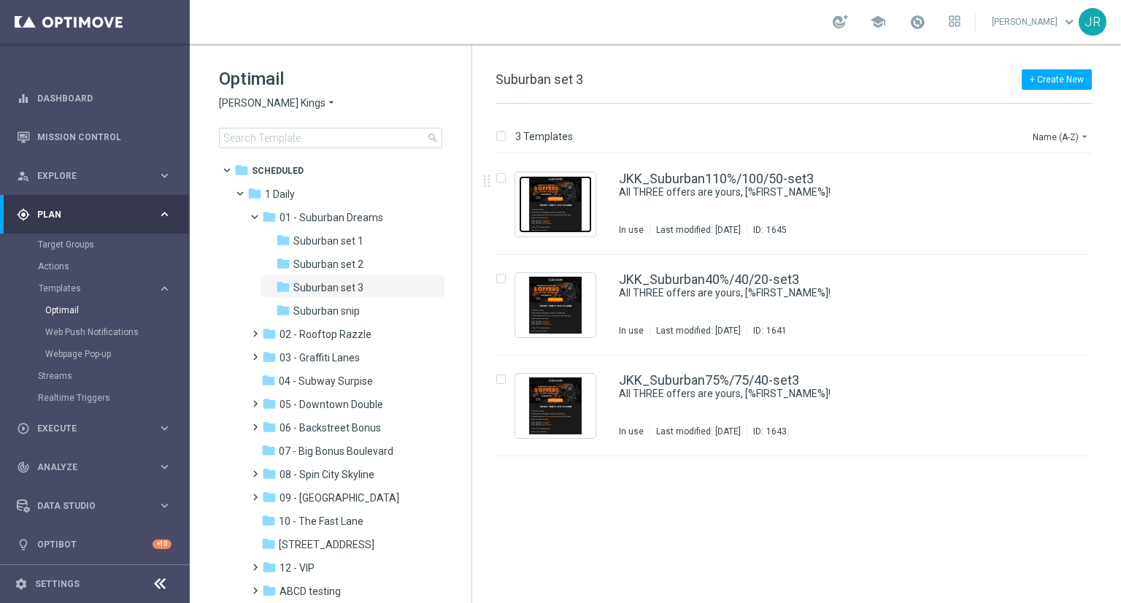
drag, startPoint x: 568, startPoint y: 219, endPoint x: 578, endPoint y: 220, distance: 10.3
click at [569, 219] on img "Press SPACE to select this row." at bounding box center [555, 204] width 73 height 57
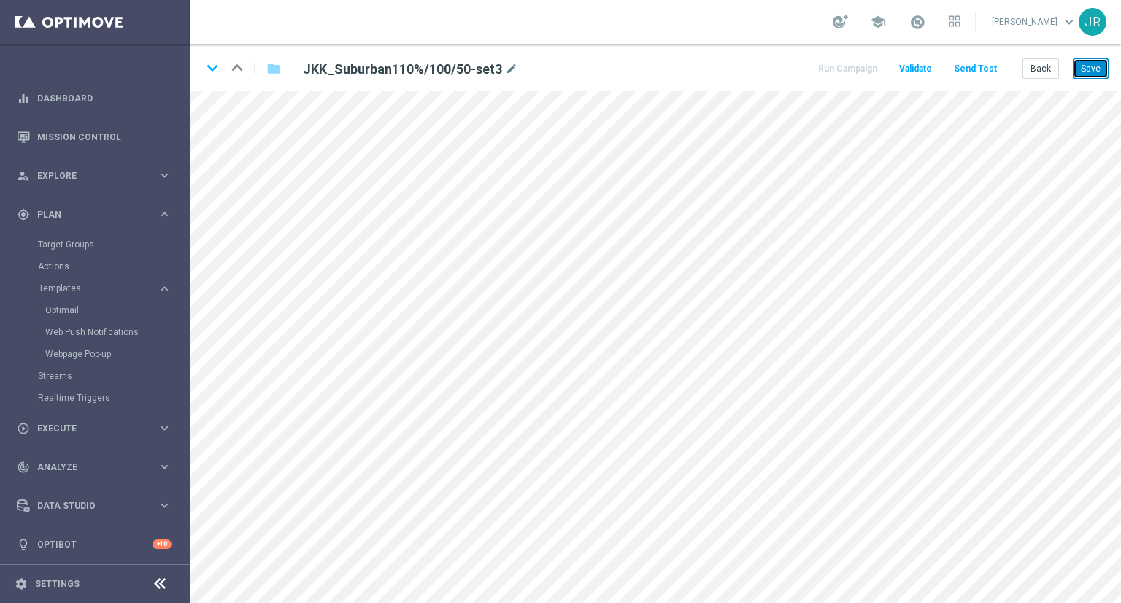
click at [1104, 69] on button "Save" at bounding box center [1091, 68] width 36 height 20
click at [1095, 65] on button "Save" at bounding box center [1091, 68] width 36 height 20
click at [211, 66] on icon "keyboard_arrow_down" at bounding box center [212, 68] width 22 height 22
click at [1084, 67] on button "Save" at bounding box center [1091, 68] width 36 height 20
click at [204, 67] on icon "keyboard_arrow_down" at bounding box center [212, 68] width 22 height 22
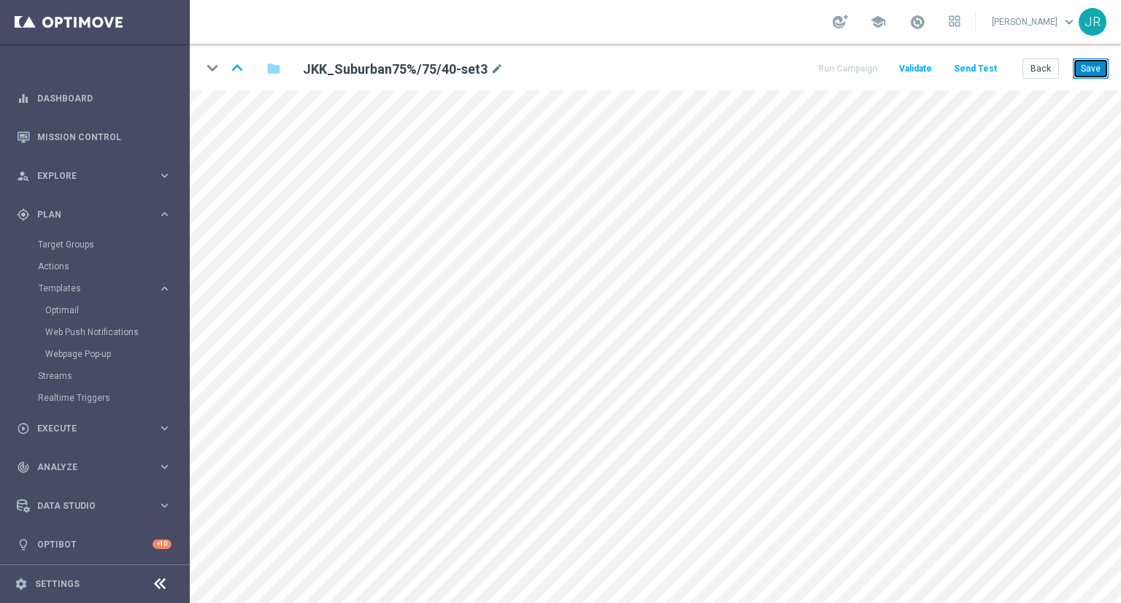
click at [1088, 63] on button "Save" at bounding box center [1091, 68] width 36 height 20
drag, startPoint x: 1095, startPoint y: 77, endPoint x: 1101, endPoint y: 85, distance: 9.3
click at [1101, 85] on div "keyboard_arrow_down keyboard_arrow_up folder JKK_Suburban75%/75/40-set3 mode_ed…" at bounding box center [656, 67] width 932 height 47
click at [1093, 74] on button "Save" at bounding box center [1091, 68] width 36 height 20
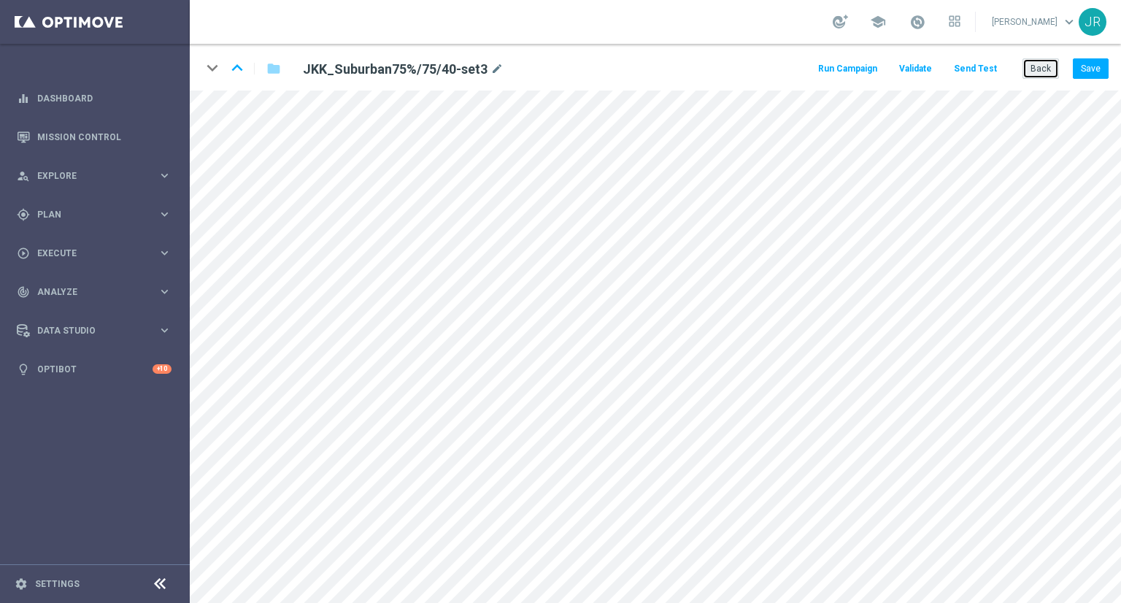
click at [1045, 73] on button "Back" at bounding box center [1041, 68] width 37 height 20
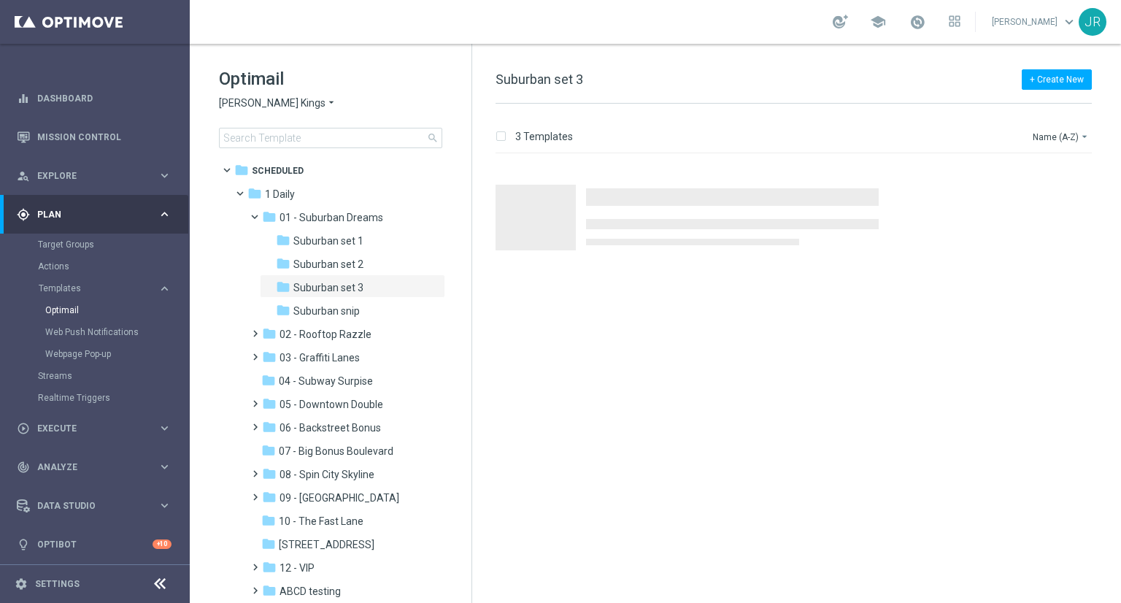
click at [239, 104] on span "[PERSON_NAME] Kings" at bounding box center [272, 103] width 107 height 14
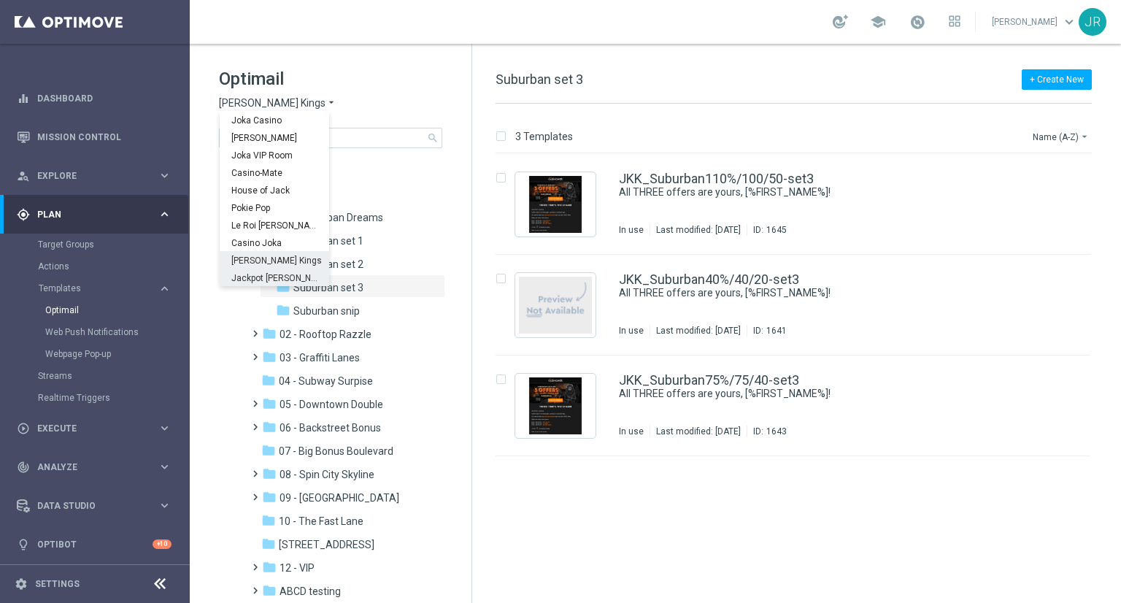
click at [272, 270] on div "Jackpot [PERSON_NAME]" at bounding box center [275, 278] width 110 height 18
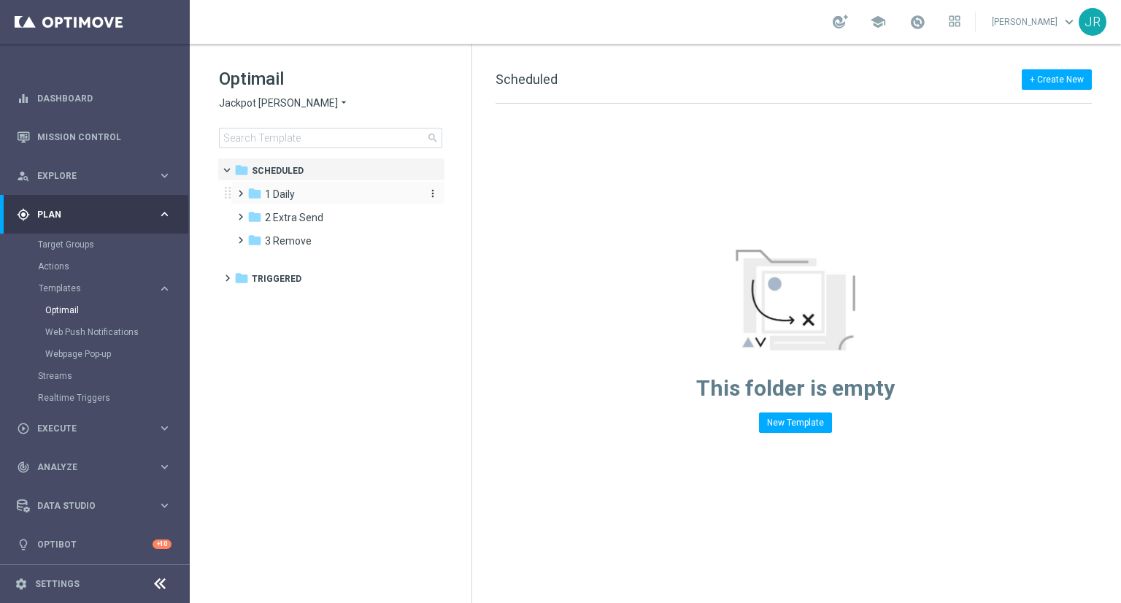
click at [307, 188] on div "folder 1 Daily" at bounding box center [331, 194] width 168 height 17
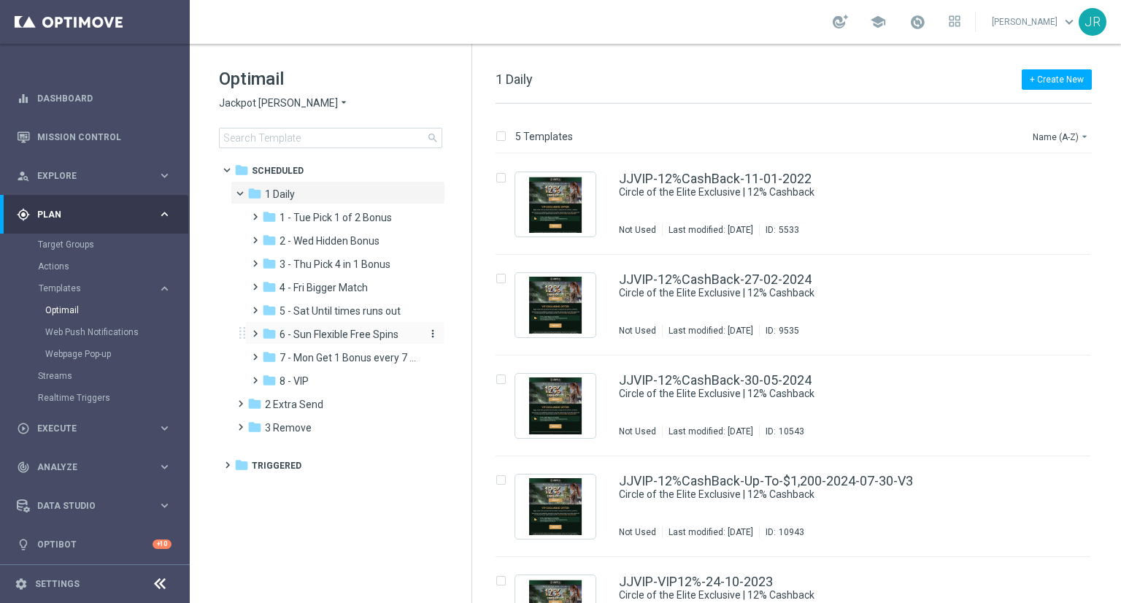
click at [313, 339] on span "6 - Sun Flexible Free Spins" at bounding box center [339, 334] width 119 height 13
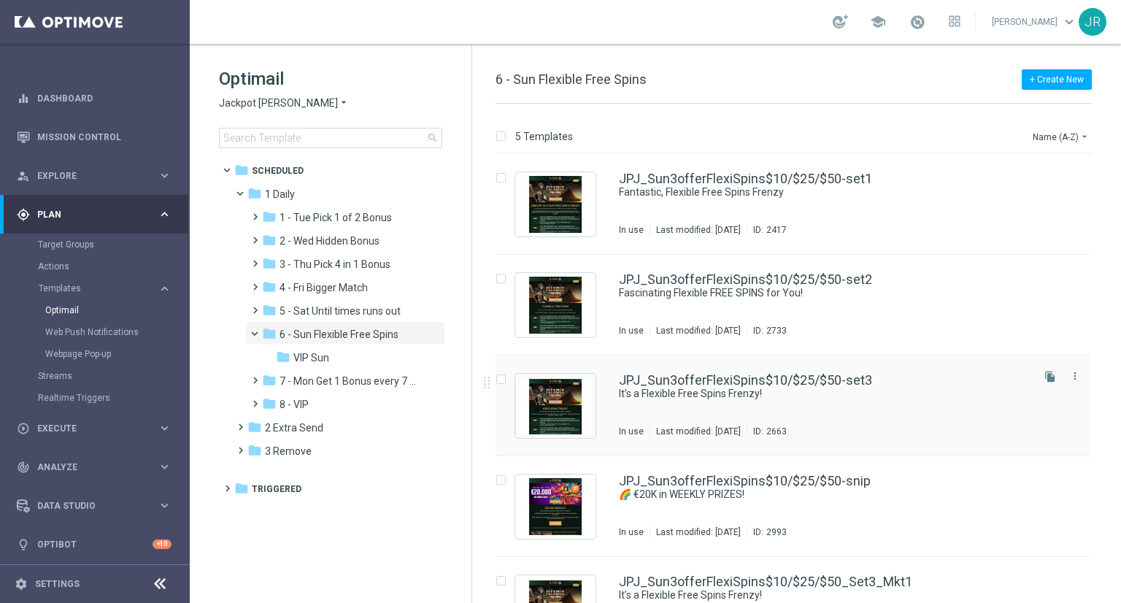
click at [677, 411] on div "JPJ_Sun3offerFlexiSpins$10/$25/$50-set3 It’s a Flexible Free Spins Frenzy! In u…" at bounding box center [824, 406] width 410 height 64
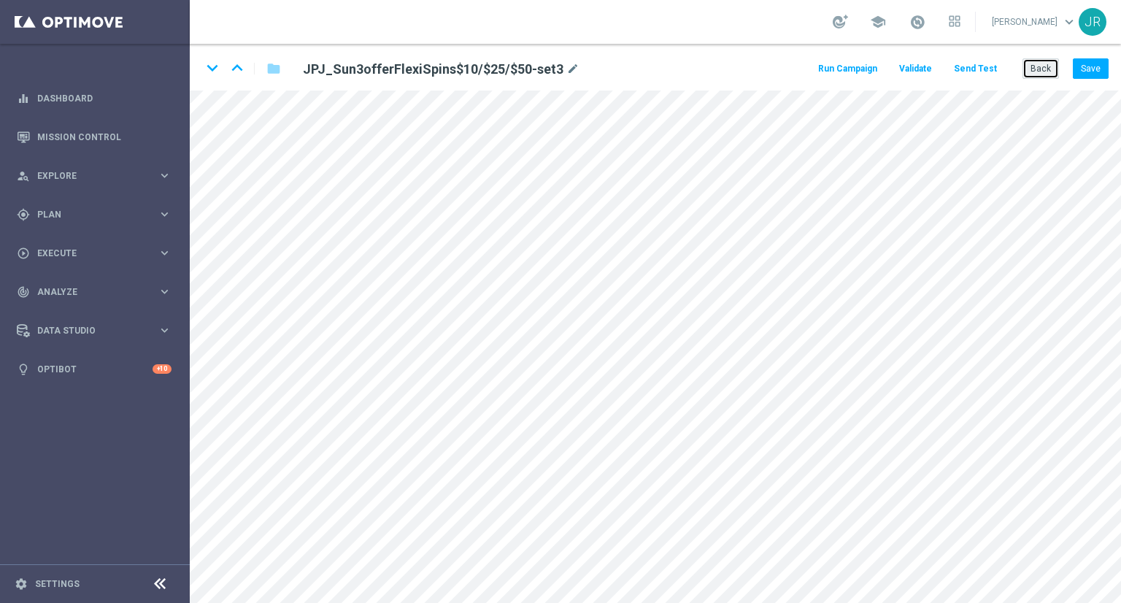
click at [1043, 76] on button "Back" at bounding box center [1041, 68] width 37 height 20
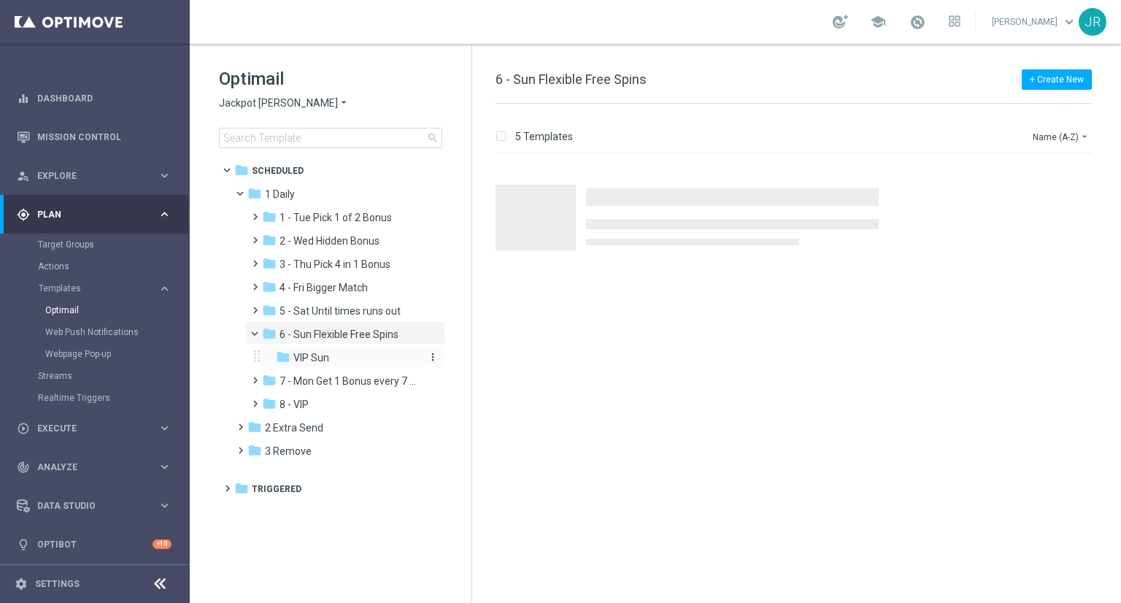
click at [329, 354] on div "folder VIP Sun" at bounding box center [348, 358] width 144 height 17
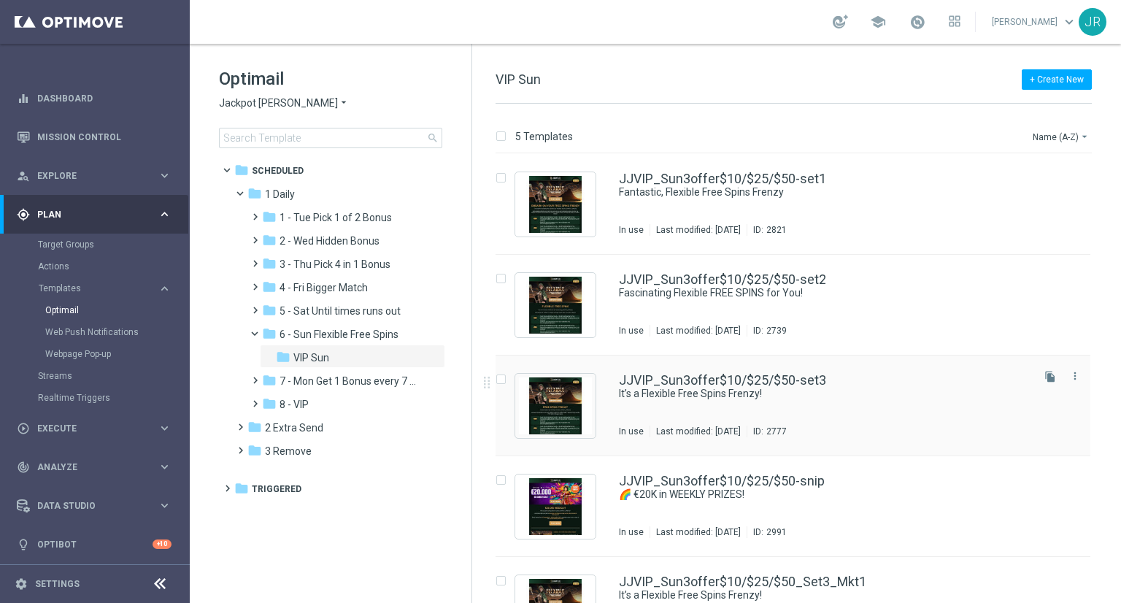
click at [731, 406] on div "JJVIP_Sun3offer$10/$25/$50-set3 It’s a Flexible Free Spins Frenzy! In use Last …" at bounding box center [824, 406] width 410 height 64
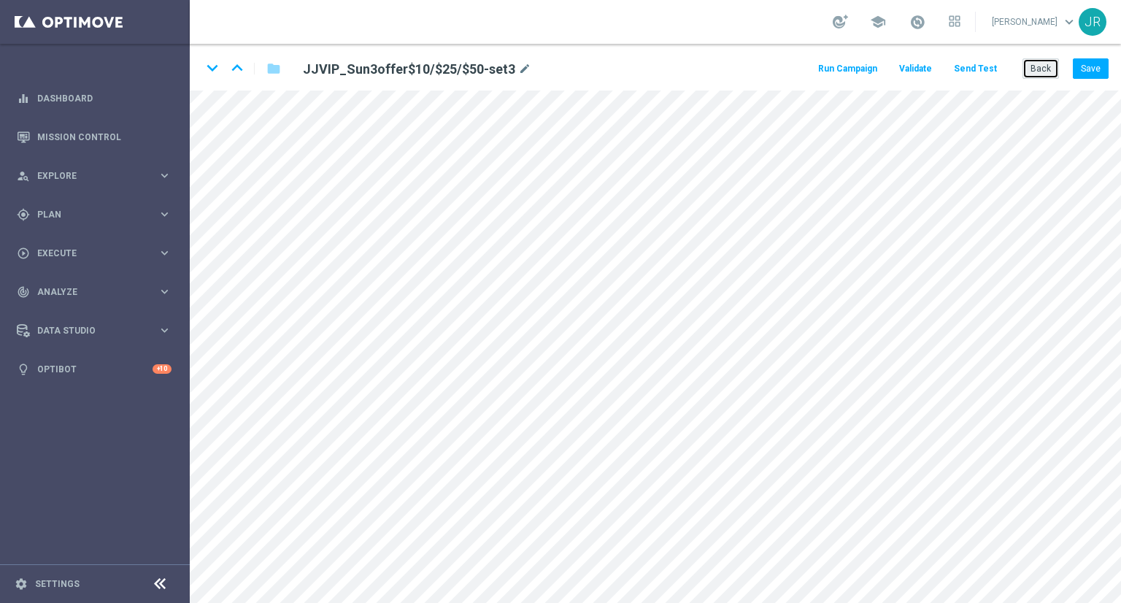
drag, startPoint x: 1035, startPoint y: 77, endPoint x: 934, endPoint y: 83, distance: 101.7
click at [1033, 77] on button "Back" at bounding box center [1041, 68] width 37 height 20
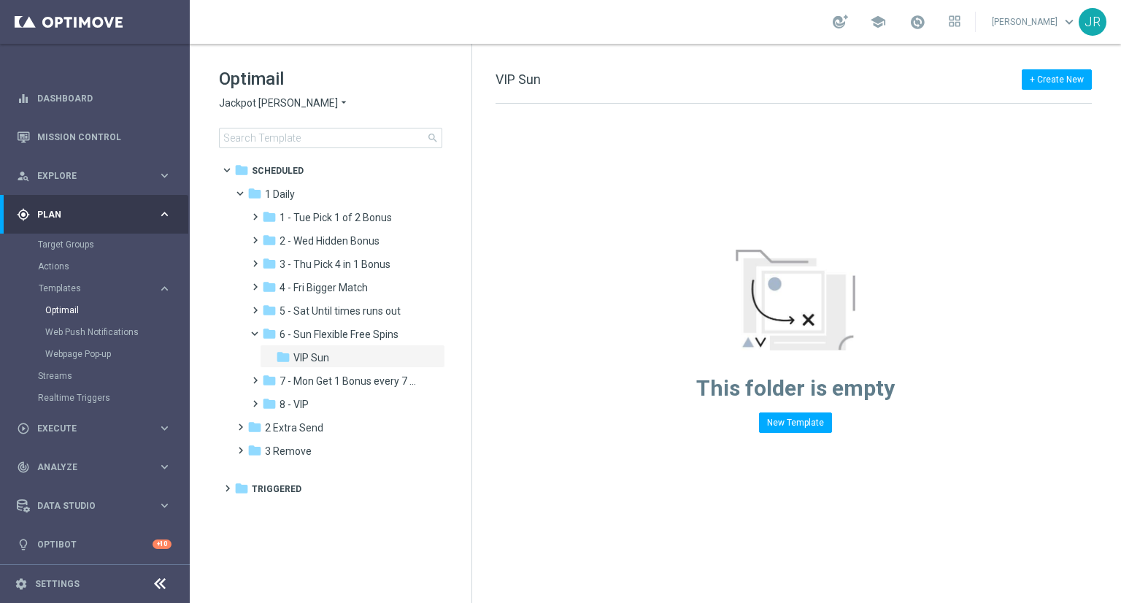
click at [234, 102] on span "Jackpot [PERSON_NAME]" at bounding box center [278, 103] width 119 height 14
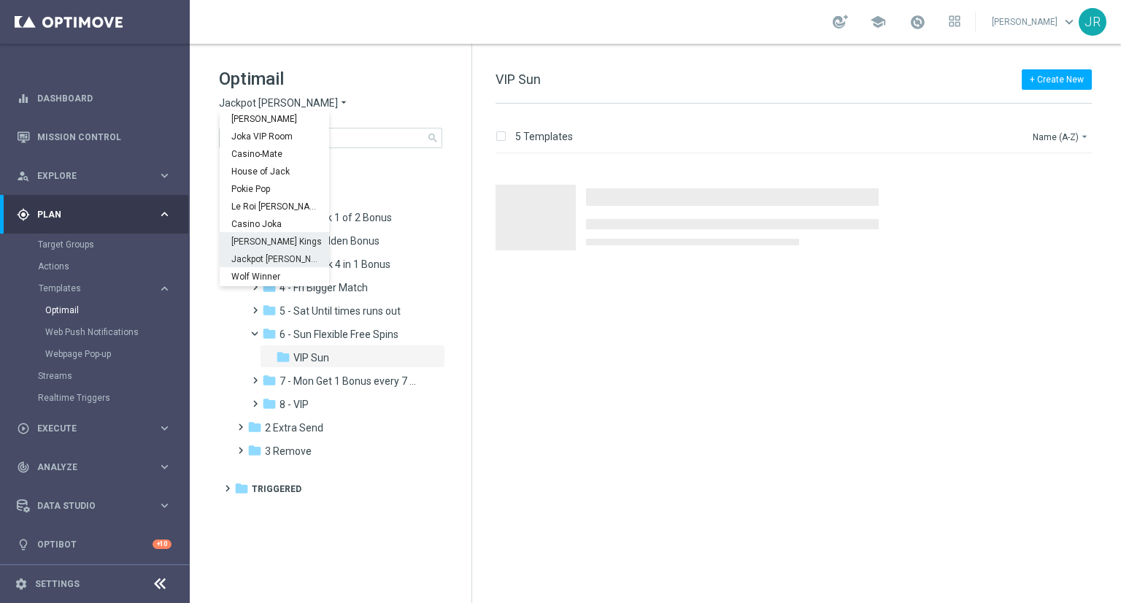
scroll to position [53, 0]
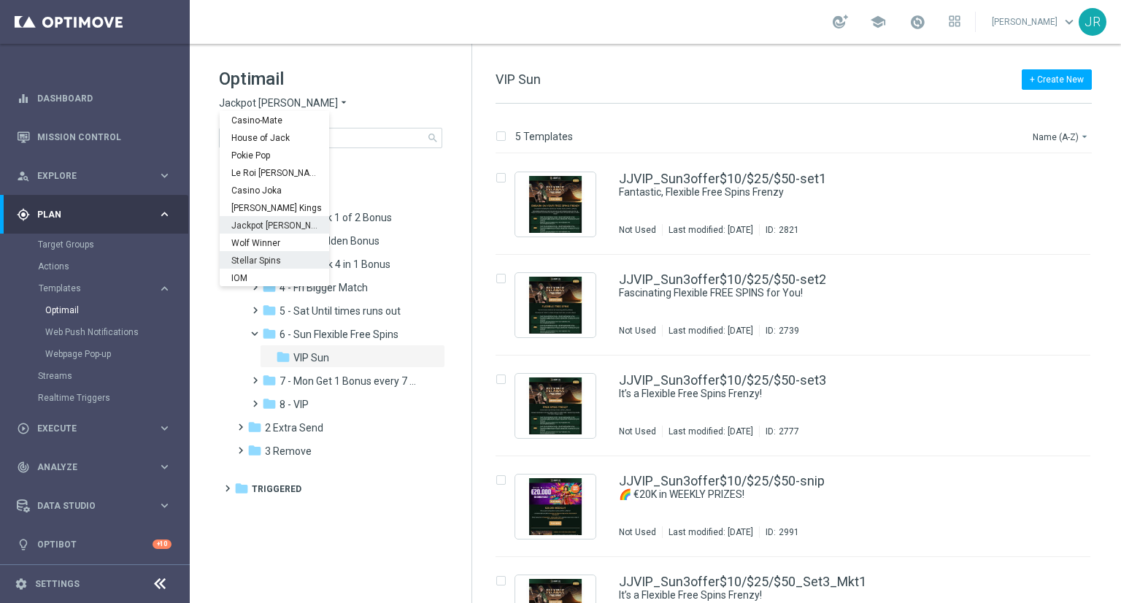
drag, startPoint x: 262, startPoint y: 250, endPoint x: 258, endPoint y: 240, distance: 11.1
click at [258, 234] on div "Joka Casino [PERSON_NAME] Joka VIP Room Casino-Mate House of Jack Pokie Pop Le …" at bounding box center [275, 145] width 110 height 175
click at [0, 0] on span "Wolf Winner" at bounding box center [0, 0] width 0 height 0
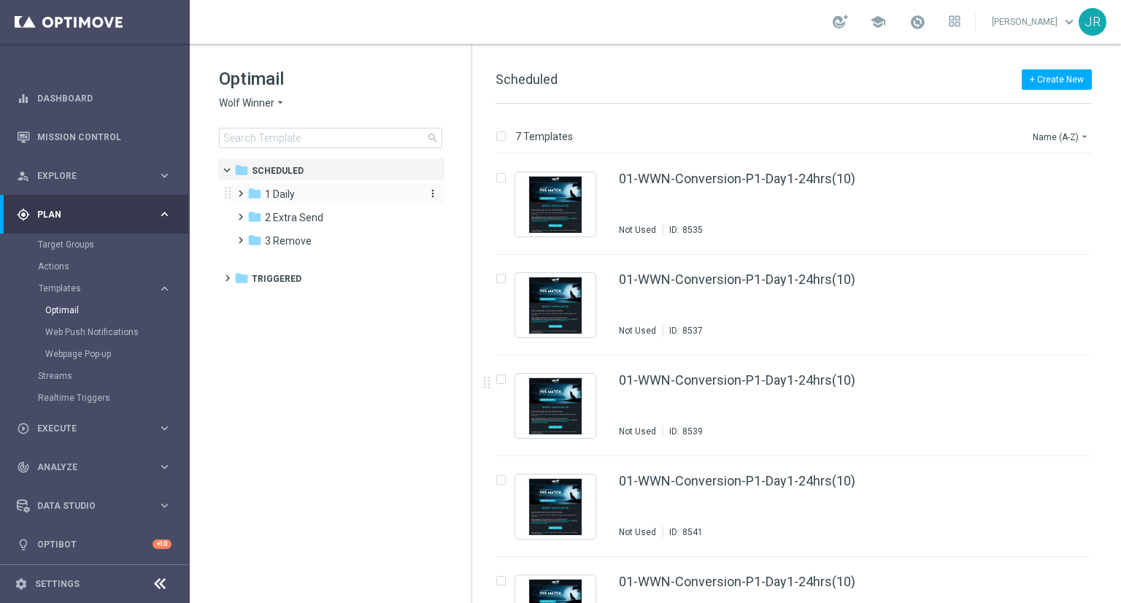
click at [312, 193] on div "folder 1 Daily" at bounding box center [331, 194] width 168 height 17
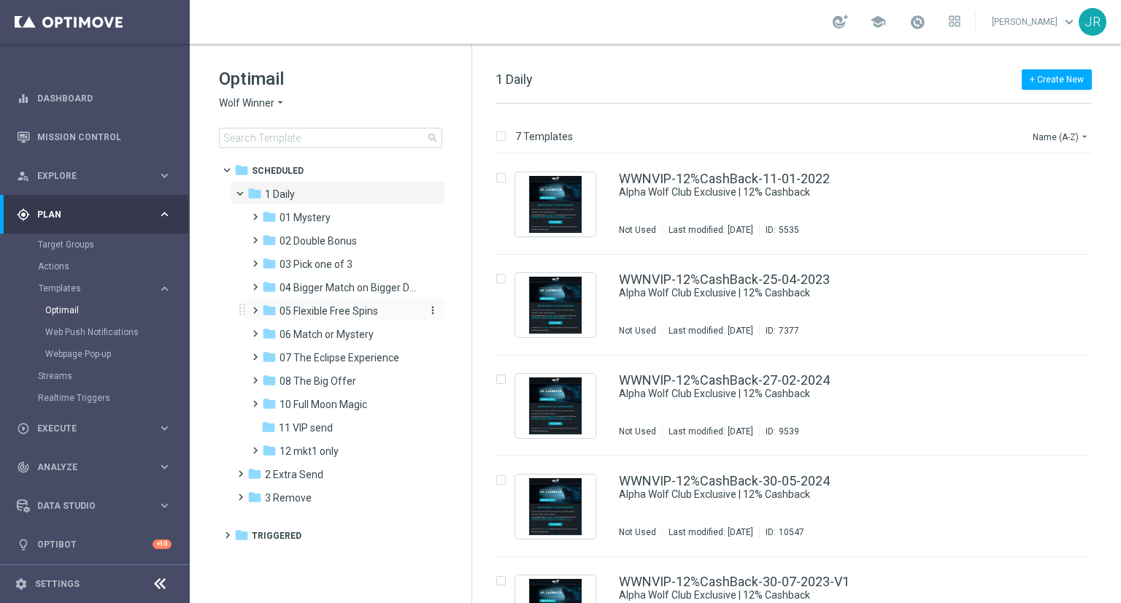
click at [304, 308] on span "05 Flexible Free Spins" at bounding box center [329, 310] width 99 height 13
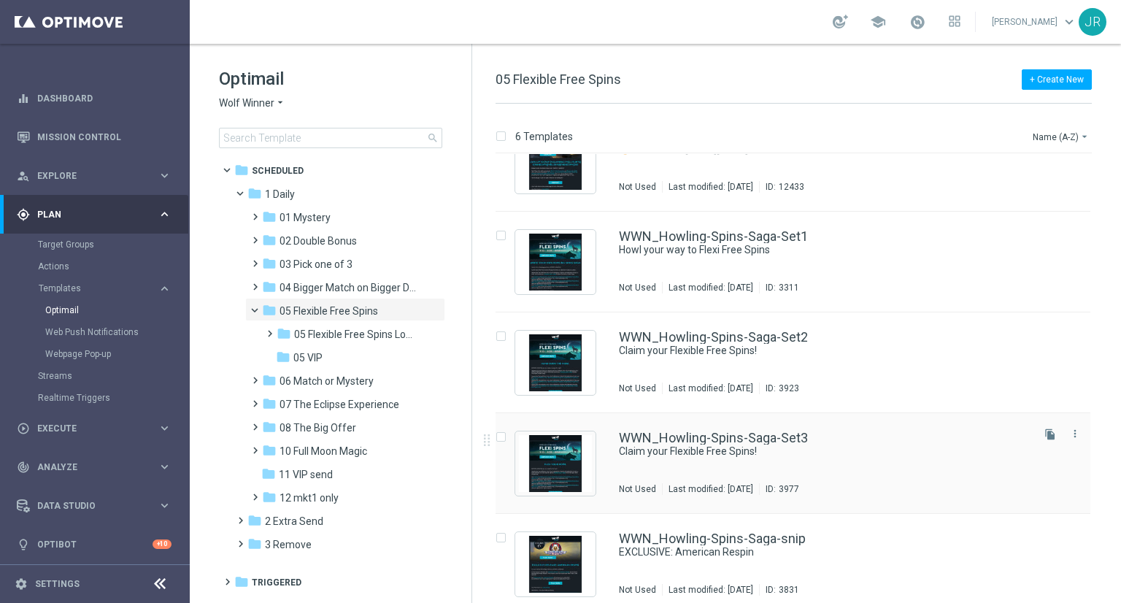
scroll to position [146, 0]
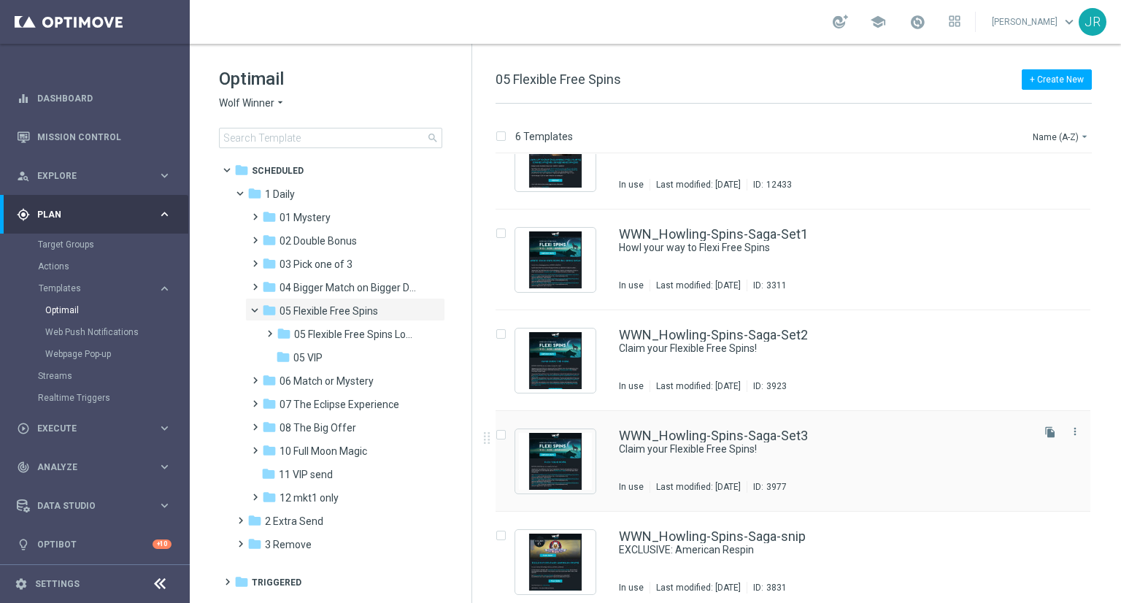
click at [774, 466] on div "WWN_Howling-Spins-Saga-Set3 Claim your Flexible Free Spins! In use Last modifie…" at bounding box center [824, 461] width 410 height 64
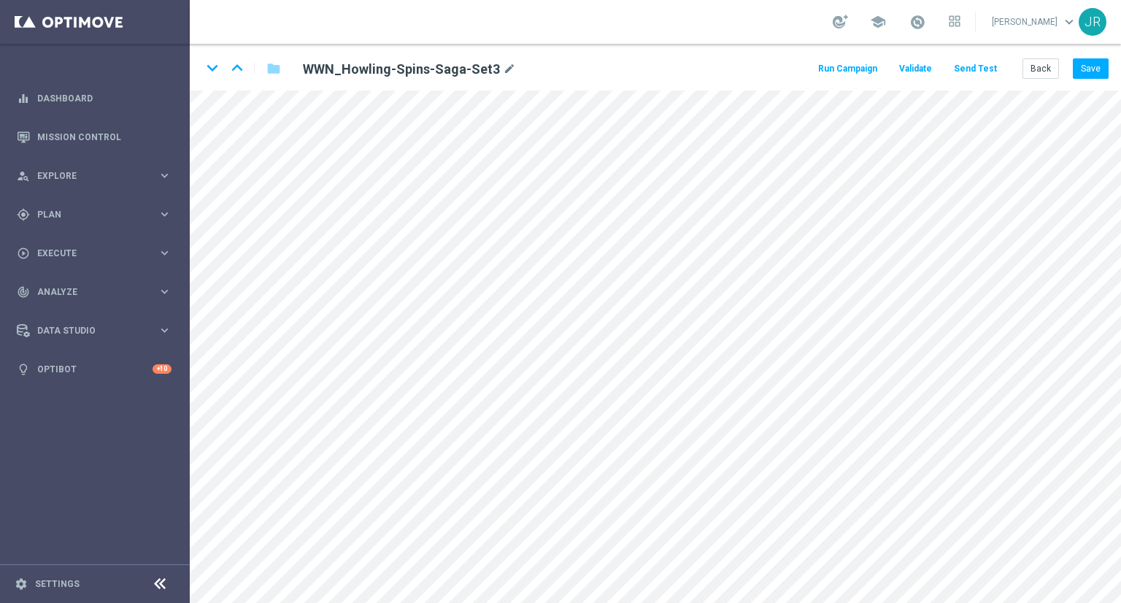
click at [1044, 81] on div "keyboard_arrow_down keyboard_arrow_up folder WWN_Howling-Spins-Saga-Set3 mode_e…" at bounding box center [656, 67] width 932 height 47
click at [1043, 73] on button "Back" at bounding box center [1041, 68] width 37 height 20
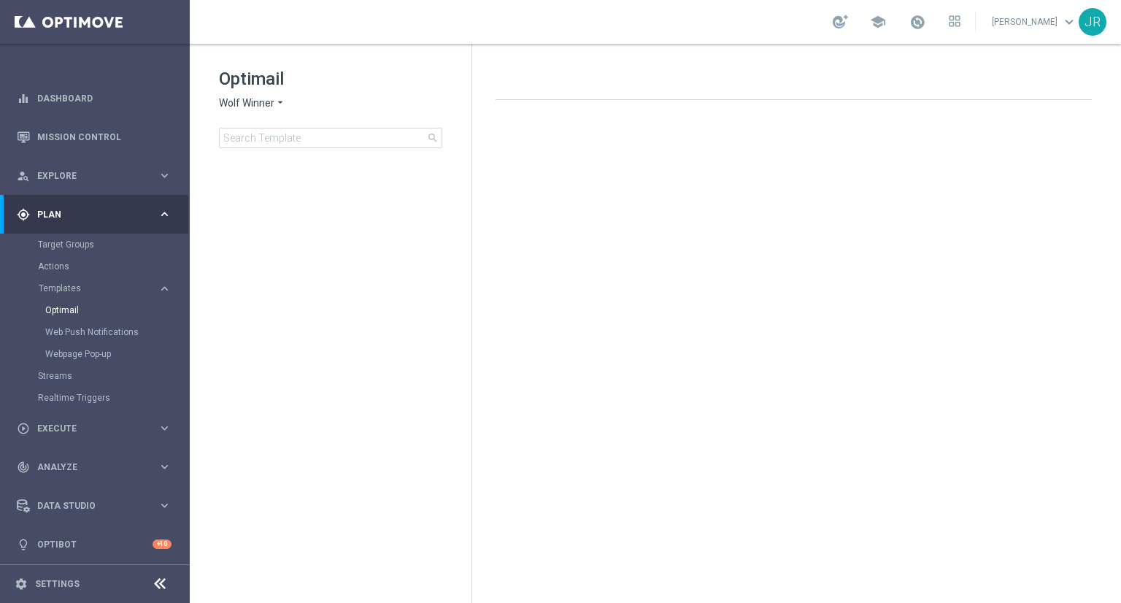
click at [237, 103] on span "Wolf Winner" at bounding box center [246, 103] width 55 height 14
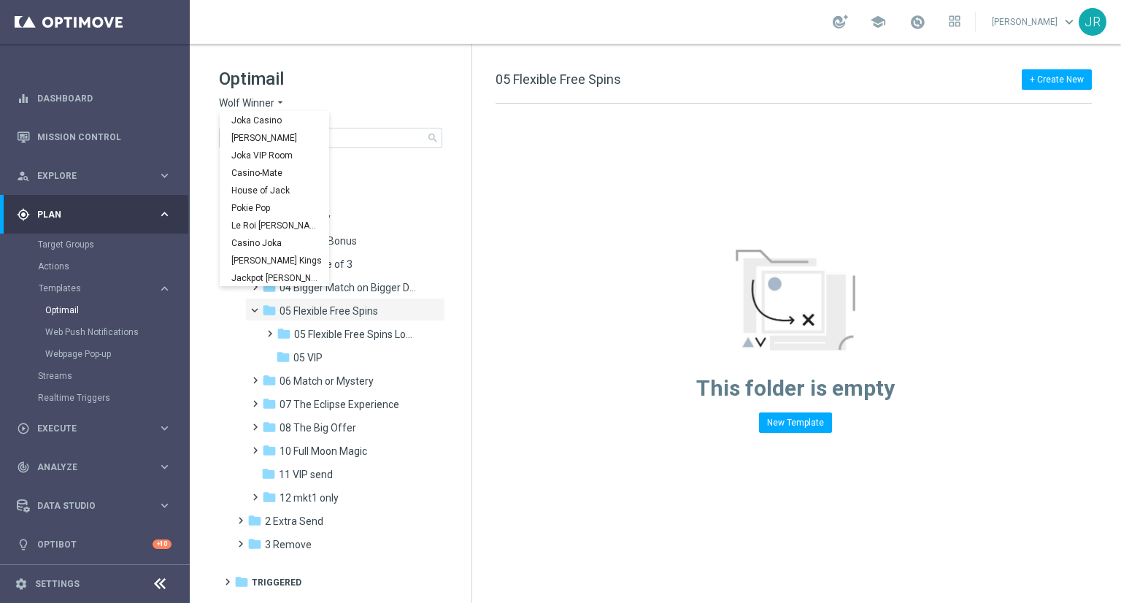
scroll to position [53, 0]
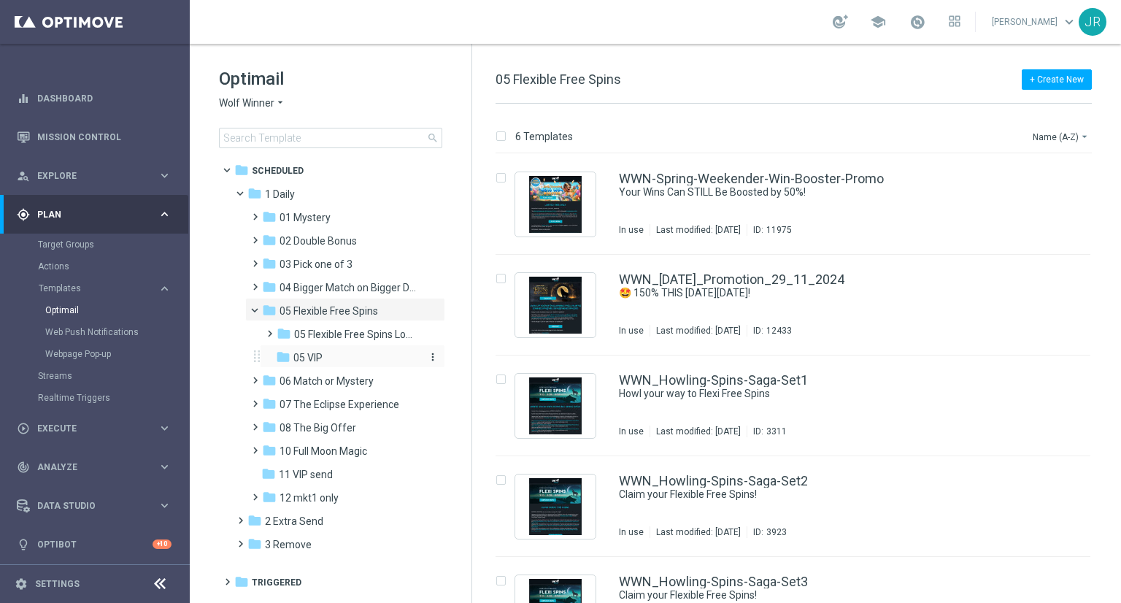
click at [317, 356] on span "05 VIP" at bounding box center [307, 357] width 29 height 13
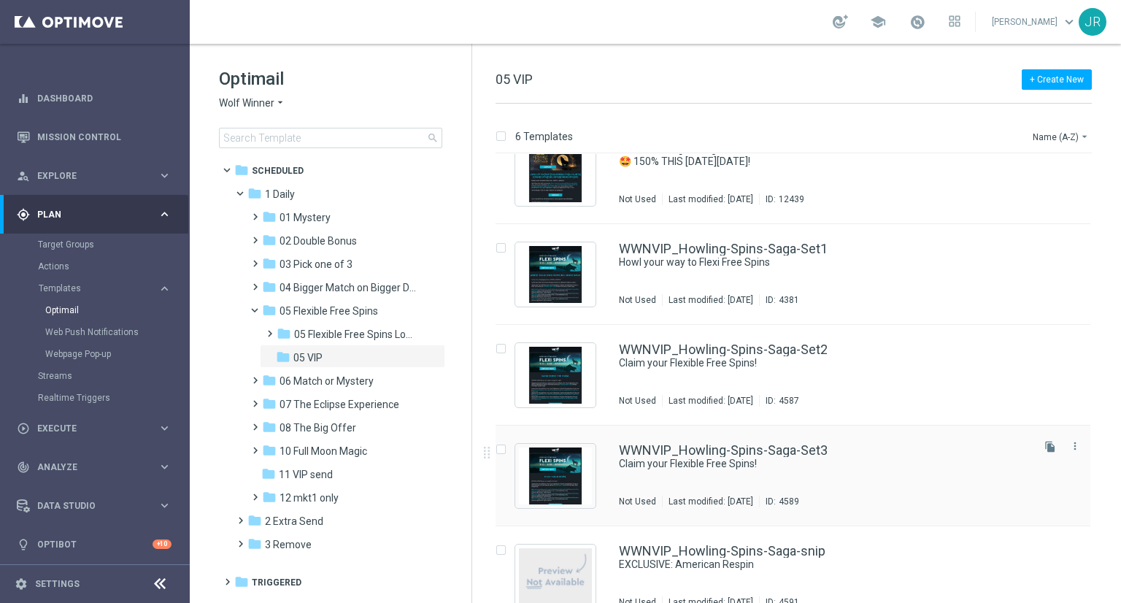
scroll to position [146, 0]
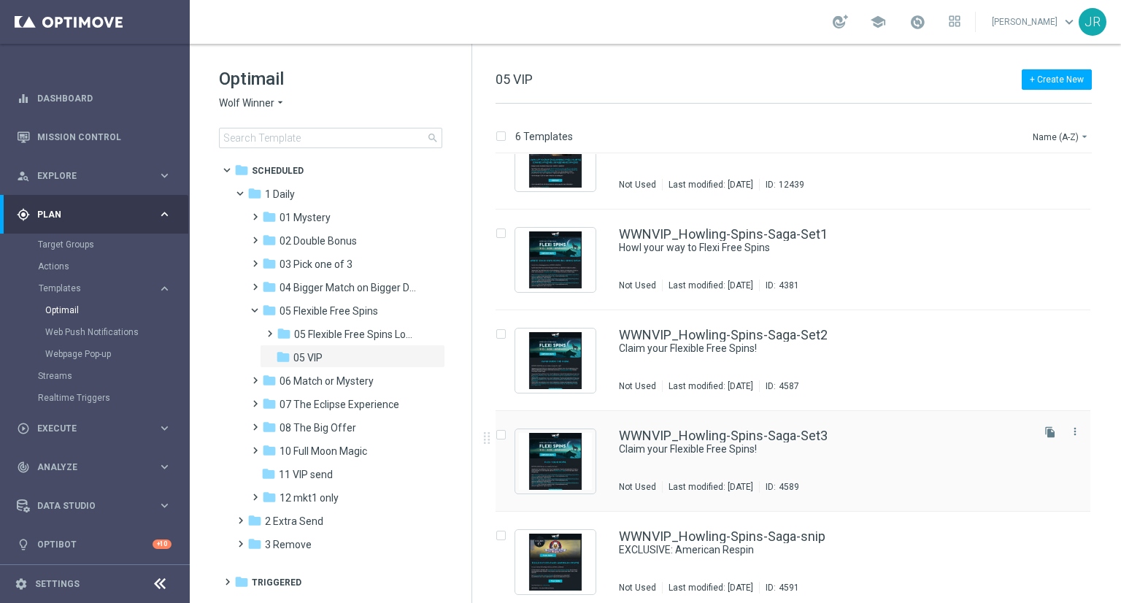
click at [786, 456] on div "WWNVIP_Howling-Spins-Saga-Set3 Claim your Flexible Free Spins! Not Used Last mo…" at bounding box center [824, 461] width 410 height 64
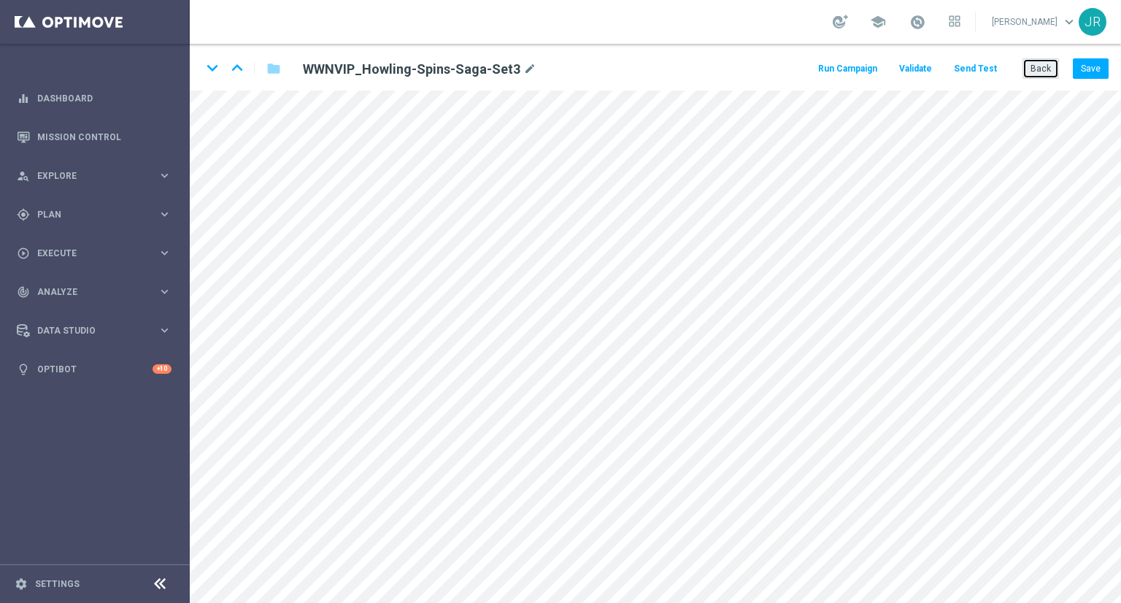
drag, startPoint x: 1031, startPoint y: 72, endPoint x: 970, endPoint y: 83, distance: 62.3
click at [1031, 73] on button "Back" at bounding box center [1041, 68] width 37 height 20
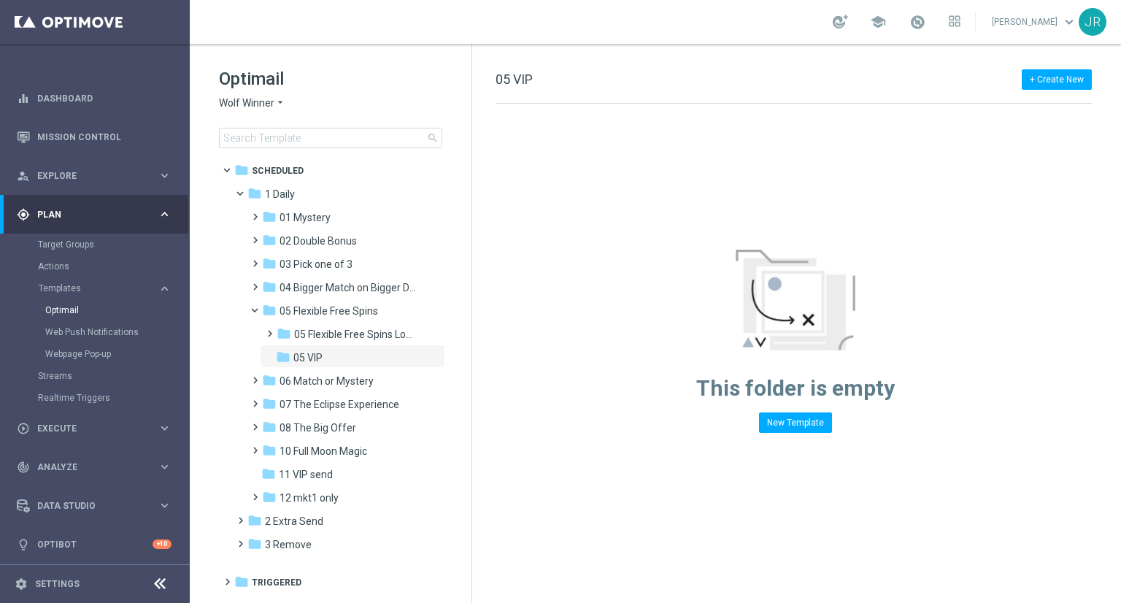
click at [243, 104] on span "Wolf Winner" at bounding box center [246, 103] width 55 height 14
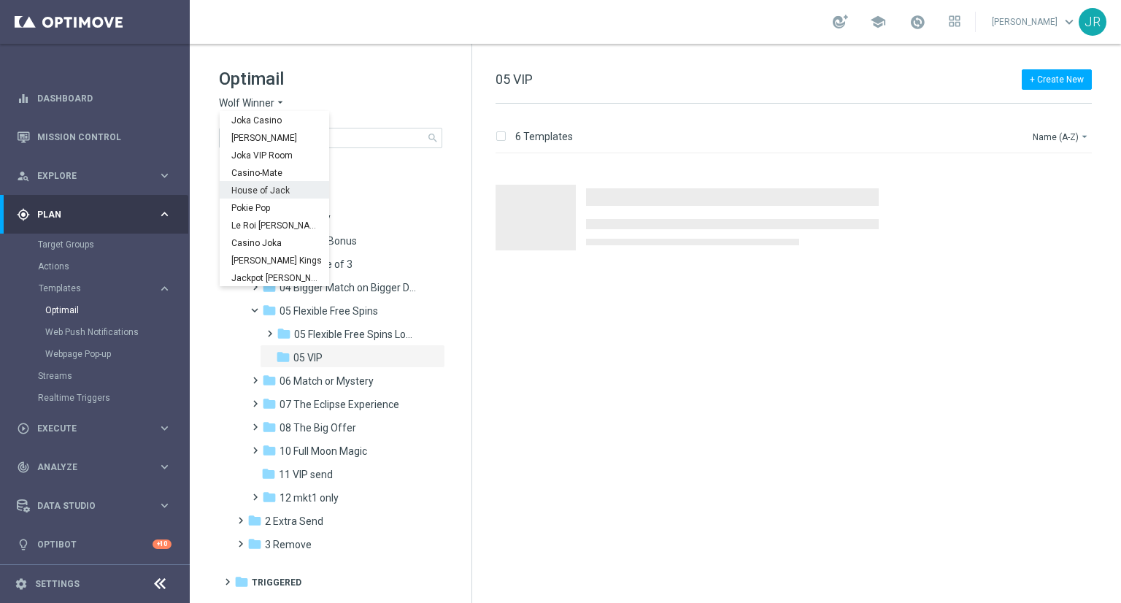
scroll to position [53, 0]
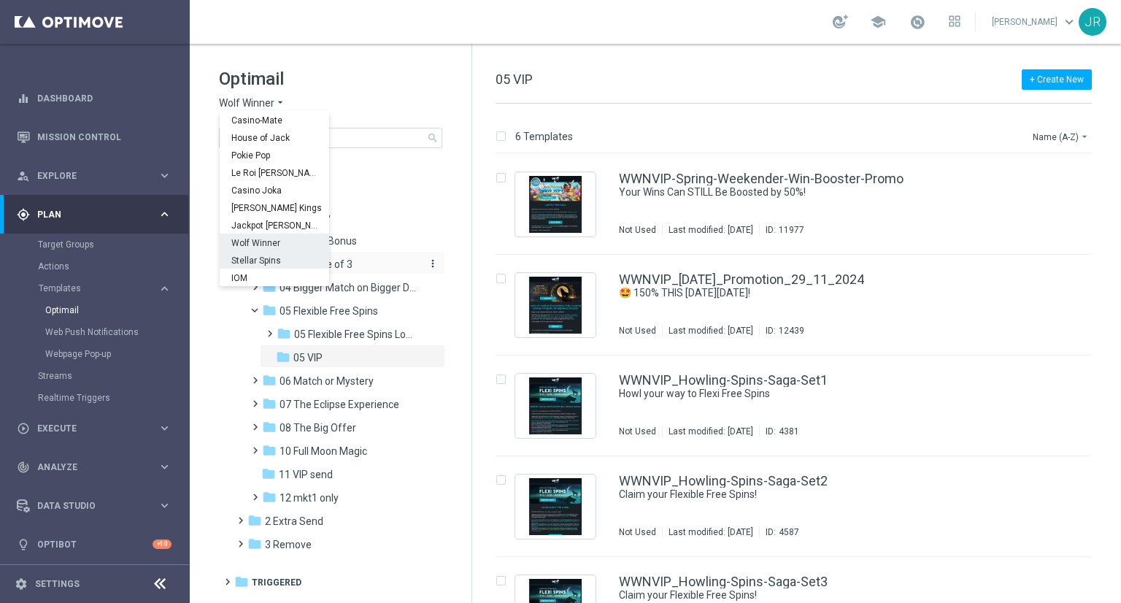
click at [0, 0] on span "Stellar Spins" at bounding box center [0, 0] width 0 height 0
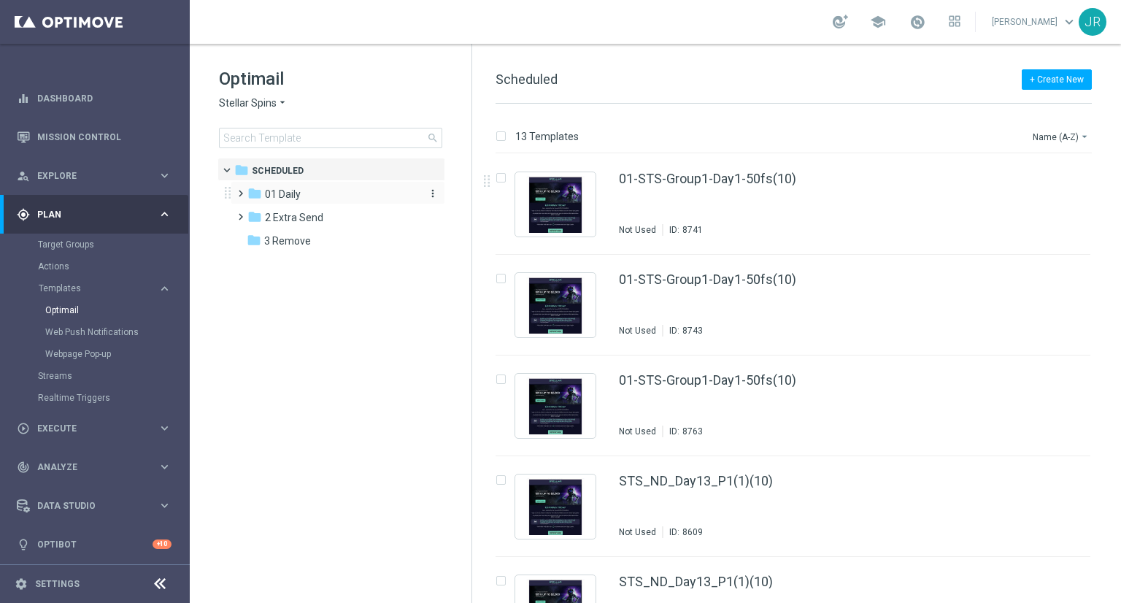
click at [309, 201] on div "folder 01 Daily" at bounding box center [331, 194] width 168 height 17
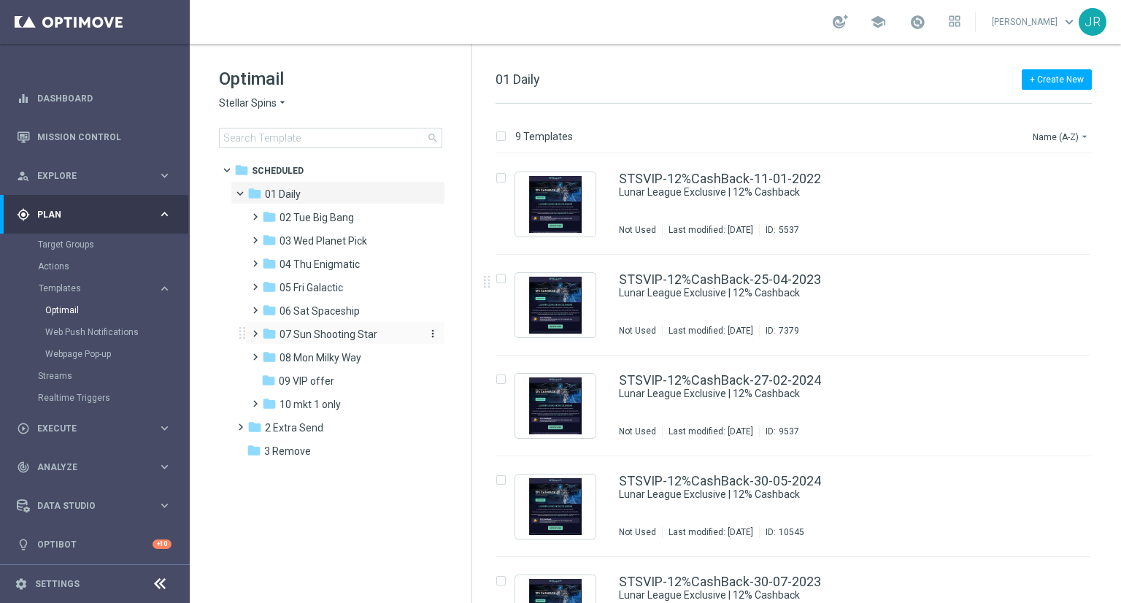
click at [308, 339] on span "07 Sun Shooting Star" at bounding box center [329, 334] width 98 height 13
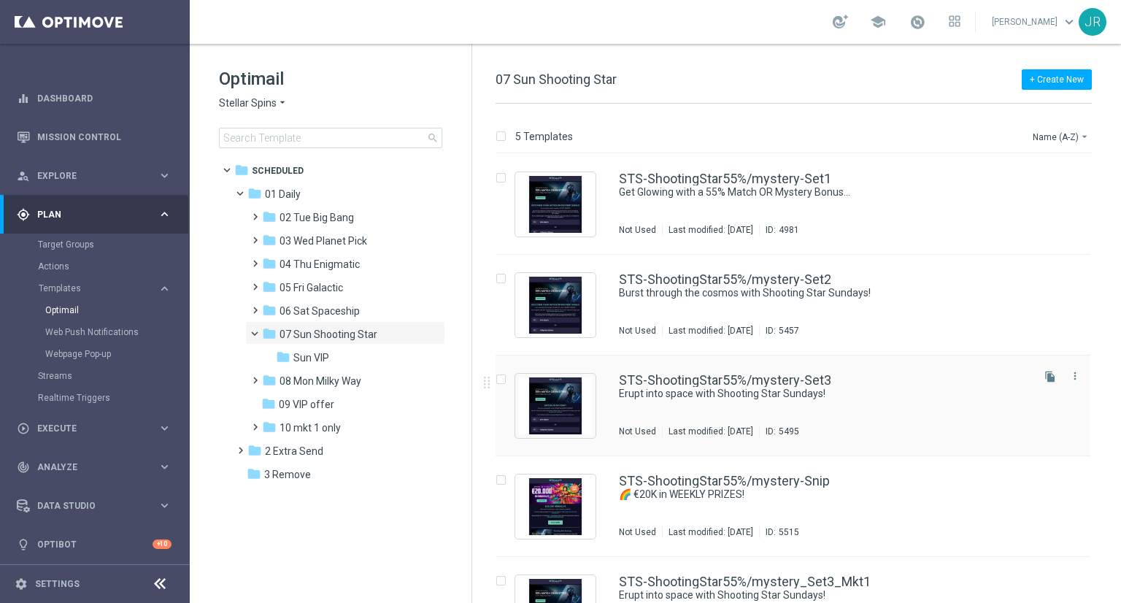
click at [740, 416] on div "STS-ShootingStar55%/mystery-Set3 Erupt into space with Shooting Star Sundays! N…" at bounding box center [824, 406] width 410 height 64
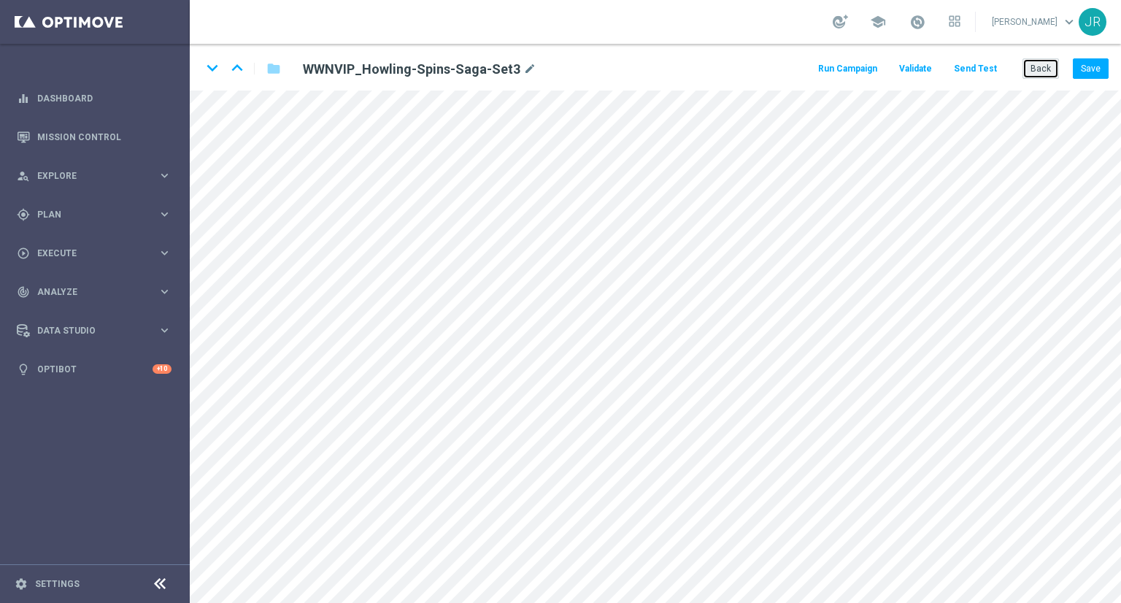
click at [1048, 69] on button "Back" at bounding box center [1041, 68] width 37 height 20
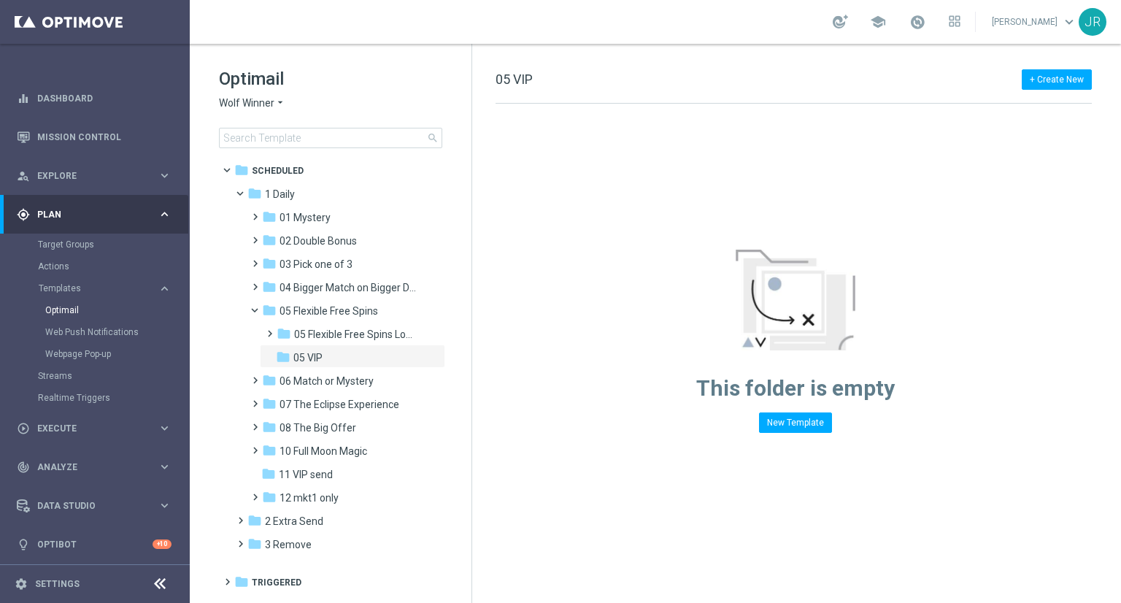
click at [250, 97] on span "Wolf Winner" at bounding box center [246, 103] width 55 height 14
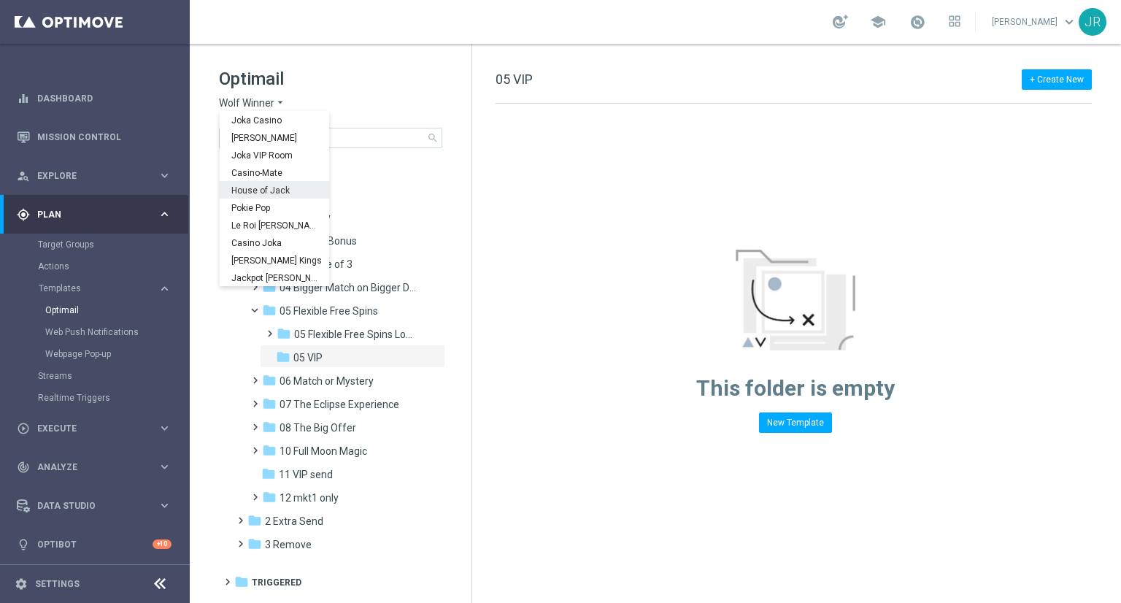
scroll to position [53, 0]
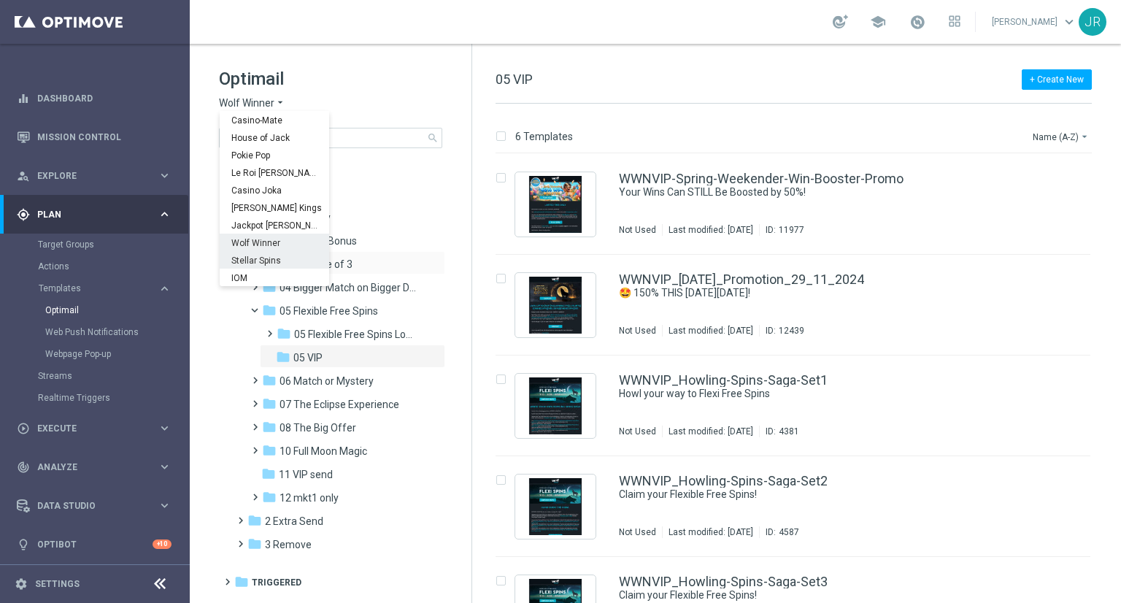
click at [0, 0] on span "Stellar Spins" at bounding box center [0, 0] width 0 height 0
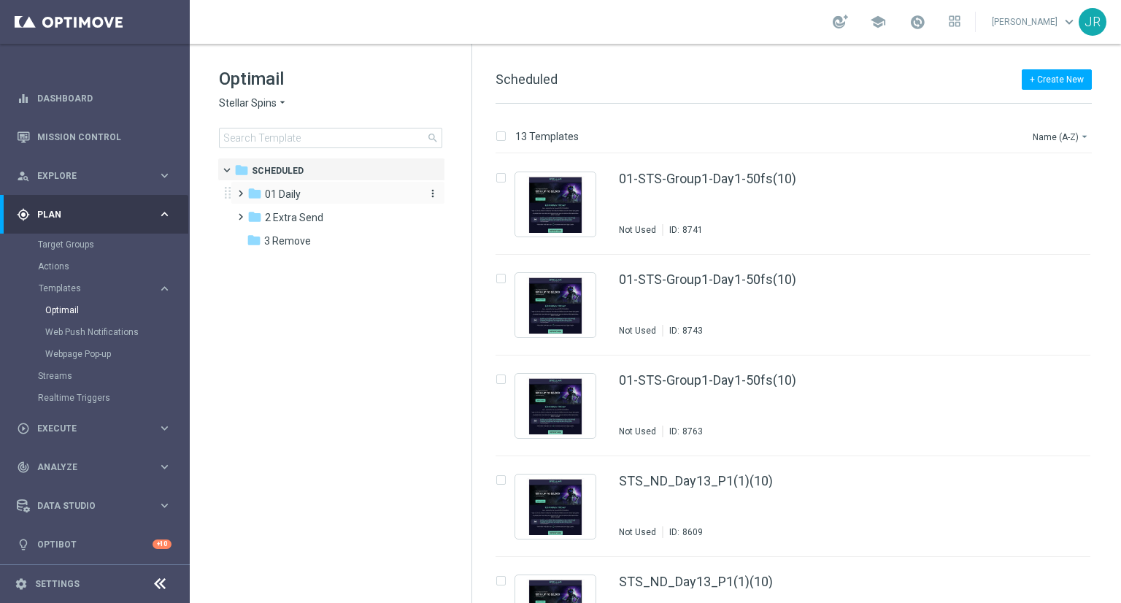
click at [293, 193] on span "01 Daily" at bounding box center [283, 194] width 36 height 13
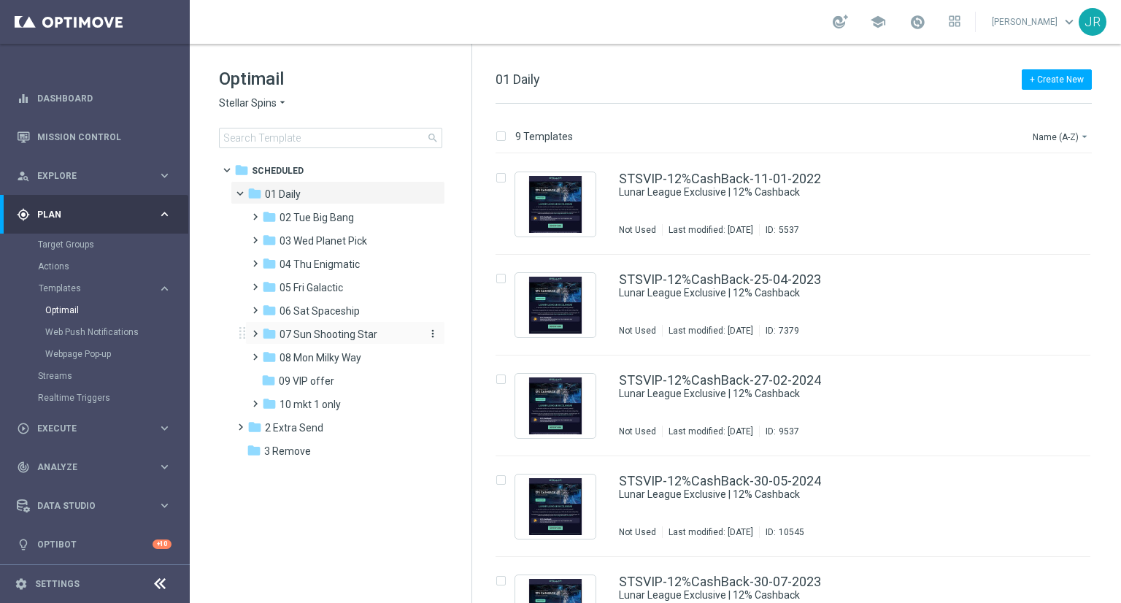
click at [339, 338] on span "07 Sun Shooting Star" at bounding box center [329, 334] width 98 height 13
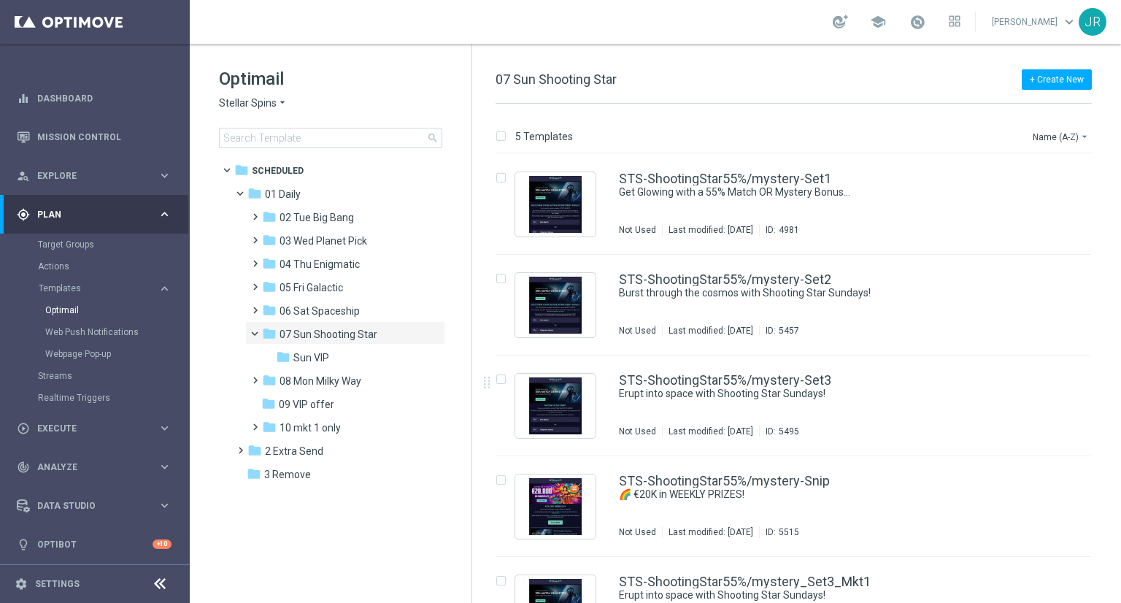
drag, startPoint x: 818, startPoint y: 415, endPoint x: 830, endPoint y: 414, distance: 12.4
click at [818, 414] on div "STS-ShootingStar55%/mystery-Set3 Erupt into space with Shooting Star Sundays! N…" at bounding box center [824, 406] width 410 height 64
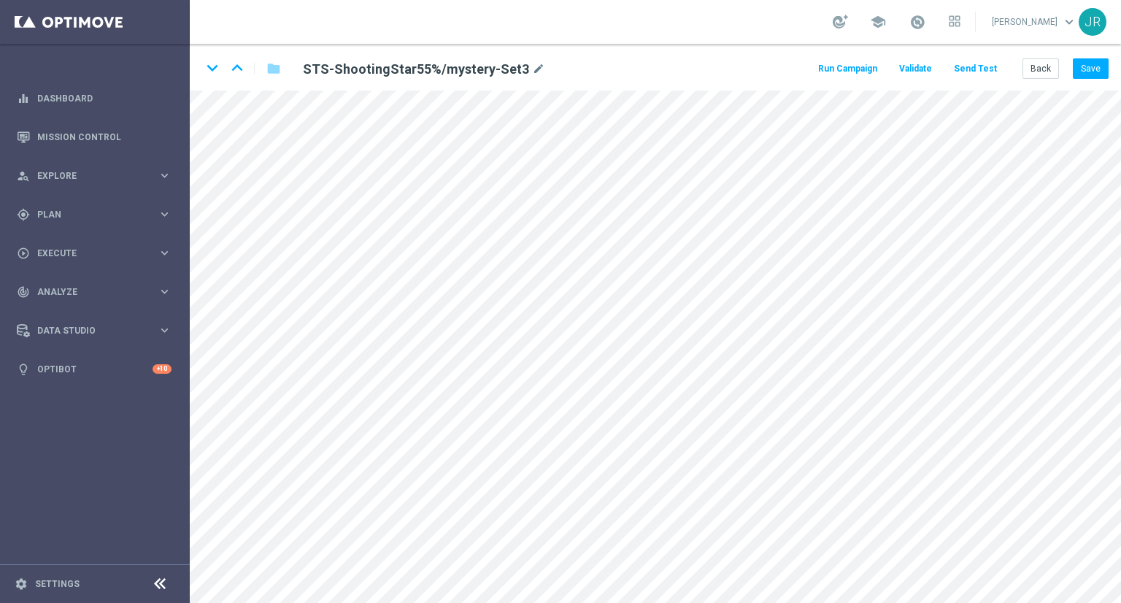
click at [1038, 80] on div "keyboard_arrow_down keyboard_arrow_up folder STS-ShootingStar55%/mystery-Set3 m…" at bounding box center [656, 67] width 932 height 47
click at [1039, 77] on button "Back" at bounding box center [1041, 68] width 37 height 20
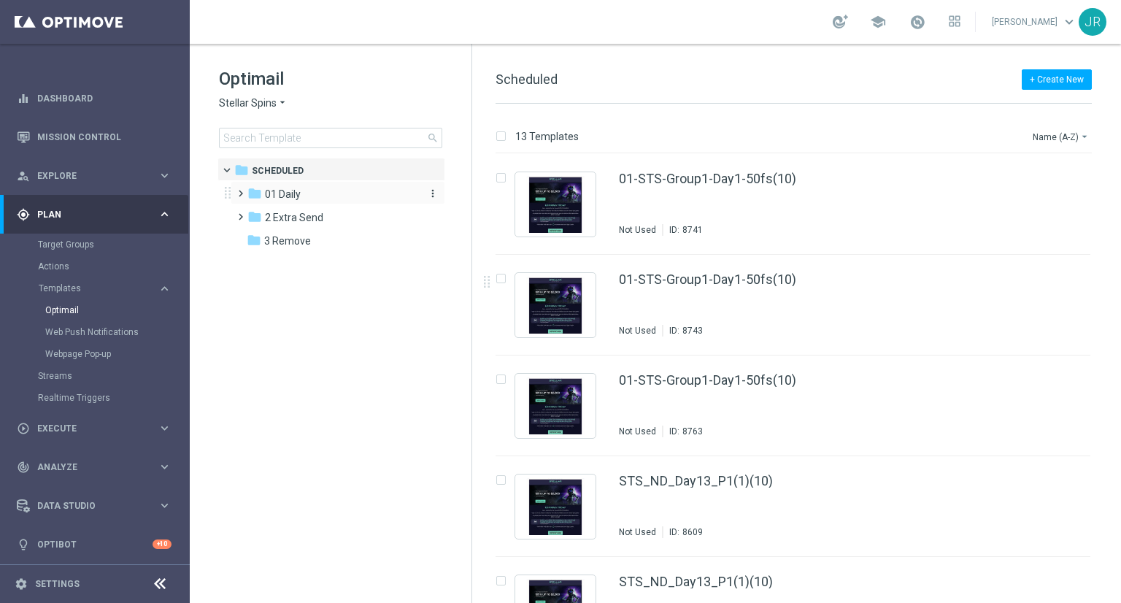
click at [288, 188] on span "01 Daily" at bounding box center [283, 194] width 36 height 13
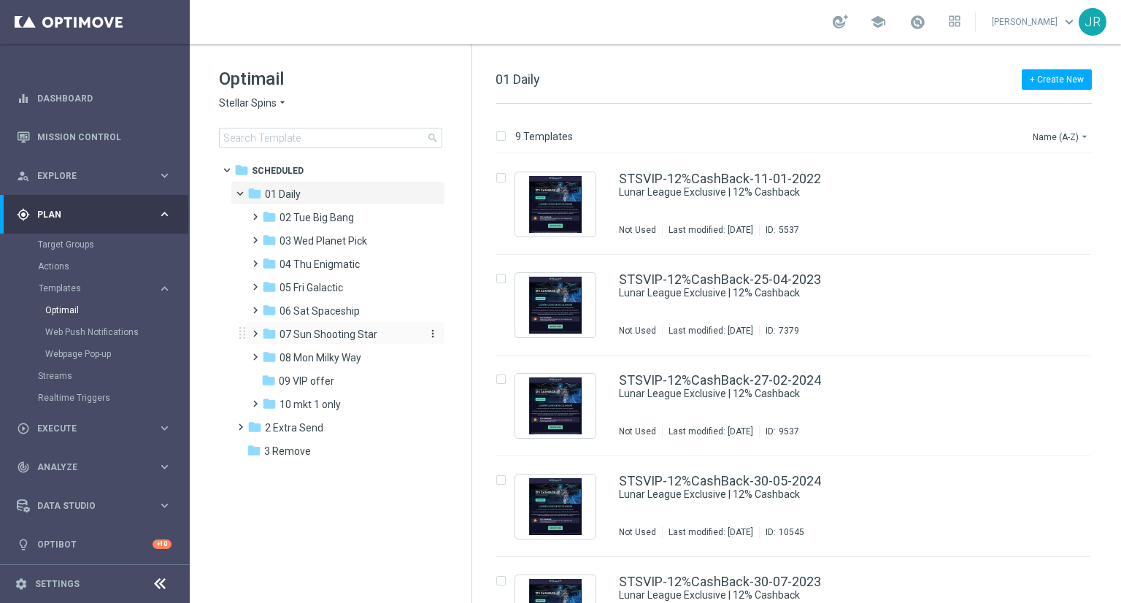
click at [315, 326] on div "folder 07 Sun Shooting Star" at bounding box center [340, 334] width 156 height 17
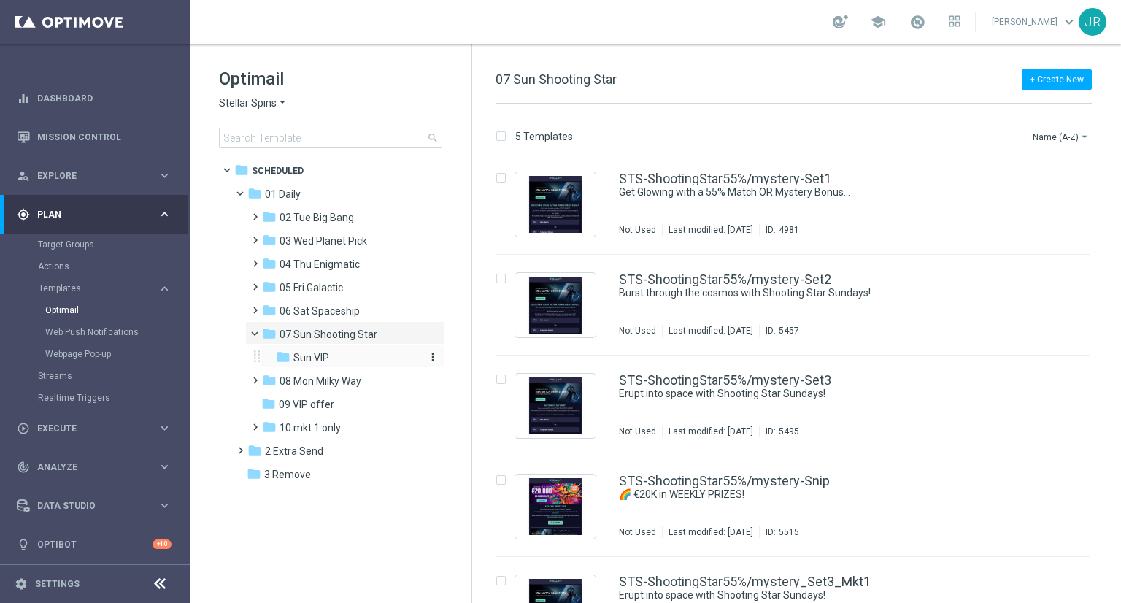
click at [311, 353] on span "Sun VIP" at bounding box center [311, 357] width 36 height 13
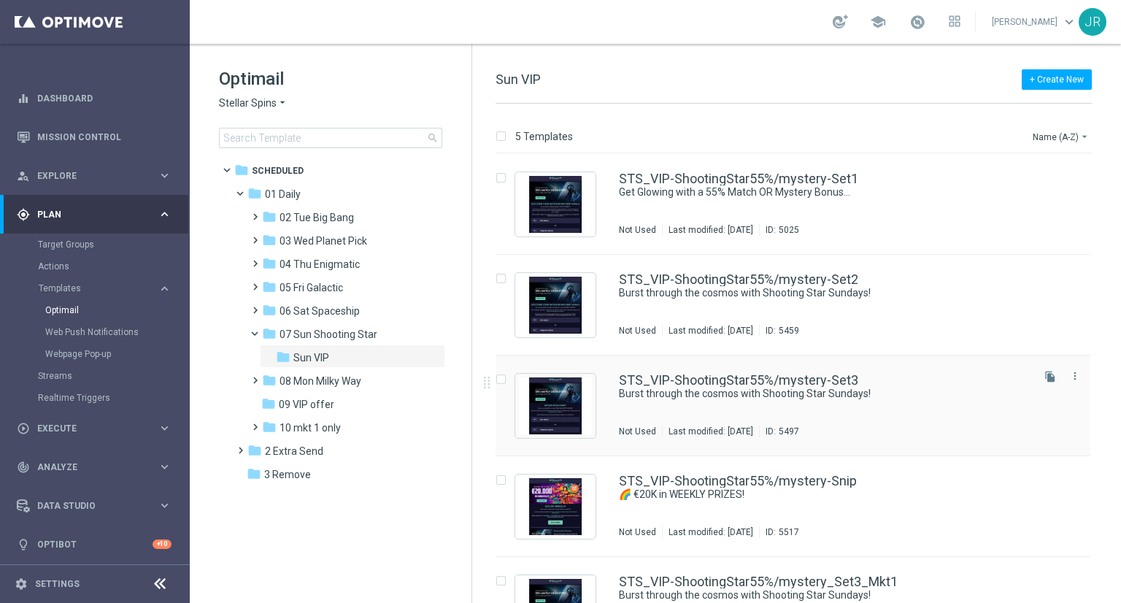
click at [784, 413] on div "STS_VIP-ShootingStar55%/mystery-Set3 Burst through the cosmos with Shooting Sta…" at bounding box center [824, 406] width 410 height 64
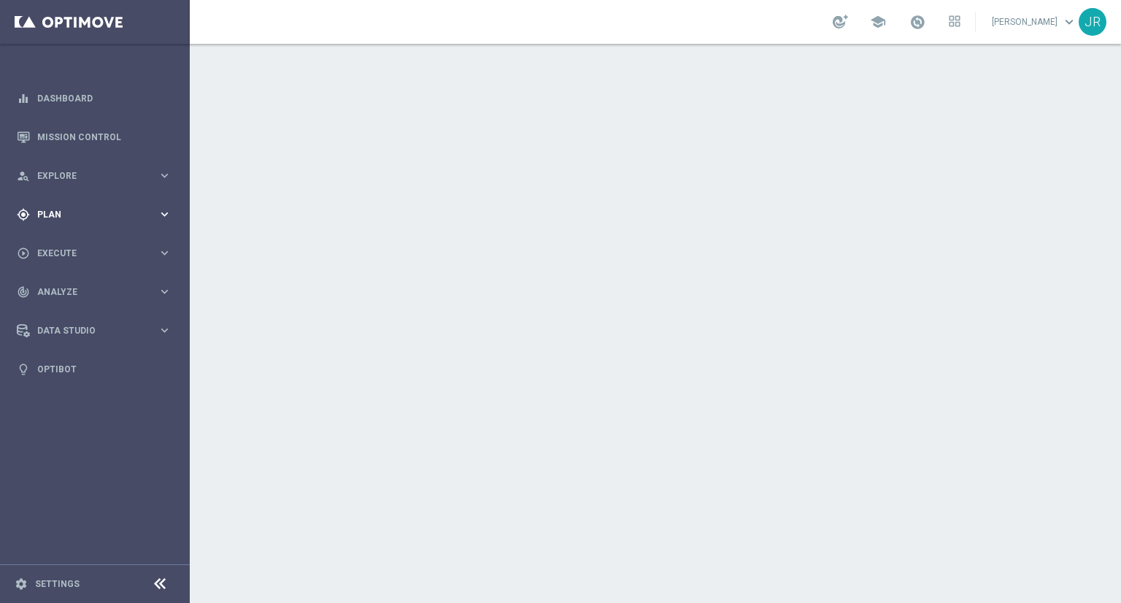
click at [60, 222] on div "gps_fixed Plan keyboard_arrow_right" at bounding box center [94, 214] width 188 height 39
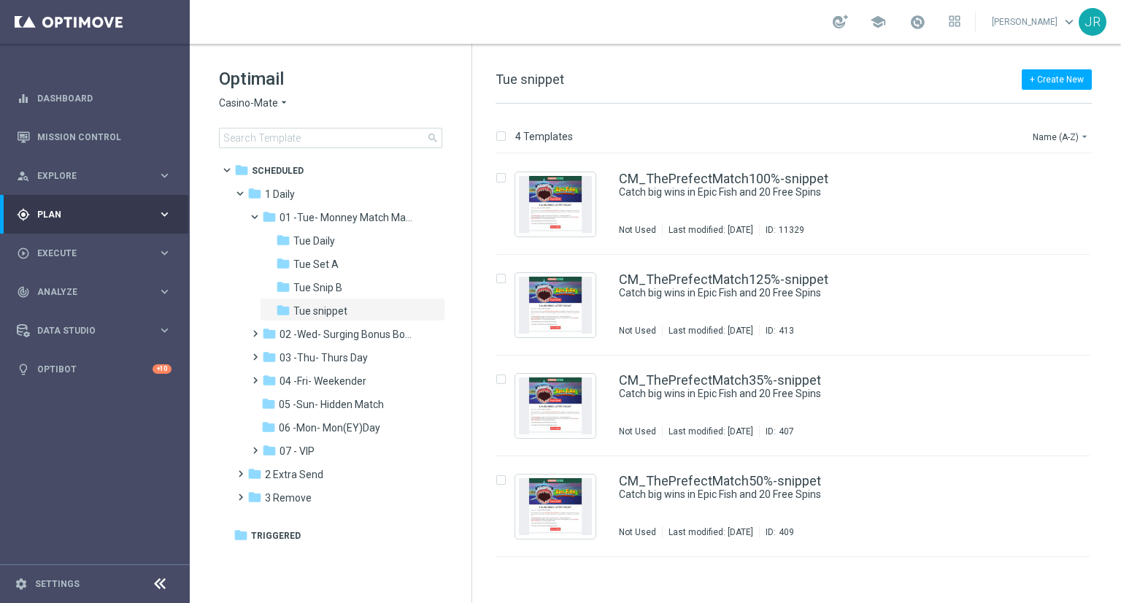
click at [248, 108] on span "Casino-Mate" at bounding box center [248, 103] width 59 height 14
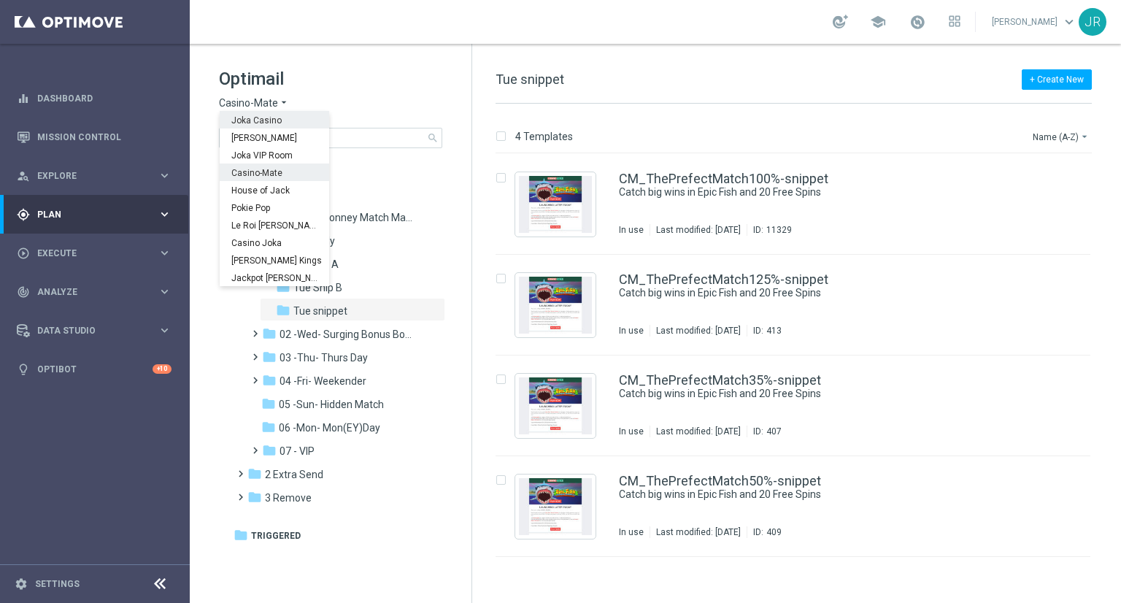
click at [0, 0] on span "Joka Casino" at bounding box center [0, 0] width 0 height 0
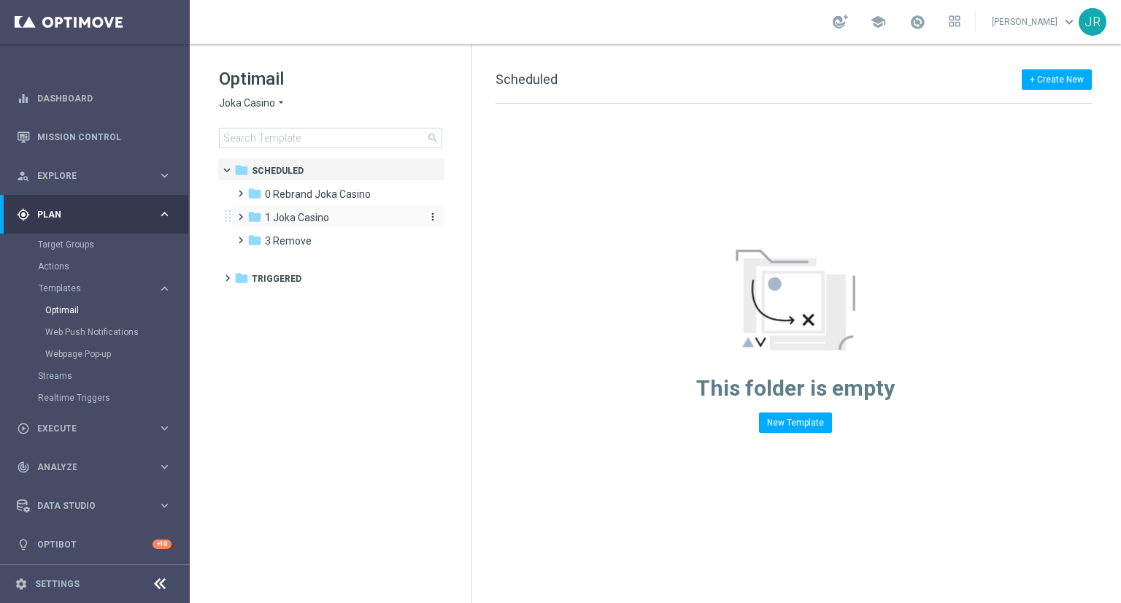
click at [296, 220] on span "1 Joka Casino" at bounding box center [297, 217] width 64 height 13
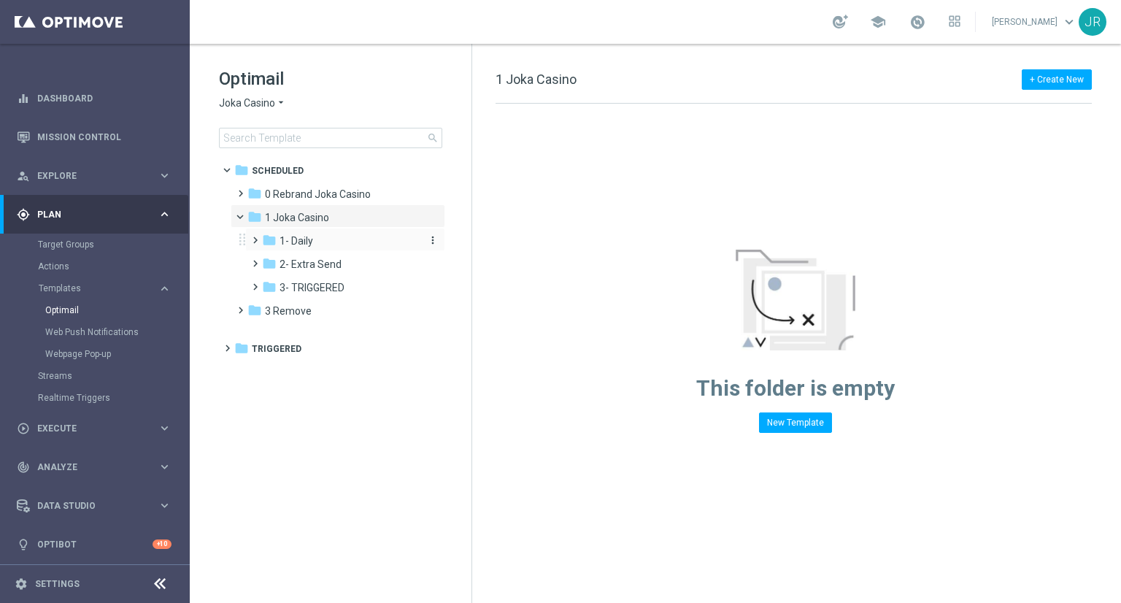
click at [307, 236] on span "1- Daily" at bounding box center [297, 240] width 34 height 13
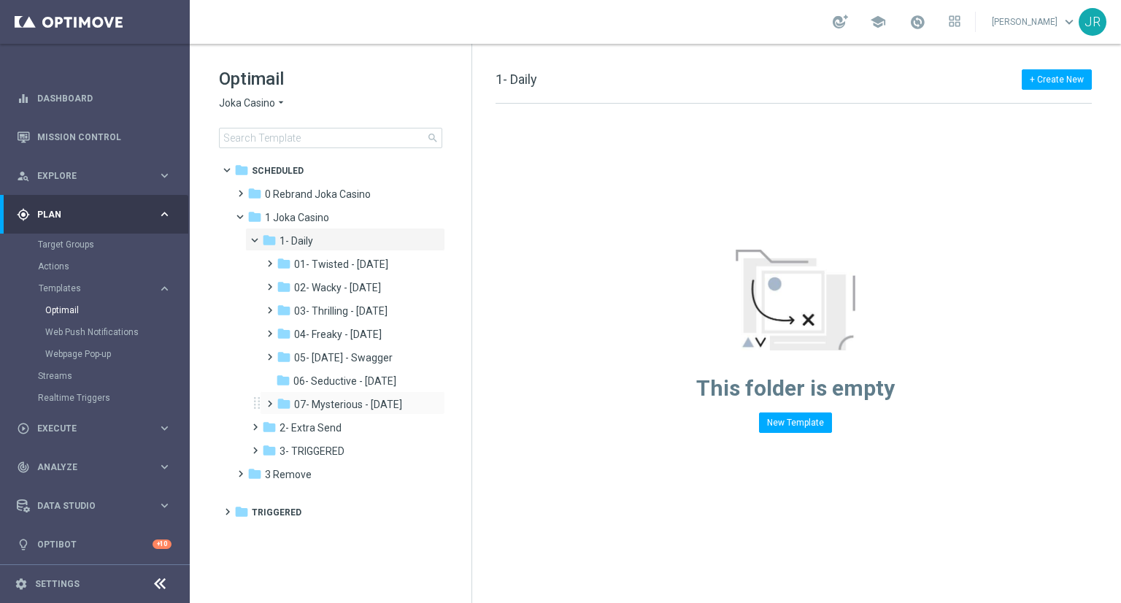
click at [331, 412] on div "folder 07- Mysterious - Monday more_vert" at bounding box center [352, 402] width 185 height 23
click at [330, 406] on span "07- Mysterious - Monday" at bounding box center [348, 404] width 108 height 13
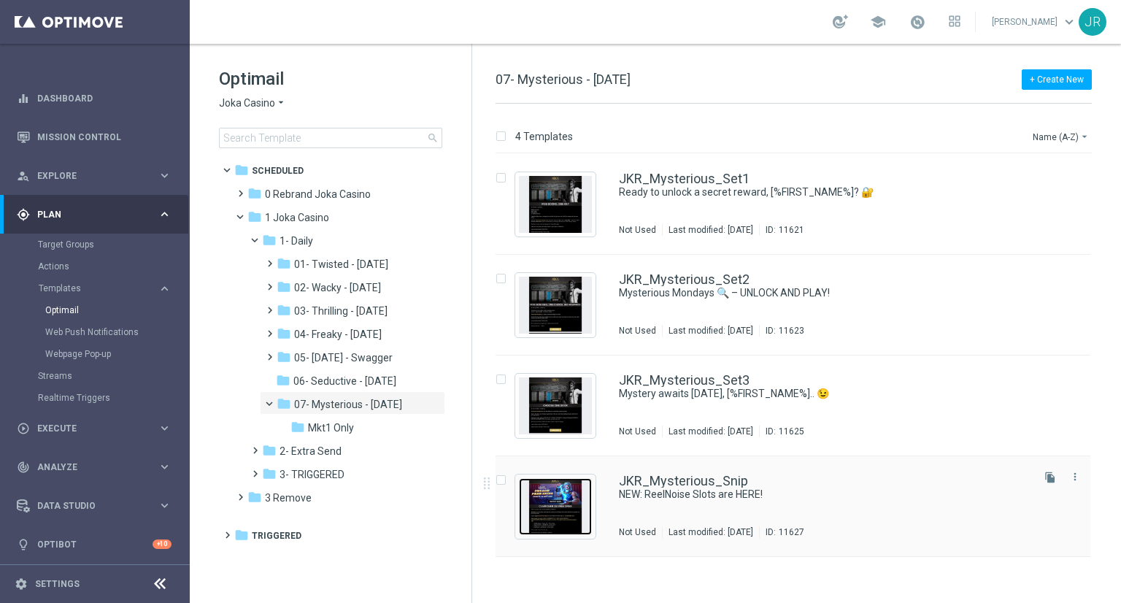
click at [556, 488] on img "Press SPACE to select this row." at bounding box center [555, 506] width 73 height 57
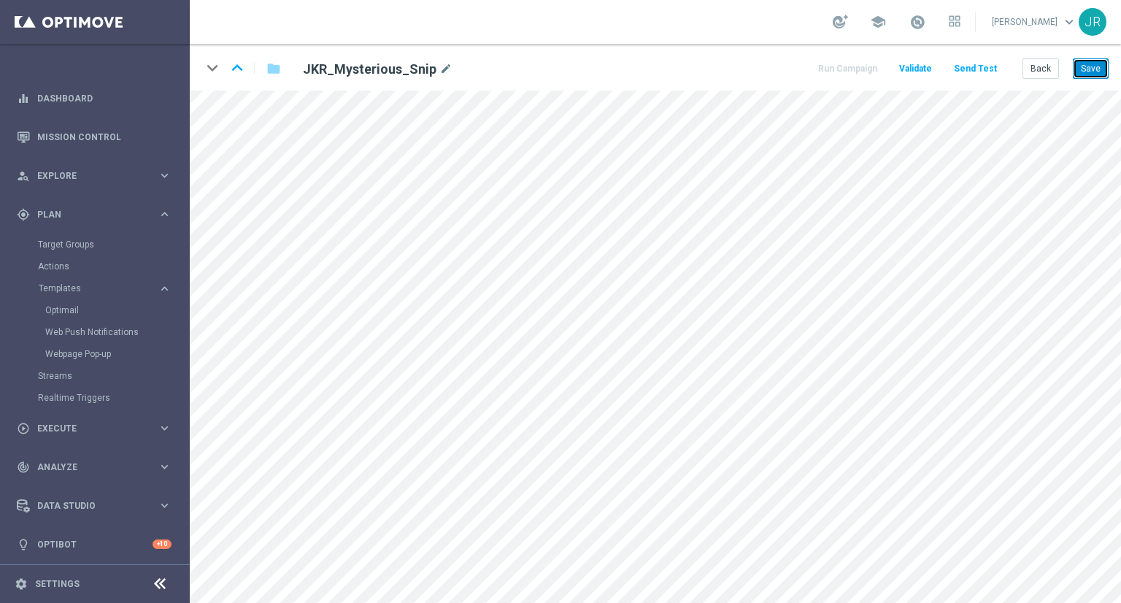
click at [1093, 69] on button "Save" at bounding box center [1091, 68] width 36 height 20
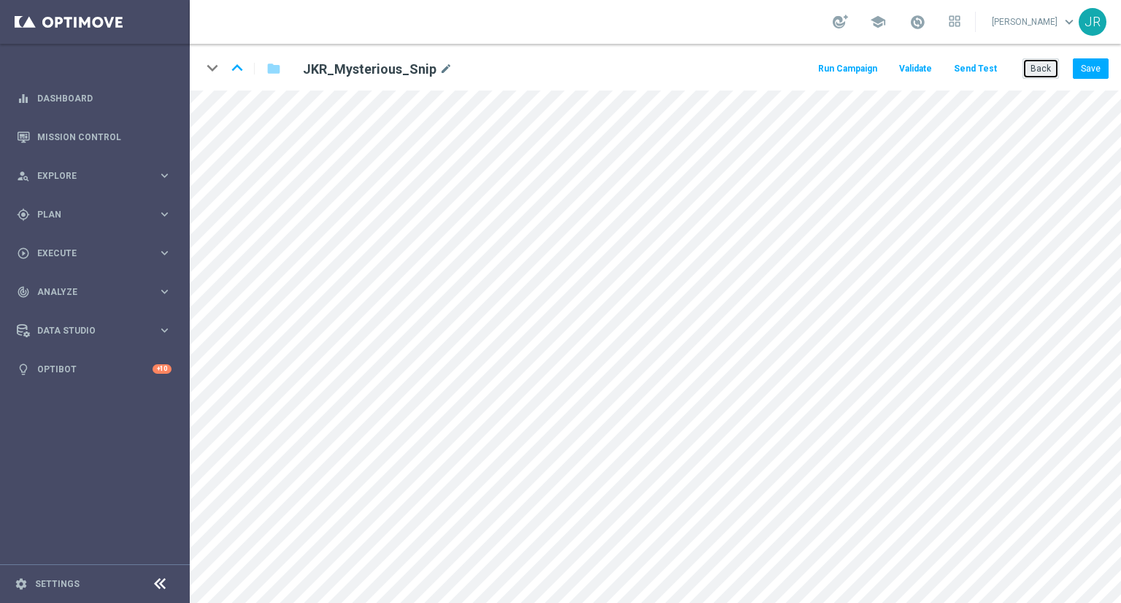
click at [1038, 71] on button "Back" at bounding box center [1041, 68] width 37 height 20
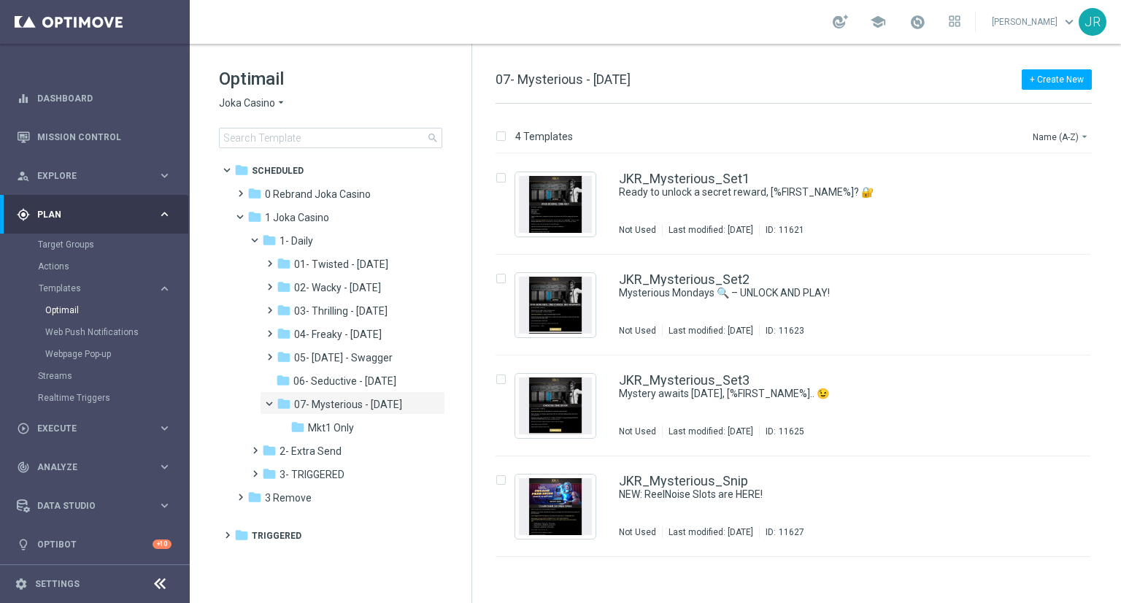
click at [250, 104] on span "Joka Casino" at bounding box center [247, 103] width 56 height 14
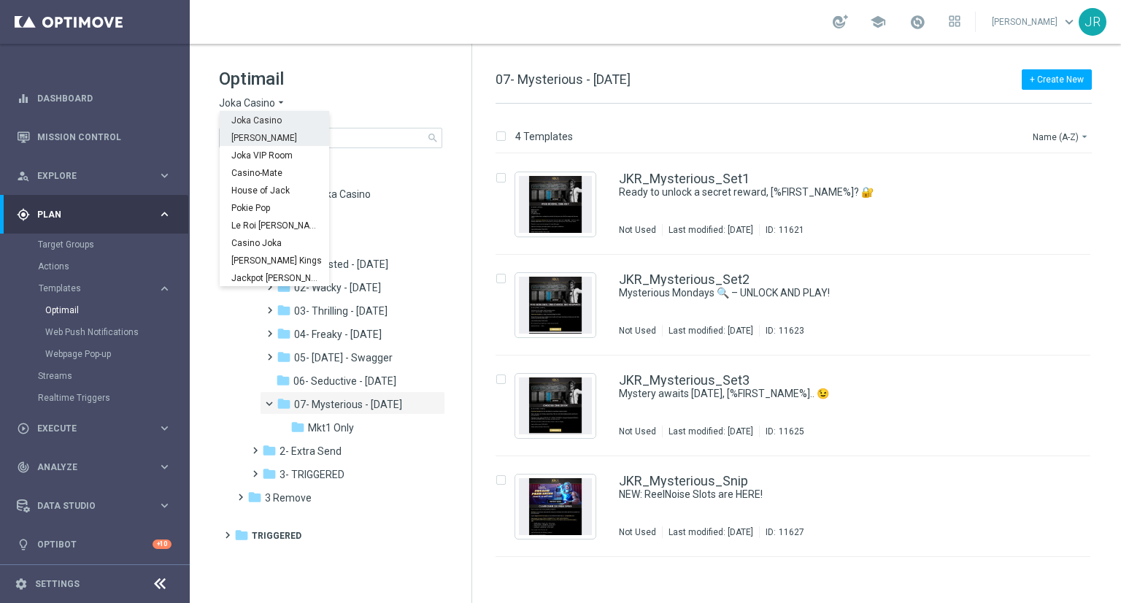
click at [0, 0] on span "King Johnnie" at bounding box center [0, 0] width 0 height 0
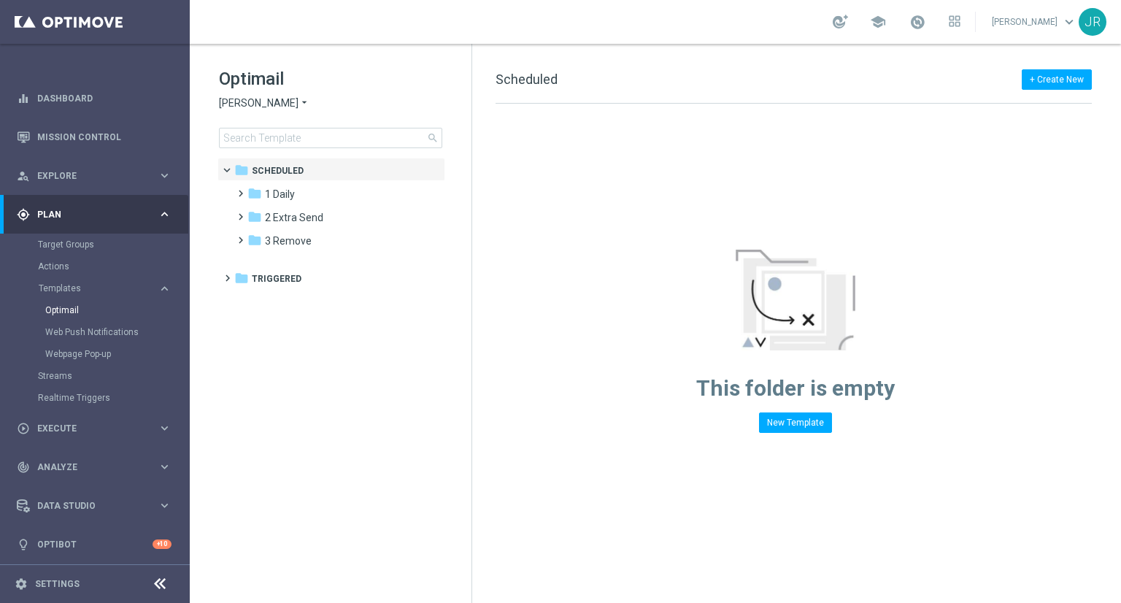
click at [261, 106] on span "King Johnnie" at bounding box center [259, 103] width 80 height 14
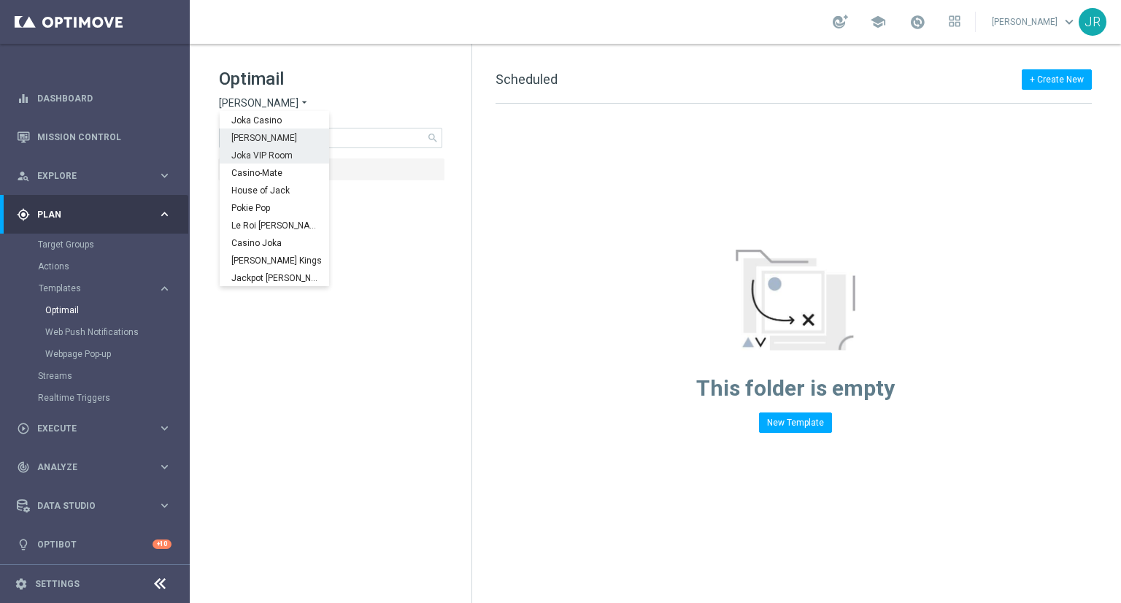
click at [272, 161] on div "Joka VIP Room" at bounding box center [275, 155] width 110 height 18
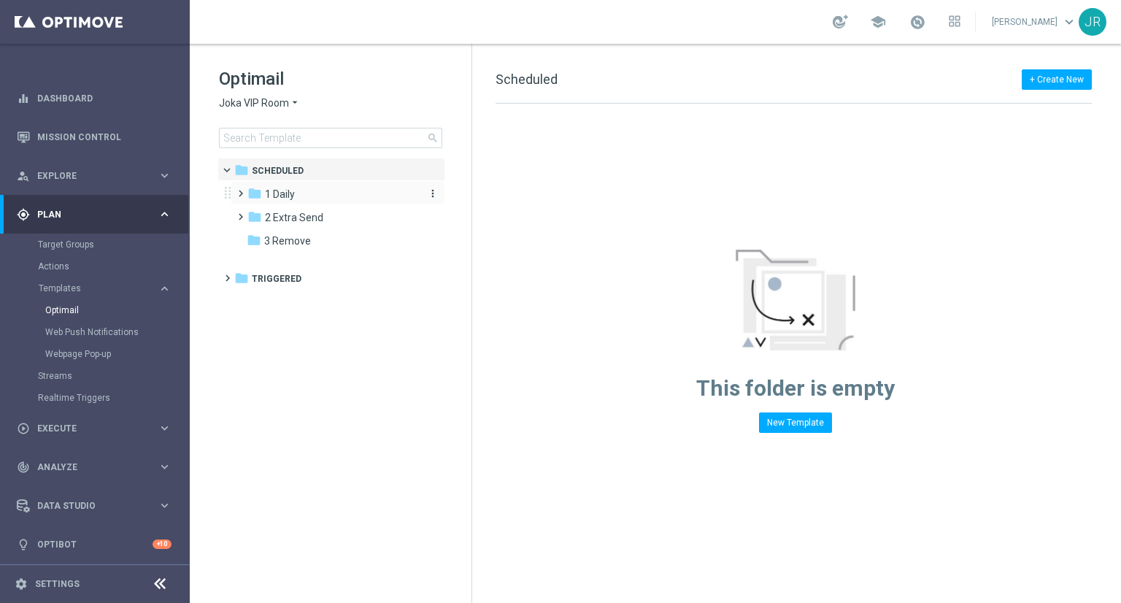
click at [310, 196] on div "folder 1 Daily" at bounding box center [331, 194] width 168 height 17
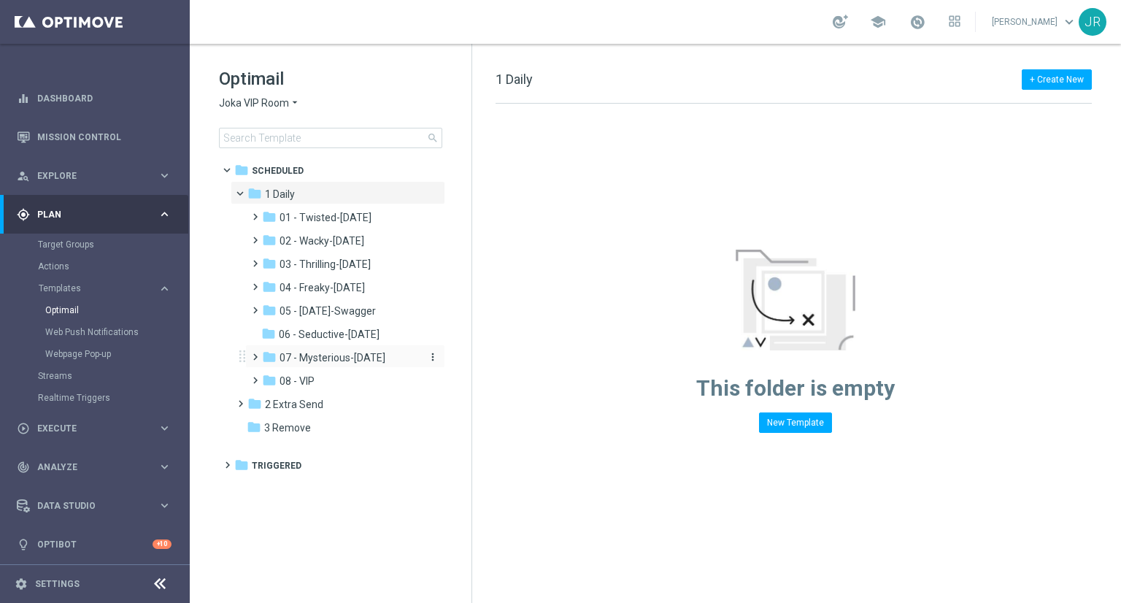
click at [336, 355] on span "07 - Mysterious-Monday" at bounding box center [333, 357] width 106 height 13
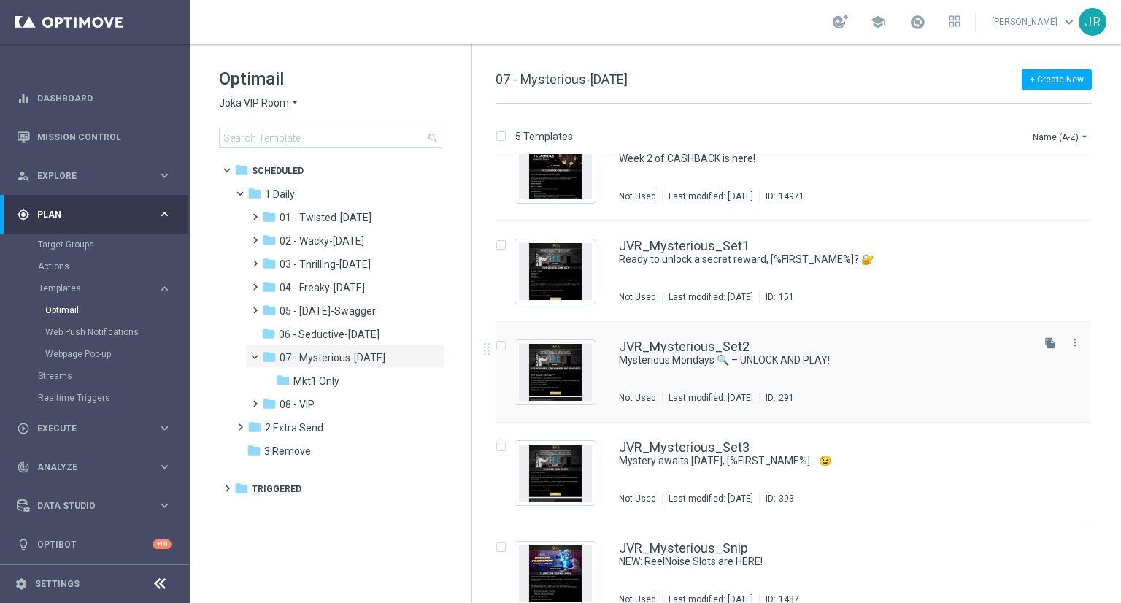
scroll to position [55, 0]
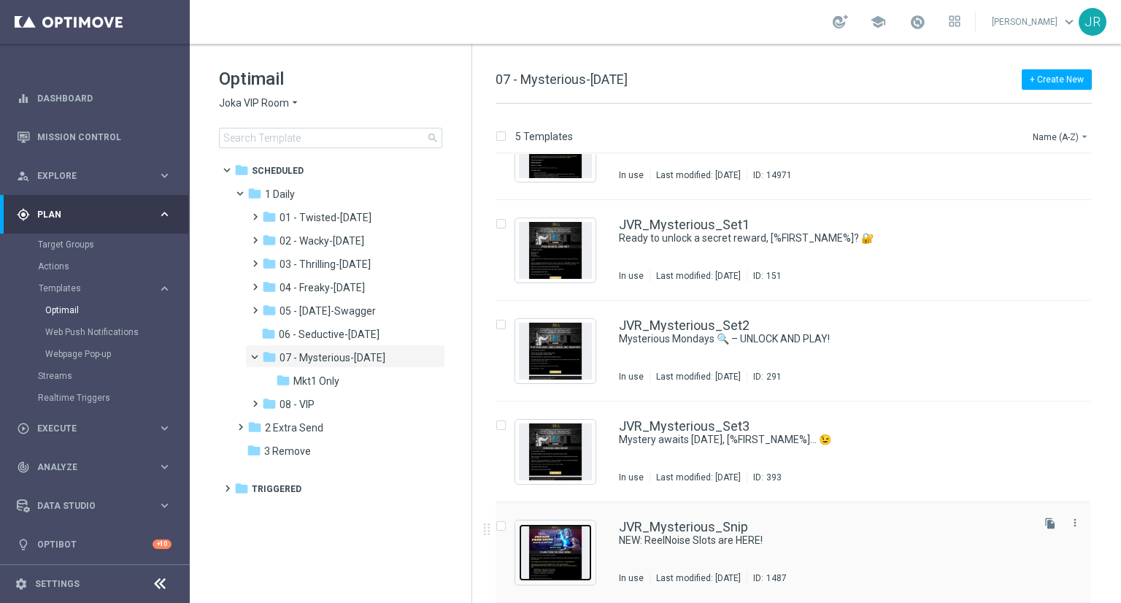
click at [563, 541] on img "Press SPACE to select this row." at bounding box center [555, 552] width 73 height 57
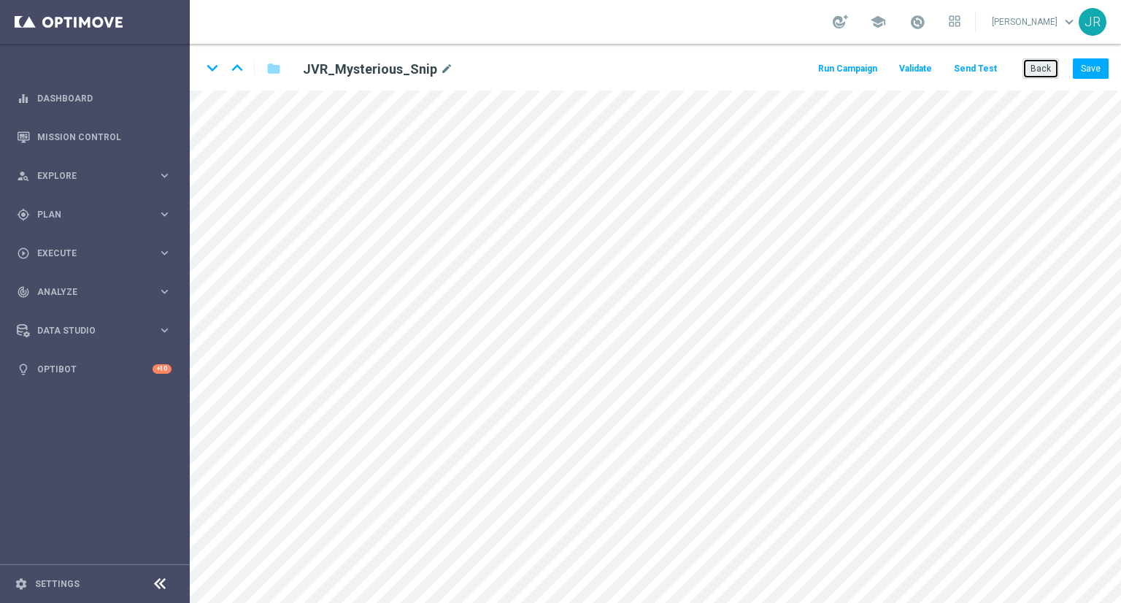
click at [1041, 77] on button "Back" at bounding box center [1041, 68] width 37 height 20
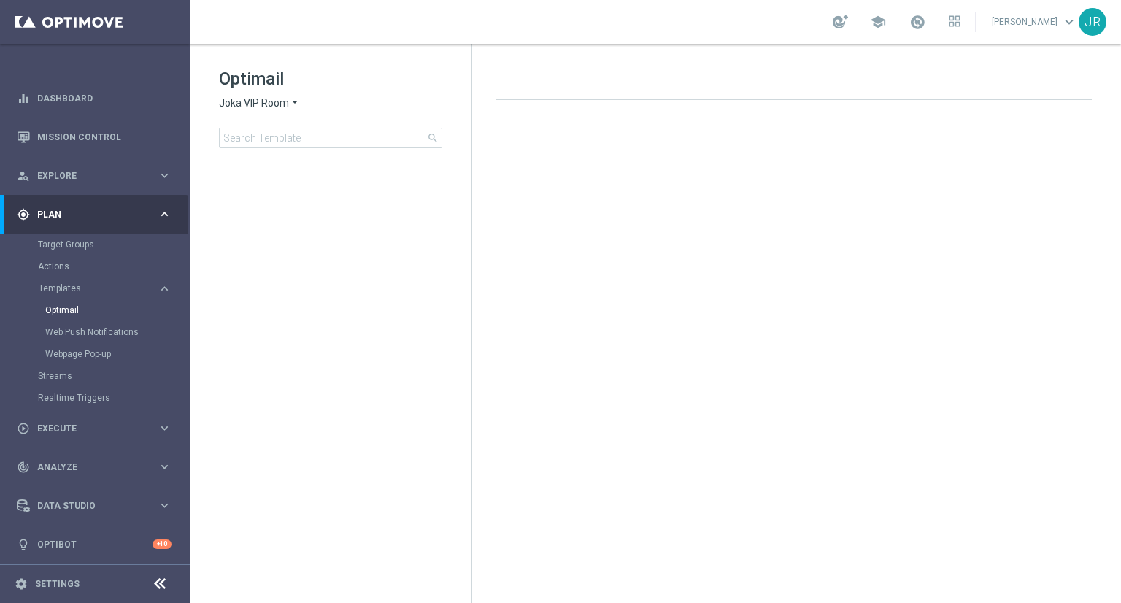
click at [228, 102] on span "Joka VIP Room" at bounding box center [254, 103] width 70 height 14
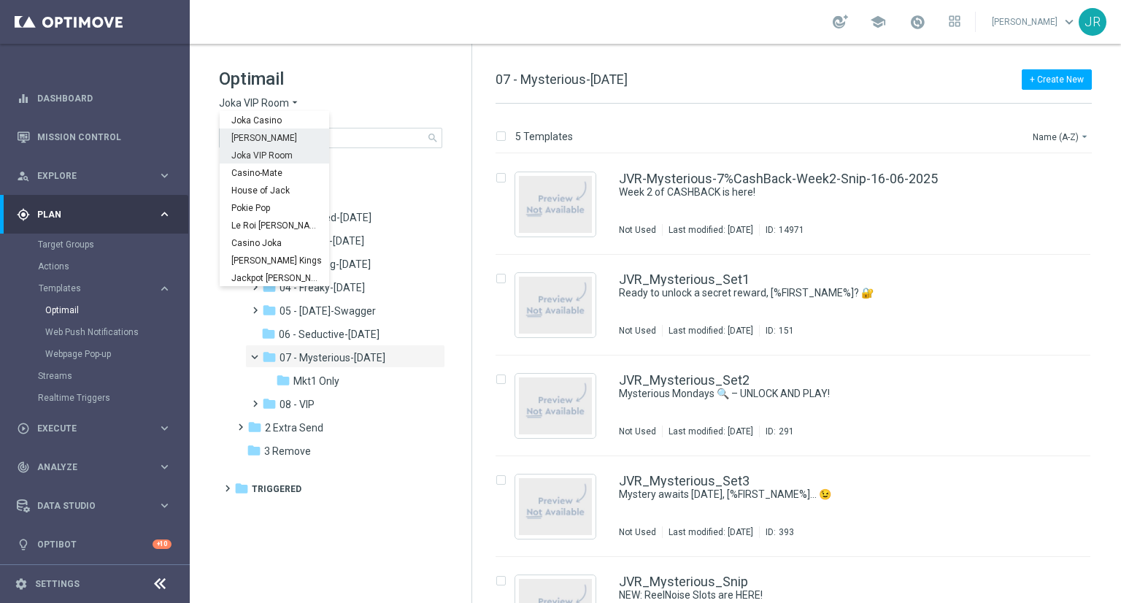
click at [0, 0] on span "King Johnnie" at bounding box center [0, 0] width 0 height 0
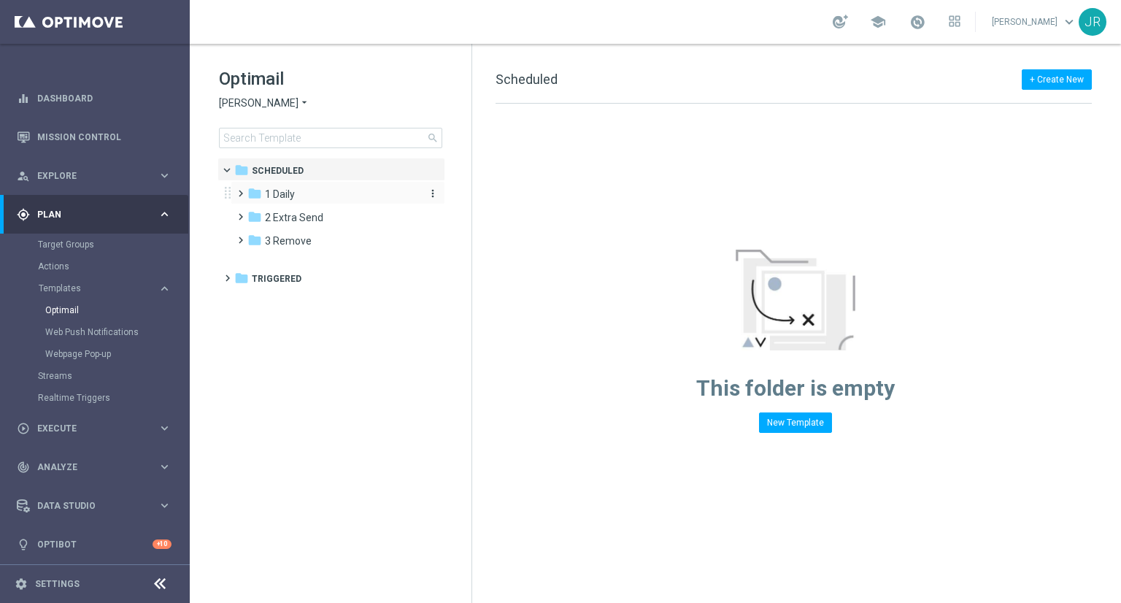
click at [305, 201] on div "folder 1 Daily" at bounding box center [331, 194] width 168 height 17
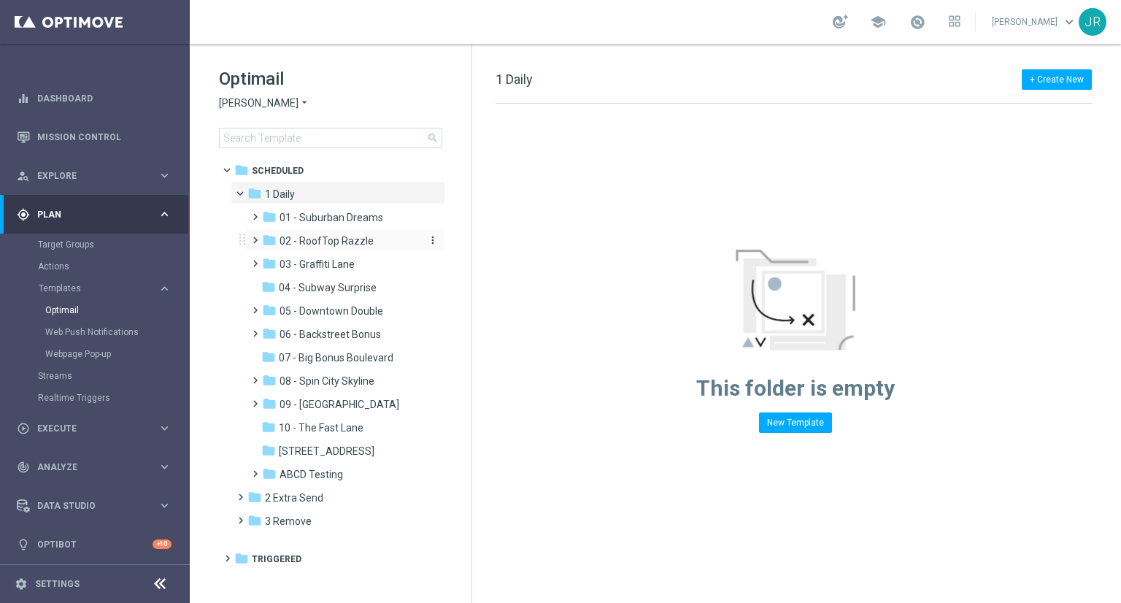
click at [326, 245] on span "02 - RoofTop Razzle" at bounding box center [327, 240] width 94 height 13
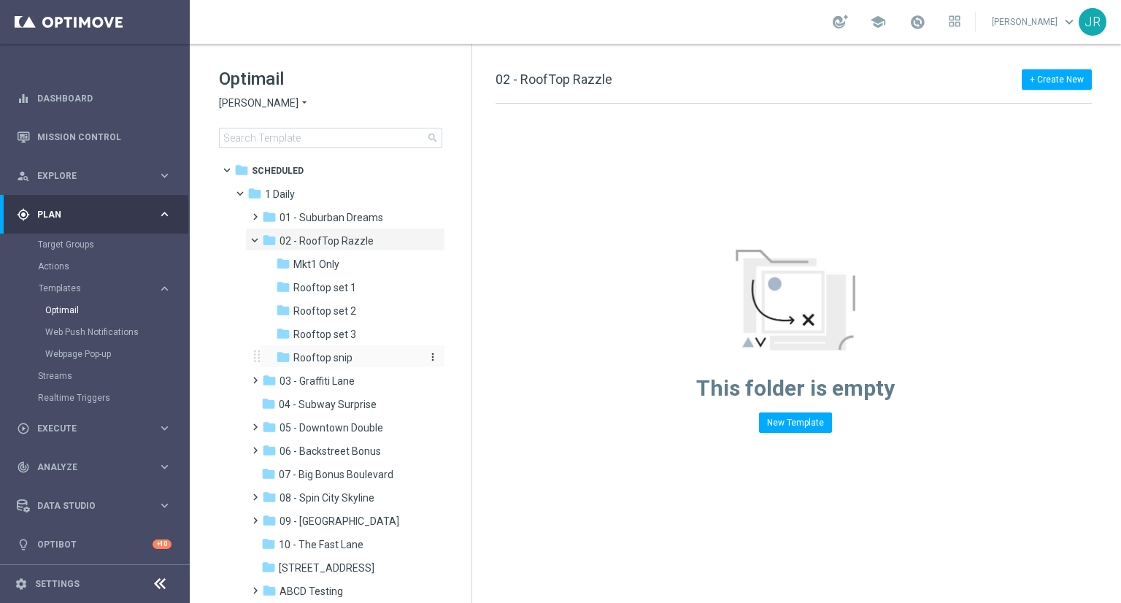
click at [350, 355] on span "Rooftop snip" at bounding box center [322, 357] width 59 height 13
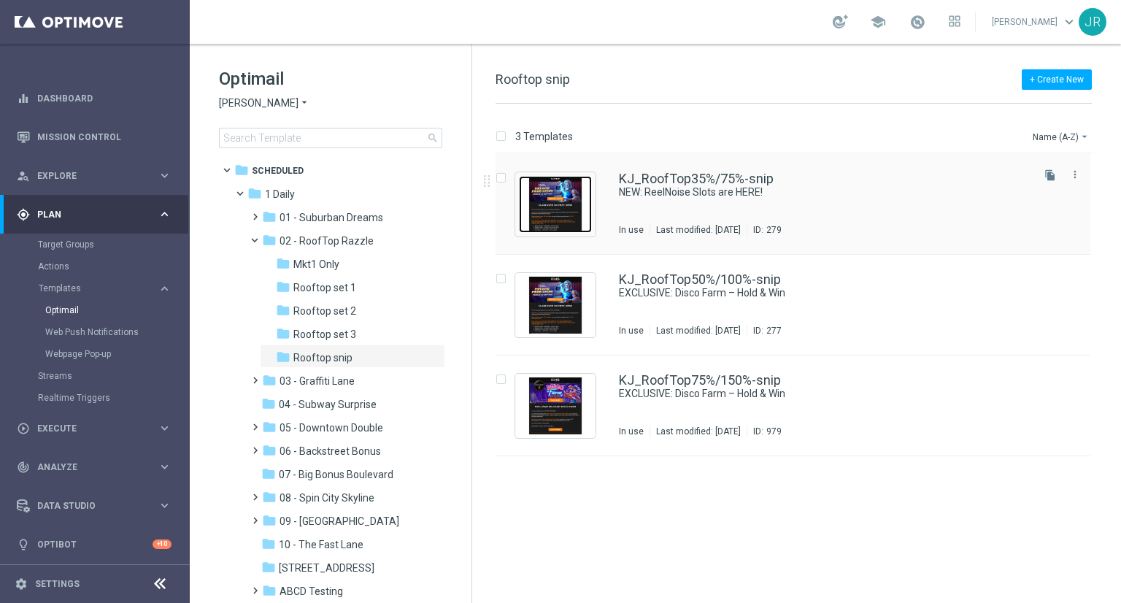
click at [559, 220] on img "Press SPACE to select this row." at bounding box center [555, 204] width 73 height 57
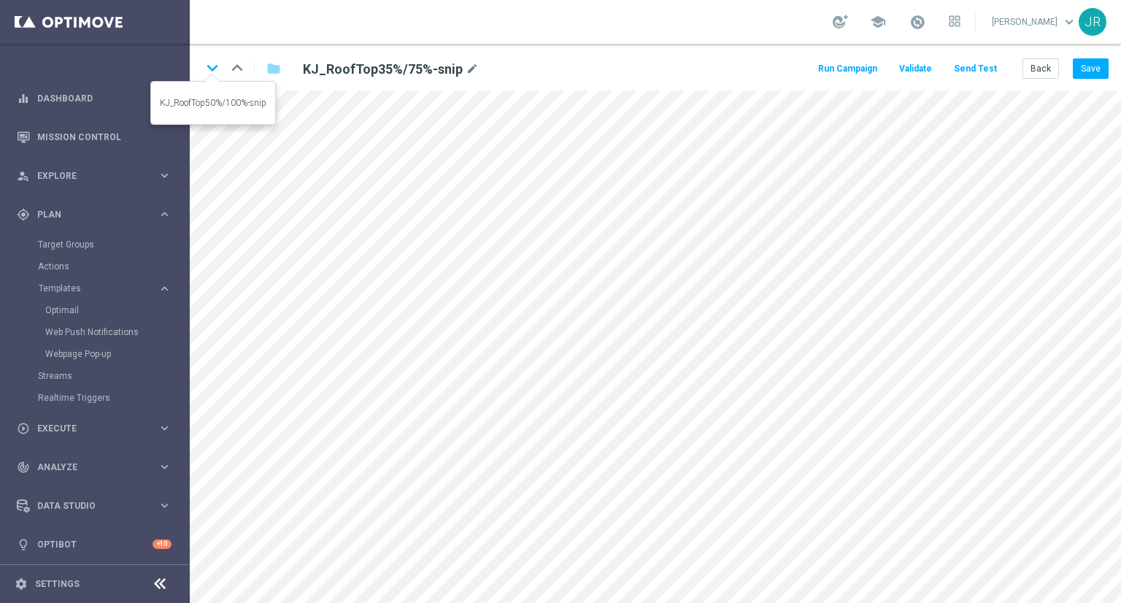
drag, startPoint x: 210, startPoint y: 61, endPoint x: 255, endPoint y: 129, distance: 81.2
click at [212, 62] on icon "keyboard_arrow_down" at bounding box center [212, 68] width 22 height 22
click at [1080, 66] on button "Save" at bounding box center [1091, 68] width 36 height 20
click at [214, 61] on icon "keyboard_arrow_down" at bounding box center [212, 68] width 22 height 22
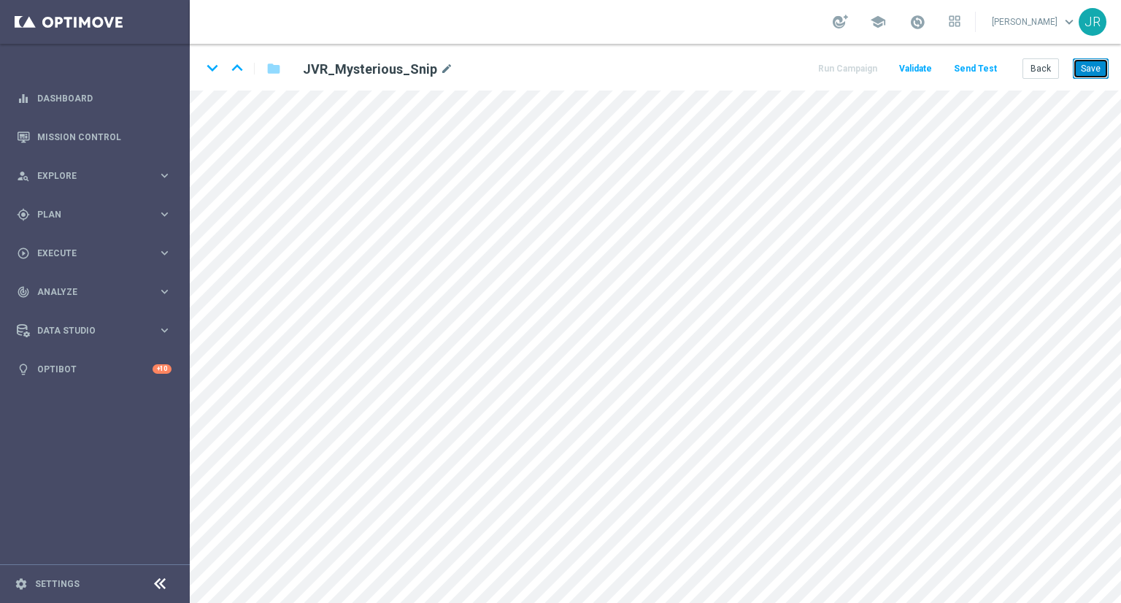
click at [1091, 74] on button "Save" at bounding box center [1091, 68] width 36 height 20
